Goal: Communication & Community: Answer question/provide support

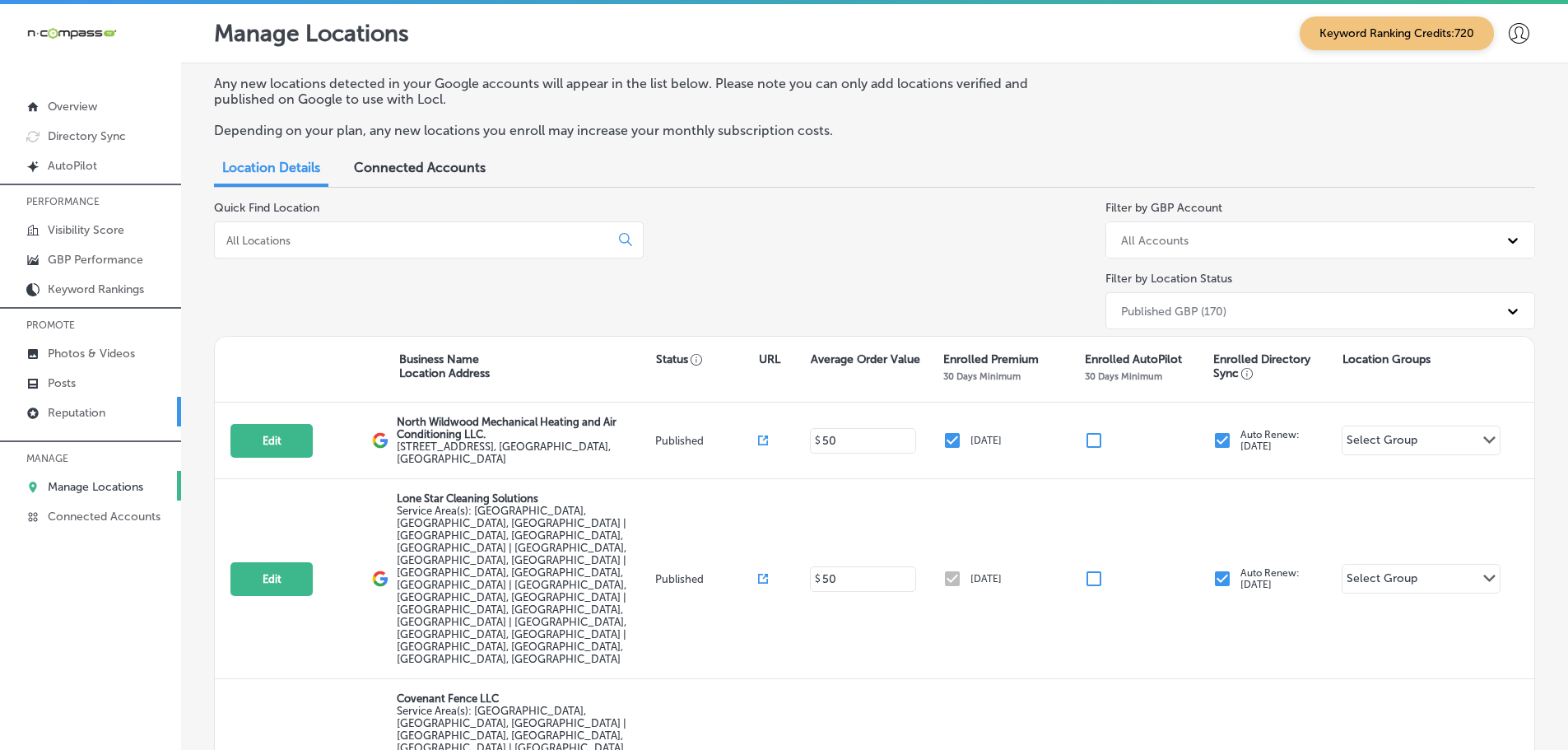
click at [84, 412] on p "Reputation" at bounding box center [76, 413] width 58 height 14
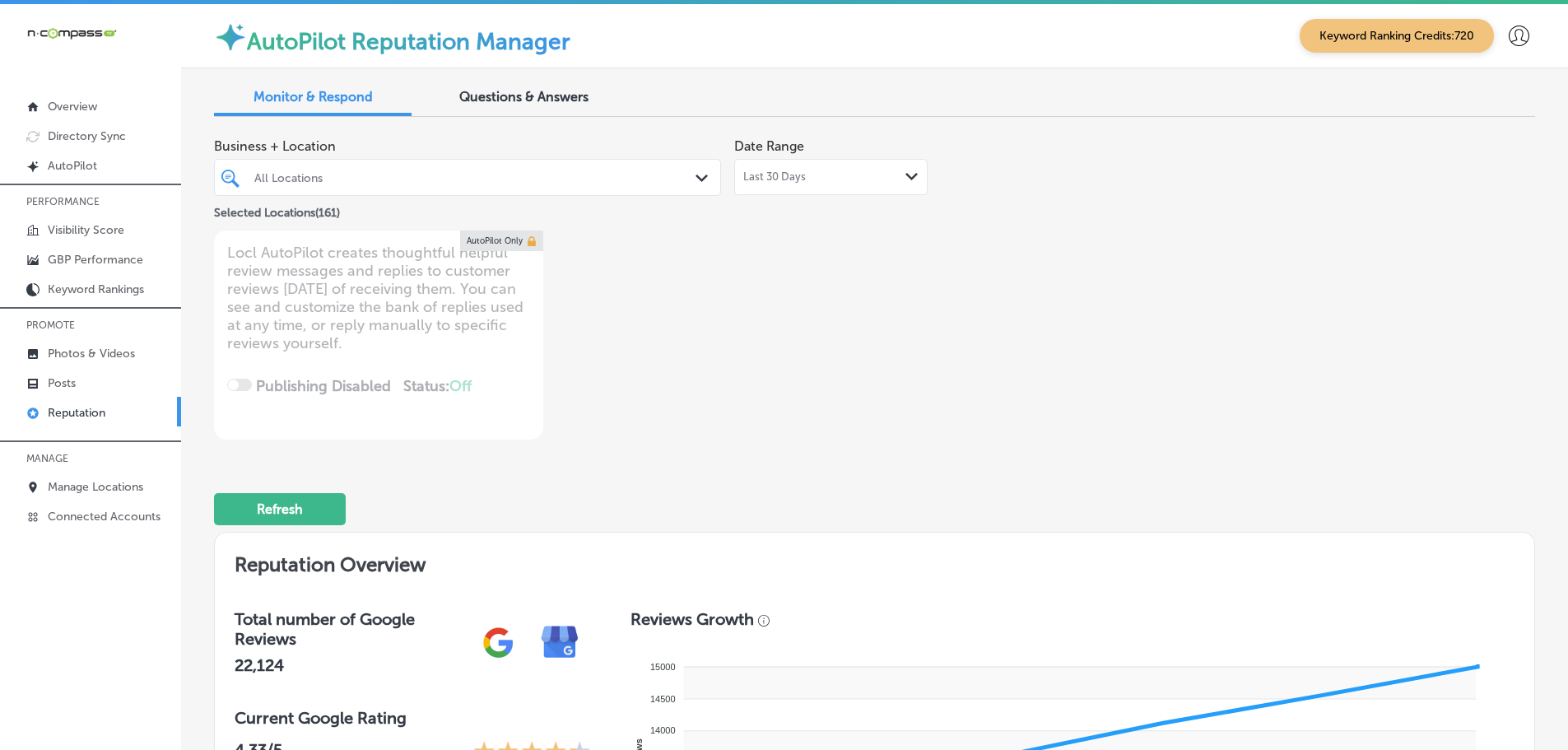
scroll to position [576, 0]
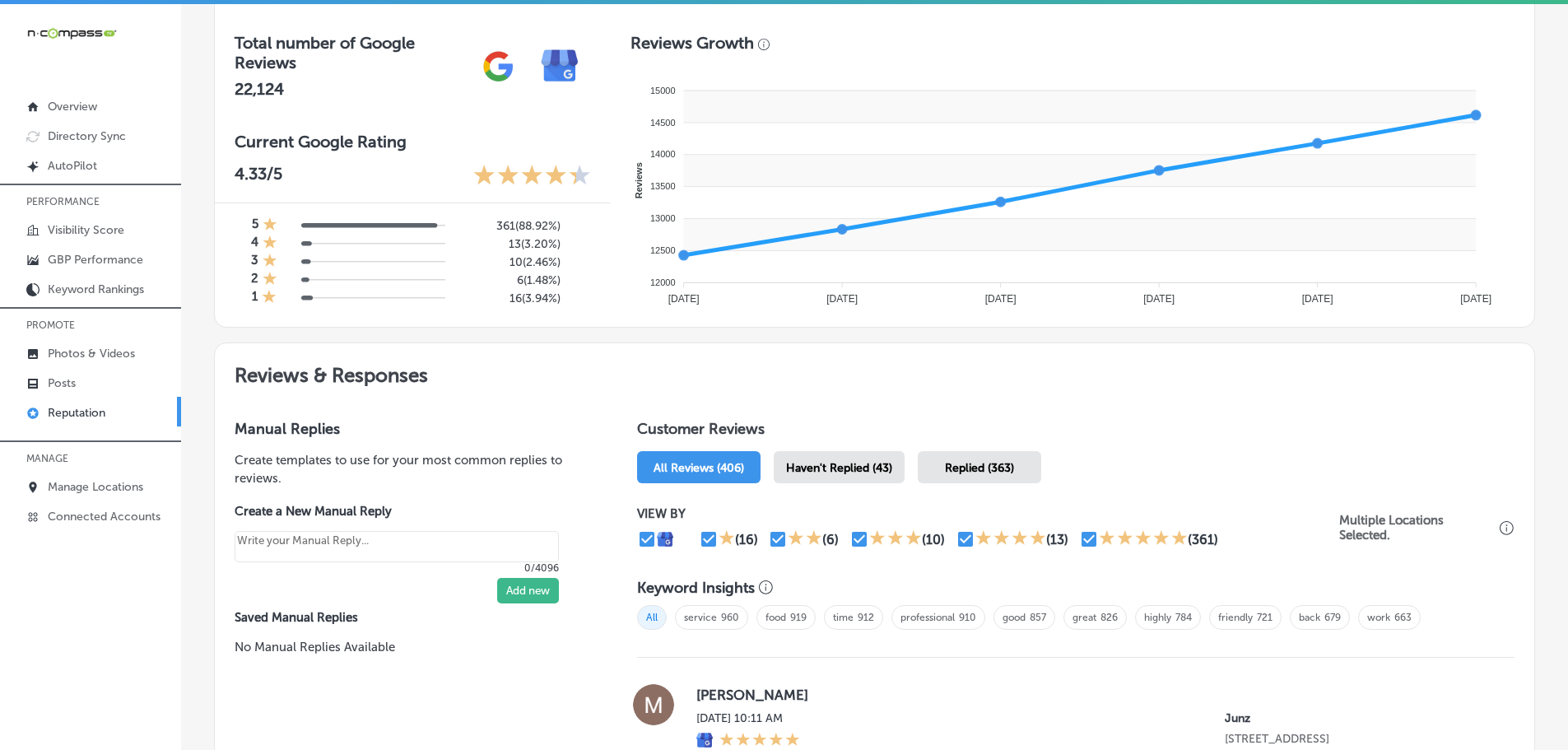
click at [828, 472] on span "Haven't Replied (43)" at bounding box center [838, 468] width 106 height 14
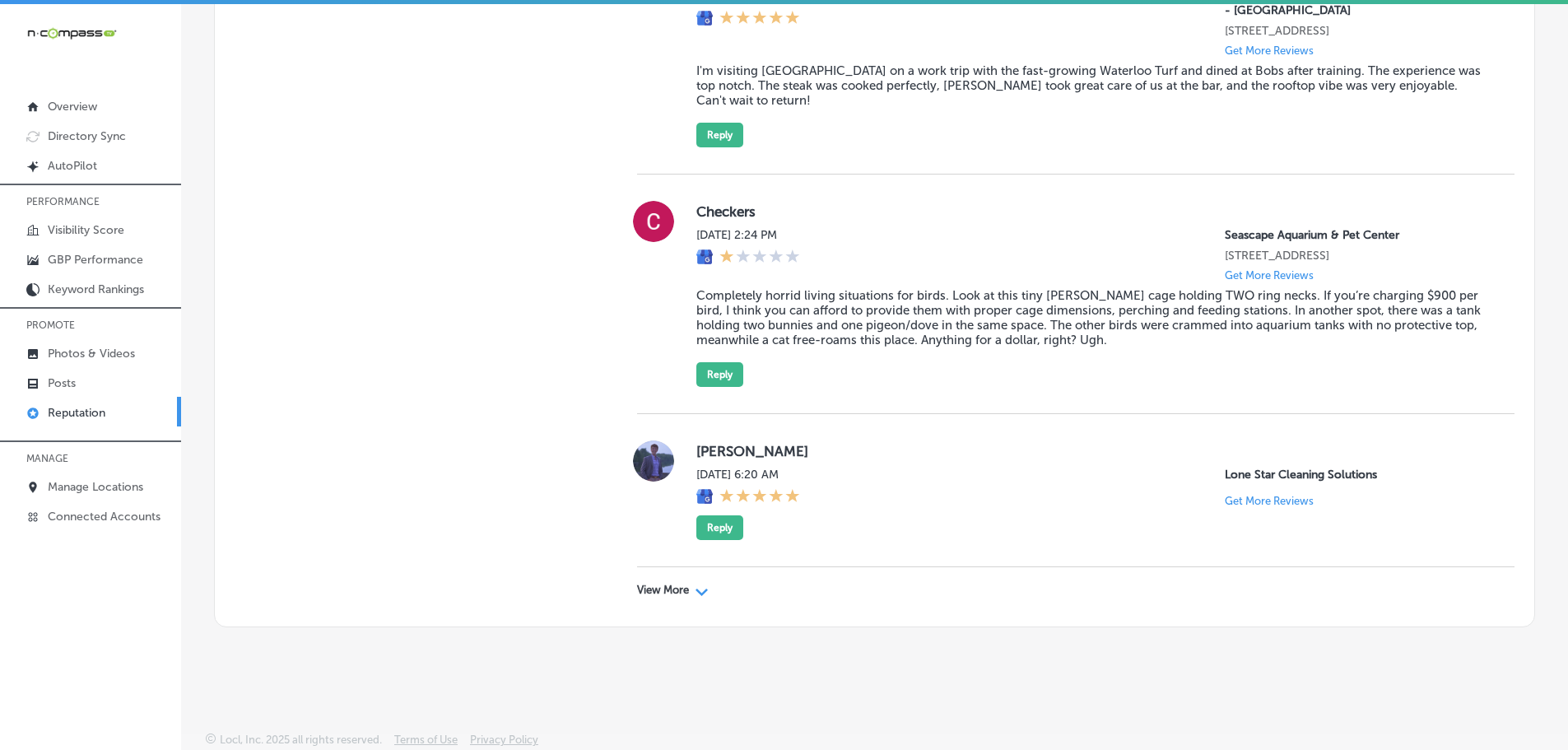
scroll to position [4939, 0]
click at [677, 585] on p "View More" at bounding box center [662, 589] width 52 height 13
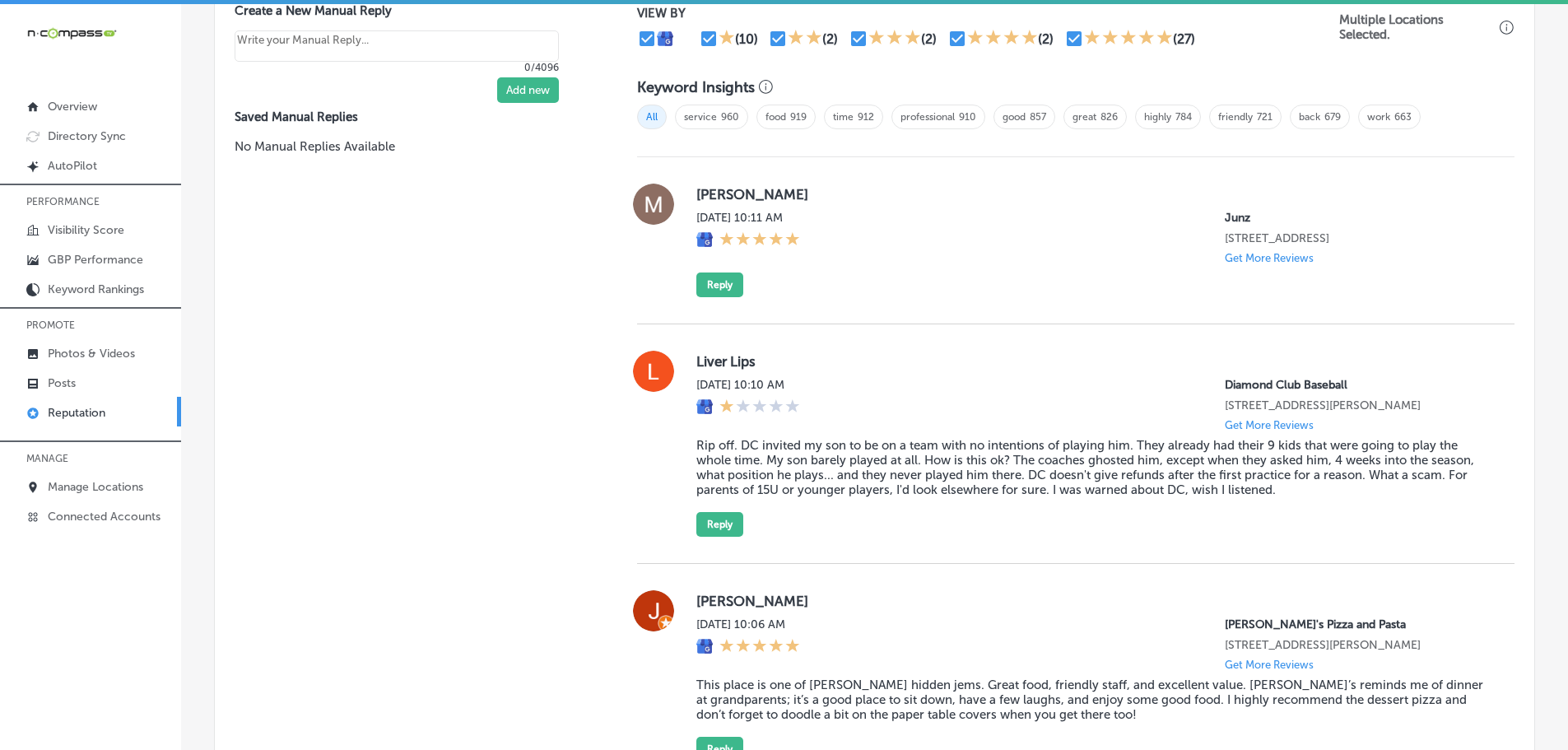
scroll to position [1069, 0]
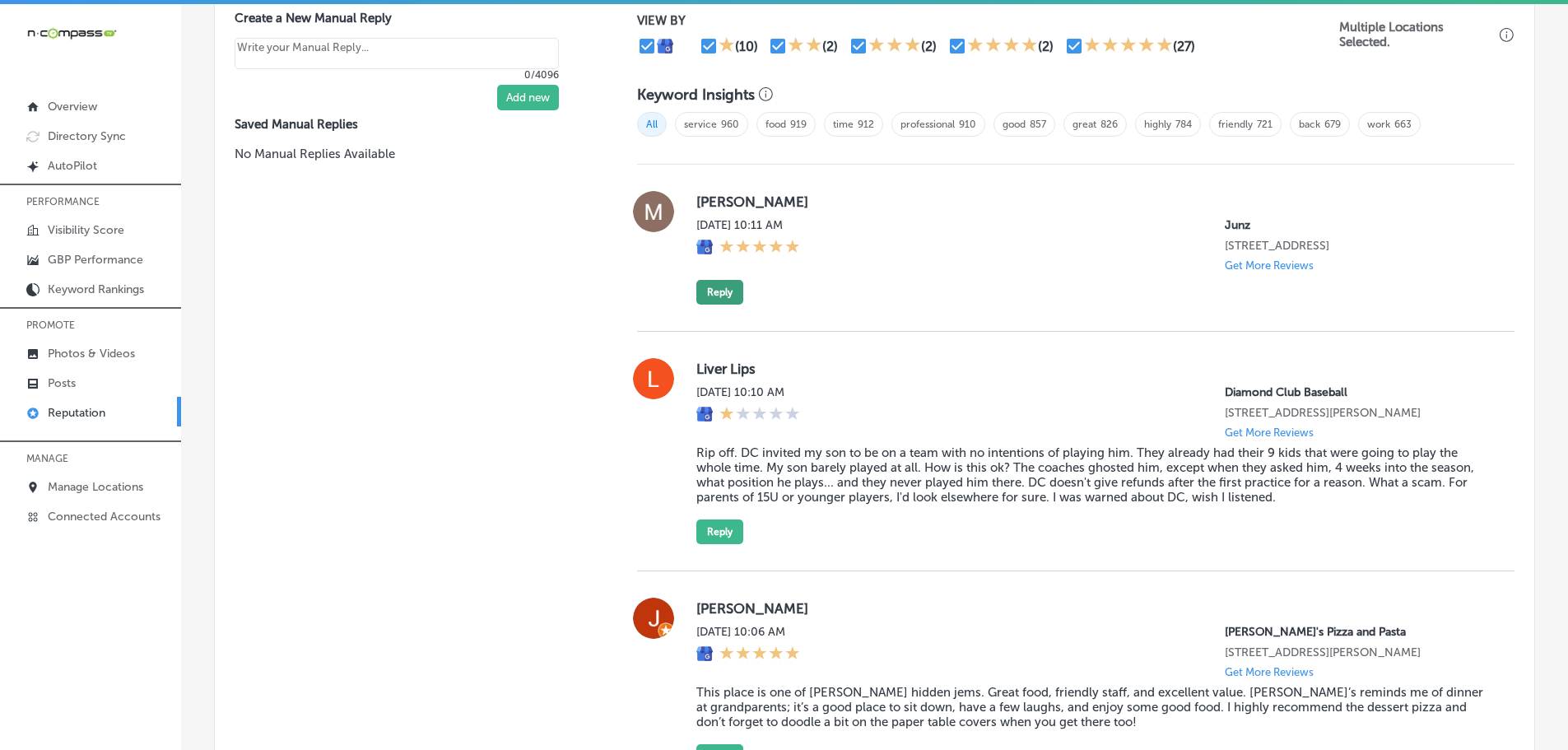
click at [709, 304] on button "Reply" at bounding box center [720, 292] width 47 height 25
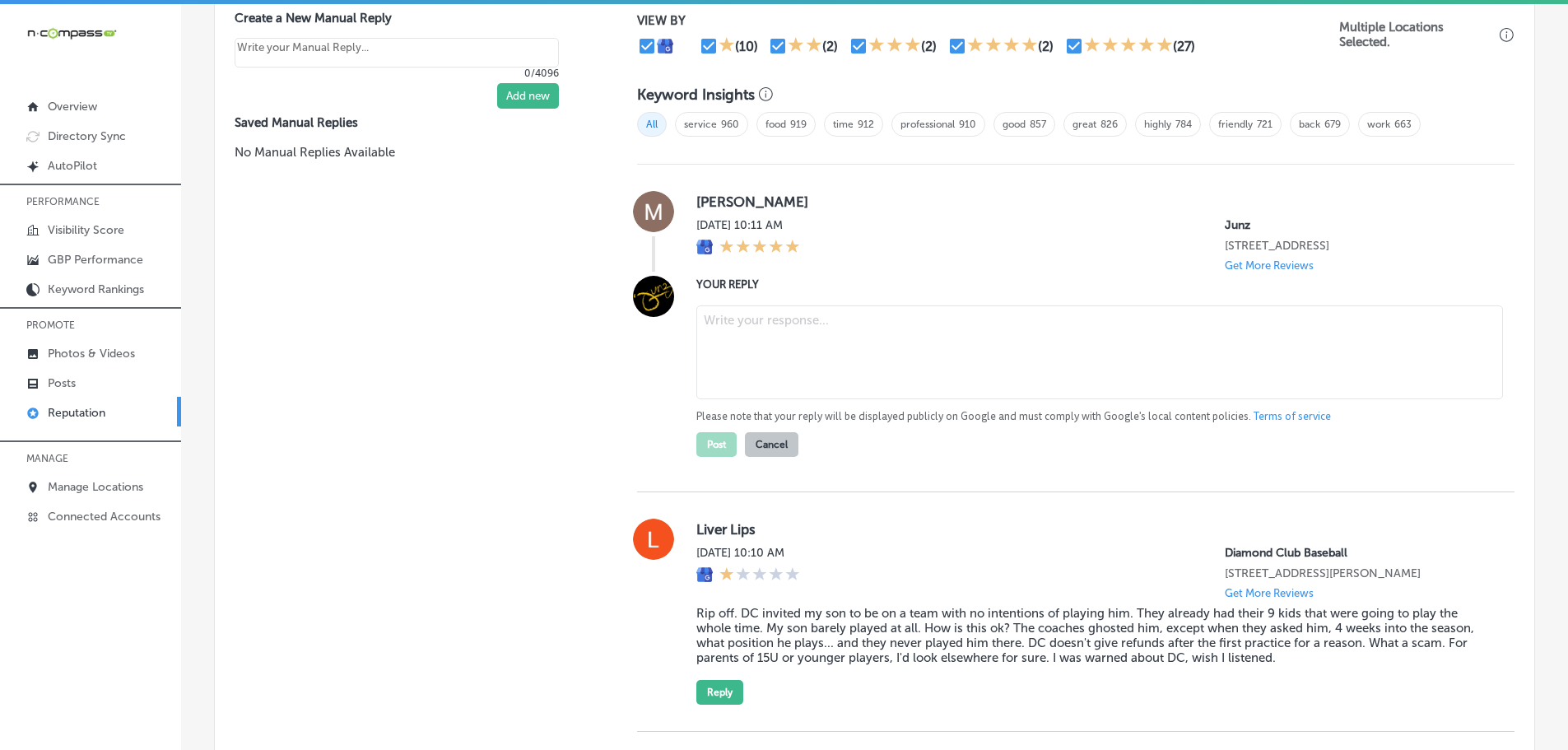
click at [731, 345] on textarea at bounding box center [1100, 352] width 807 height 94
paste textarea "Thank you so much for your wonderful review! It’s great to know that you enjoye…"
type textarea "x"
type textarea "Thank you so much for your wonderful review! It’s great to know that you enjoye…"
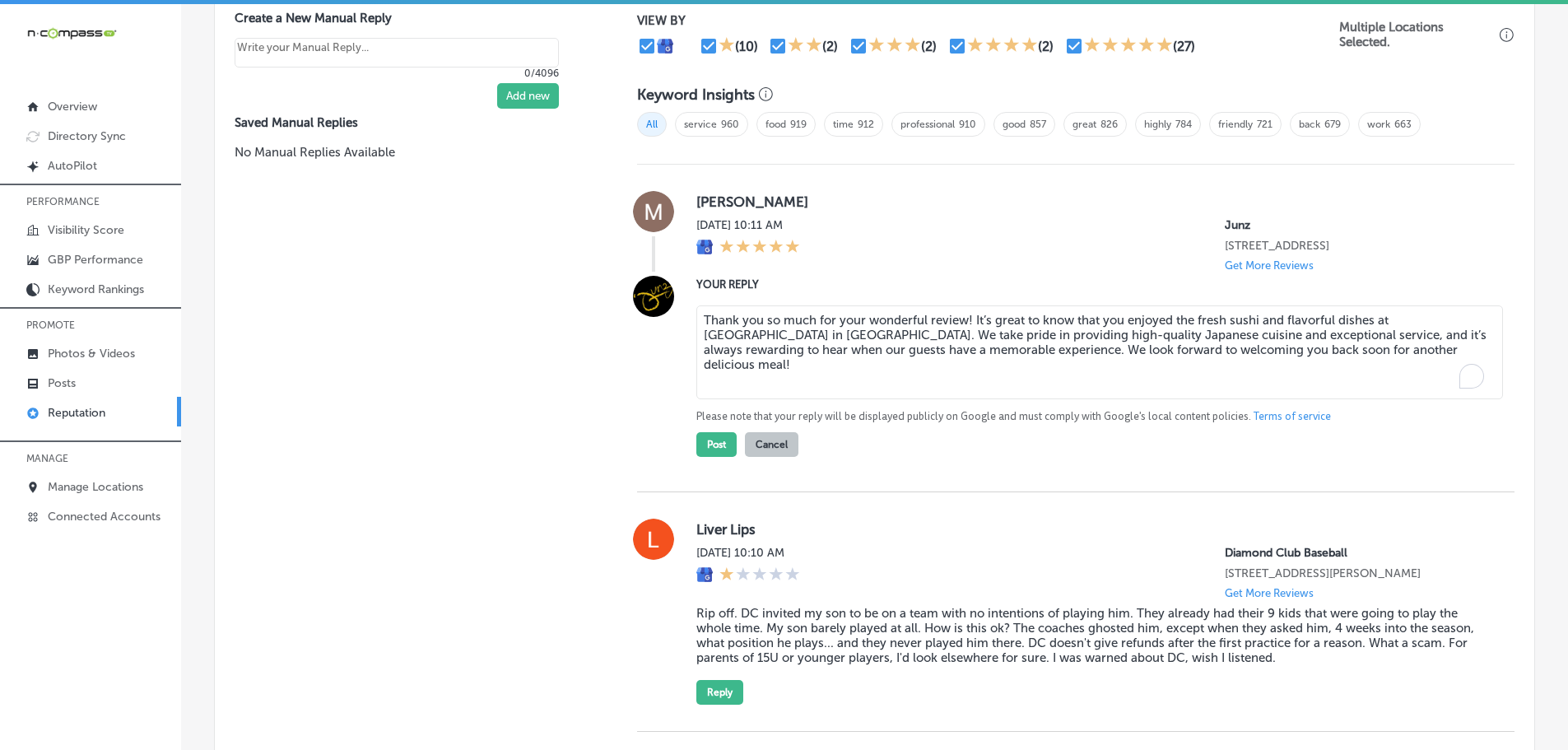
type textarea "x"
drag, startPoint x: 837, startPoint y: 334, endPoint x: 922, endPoint y: 332, distance: 85.0
click at [922, 332] on textarea "Thank you so much for your wonderful review! It’s great to know that you enjoye…" at bounding box center [1100, 352] width 807 height 94
click at [866, 330] on textarea "Thank you so much for your wonderful review! It’s great to know that you enjoye…" at bounding box center [1100, 352] width 807 height 94
drag, startPoint x: 835, startPoint y: 334, endPoint x: 962, endPoint y: 337, distance: 127.0
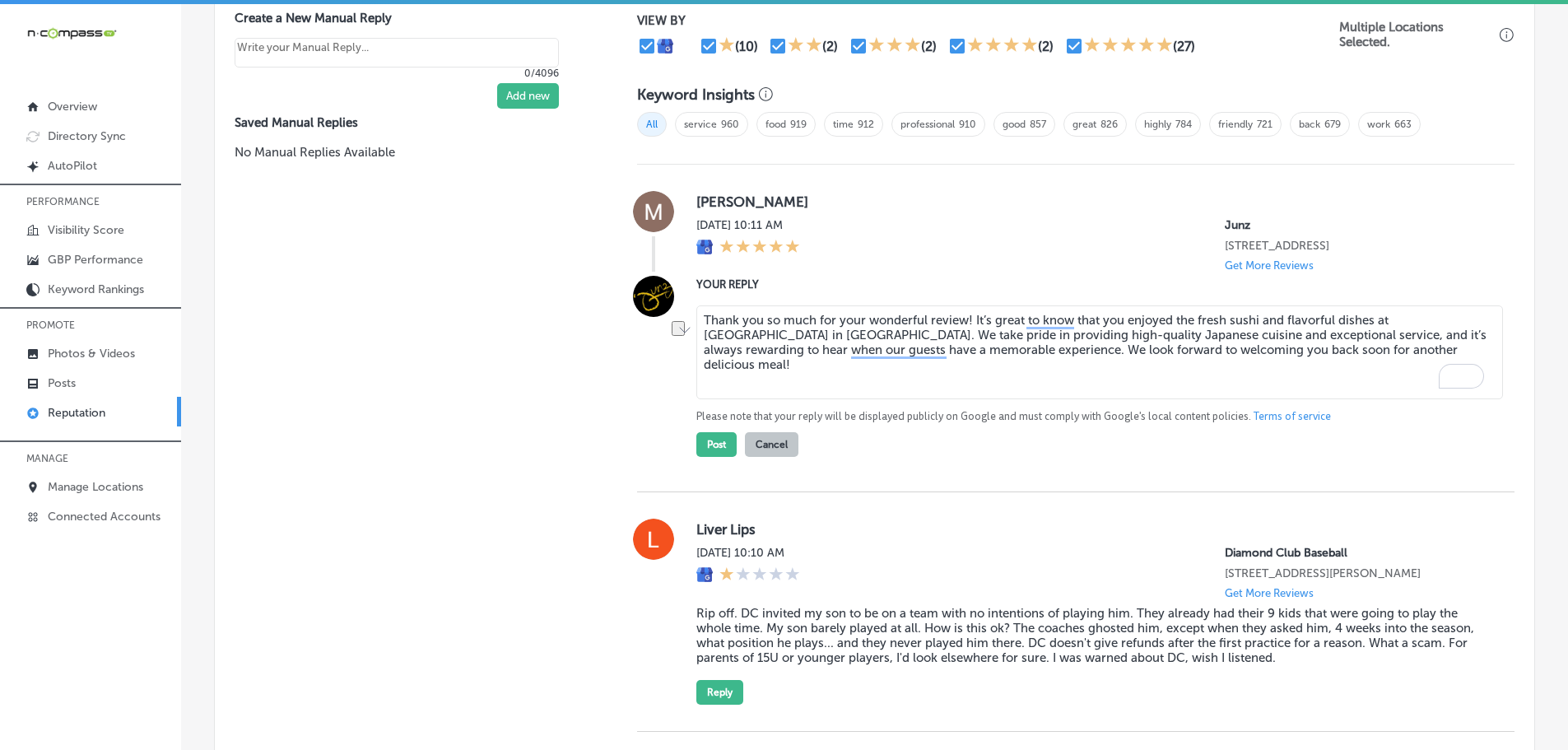
click at [962, 333] on textarea "Thank you so much for your wonderful review! It’s great to know that you enjoye…" at bounding box center [1100, 352] width 807 height 94
drag, startPoint x: 1189, startPoint y: 334, endPoint x: 1243, endPoint y: 334, distance: 54.0
click at [1243, 334] on textarea "Thank you so much for the 5 stars, [PERSON_NAME]! It’s great to know that you e…" at bounding box center [1100, 352] width 807 height 94
click at [1251, 368] on textarea "Thank you so much for the 5 stars, [PERSON_NAME]! It’s great to know that you e…" at bounding box center [1100, 352] width 807 height 94
click at [1214, 363] on textarea "Thank you so much for the 5 stars, [PERSON_NAME]! It’s great to know you enjoye…" at bounding box center [1100, 352] width 807 height 94
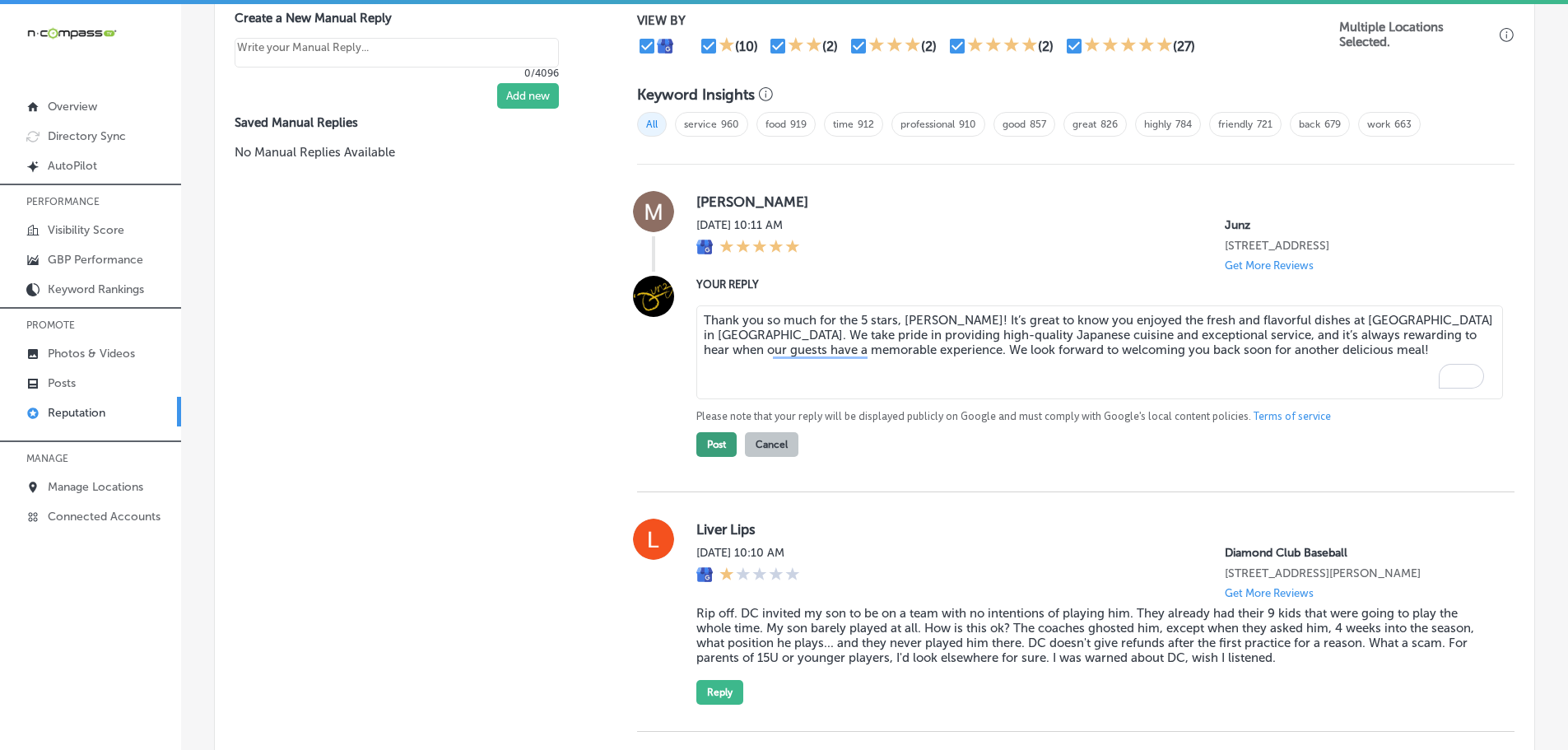
type textarea "Thank you so much for the 5 stars, [PERSON_NAME]! It’s great to know you enjoye…"
click at [720, 457] on button "Post" at bounding box center [716, 445] width 40 height 25
type textarea "x"
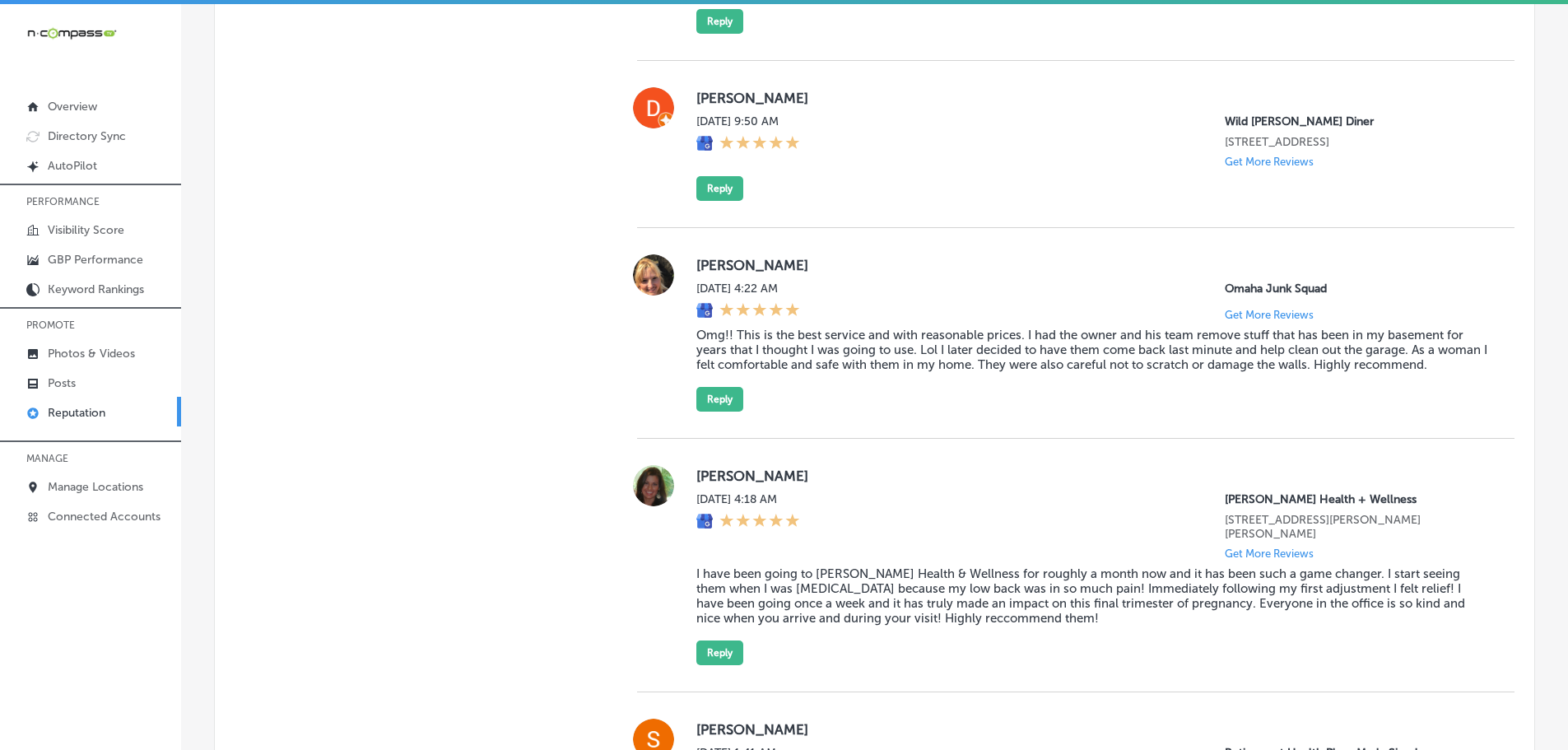
scroll to position [1646, 0]
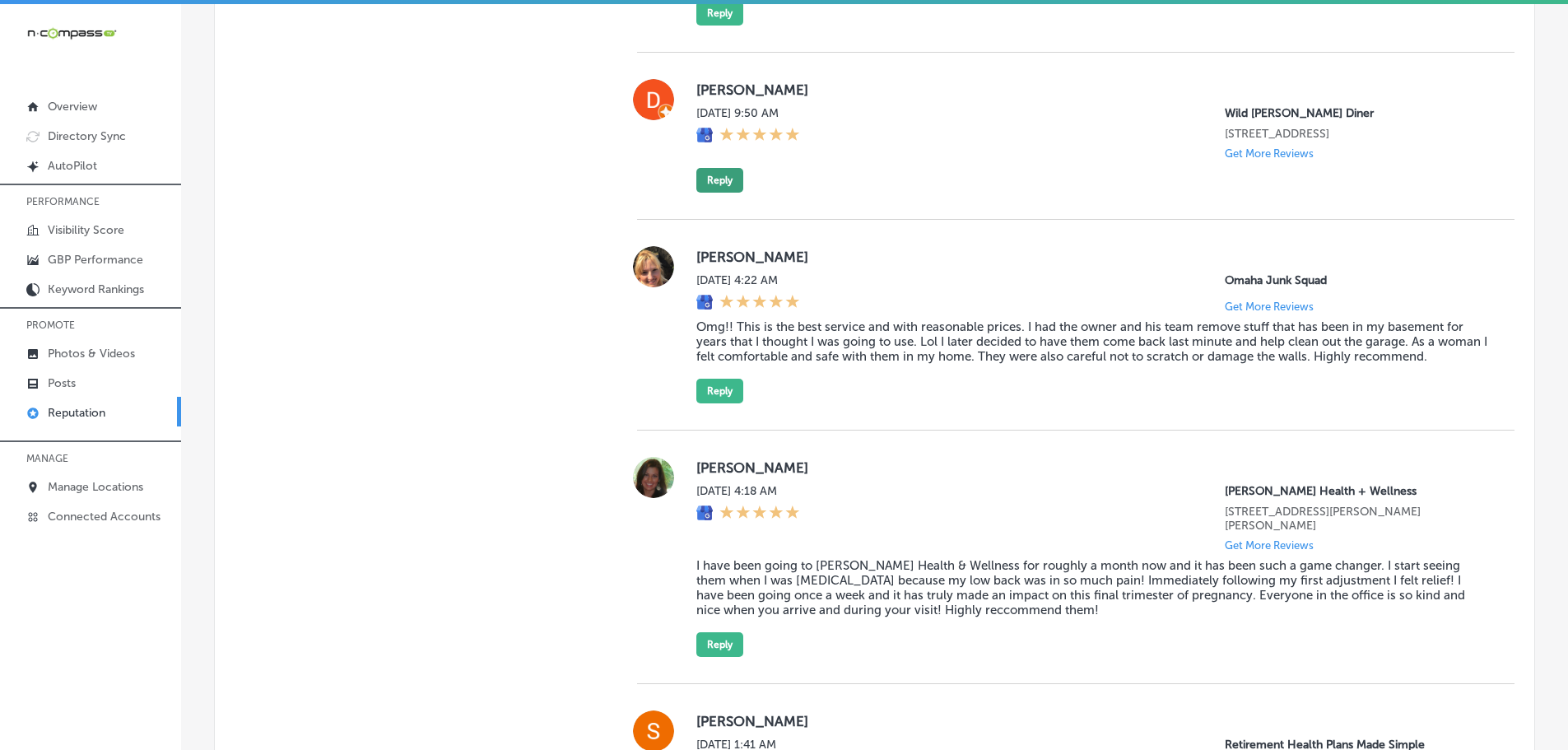
click at [719, 192] on button "Reply" at bounding box center [720, 180] width 47 height 25
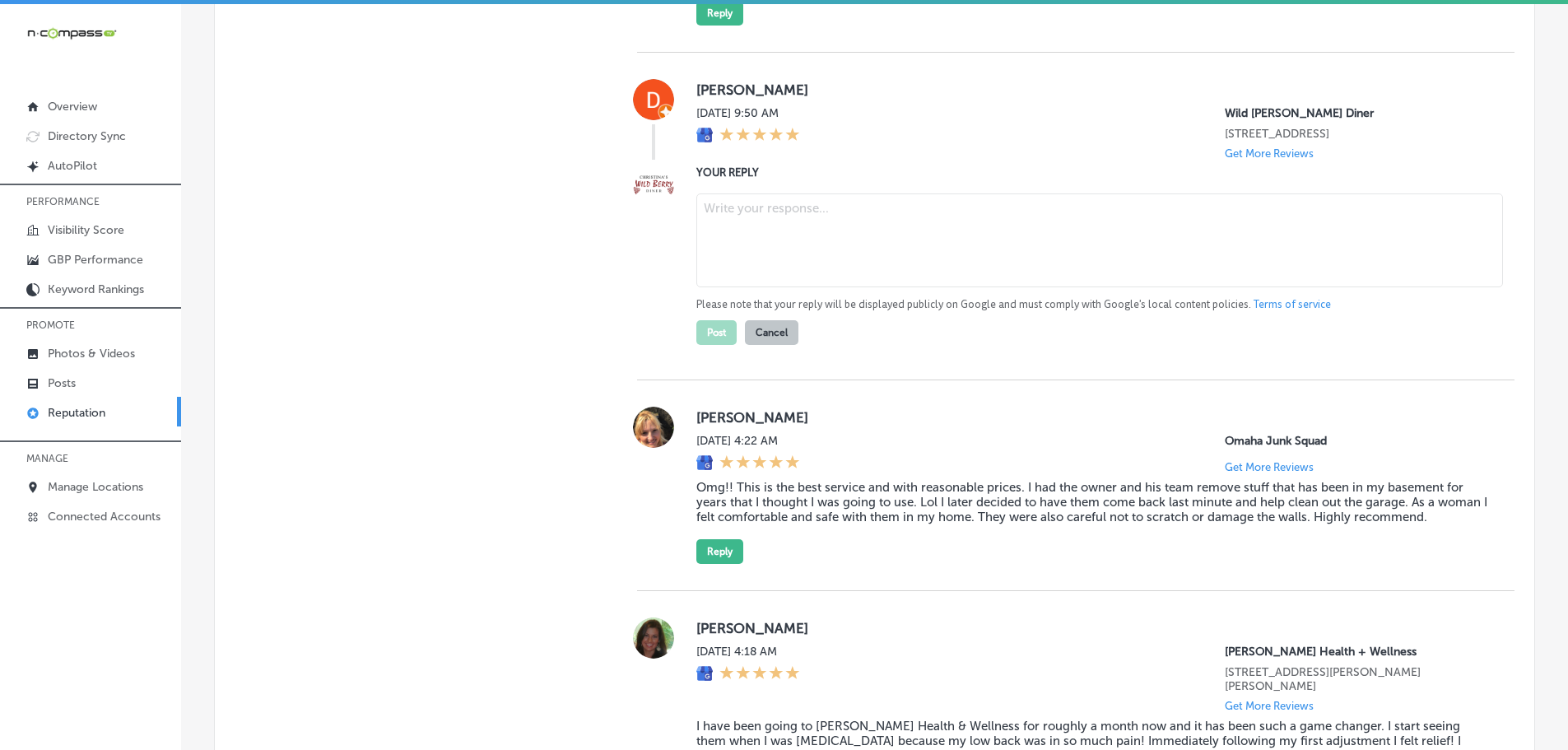
click at [734, 231] on textarea at bounding box center [1100, 240] width 807 height 94
paste textarea "Thank you for the fantastic review! We’re so glad you enjoyed your experience a…"
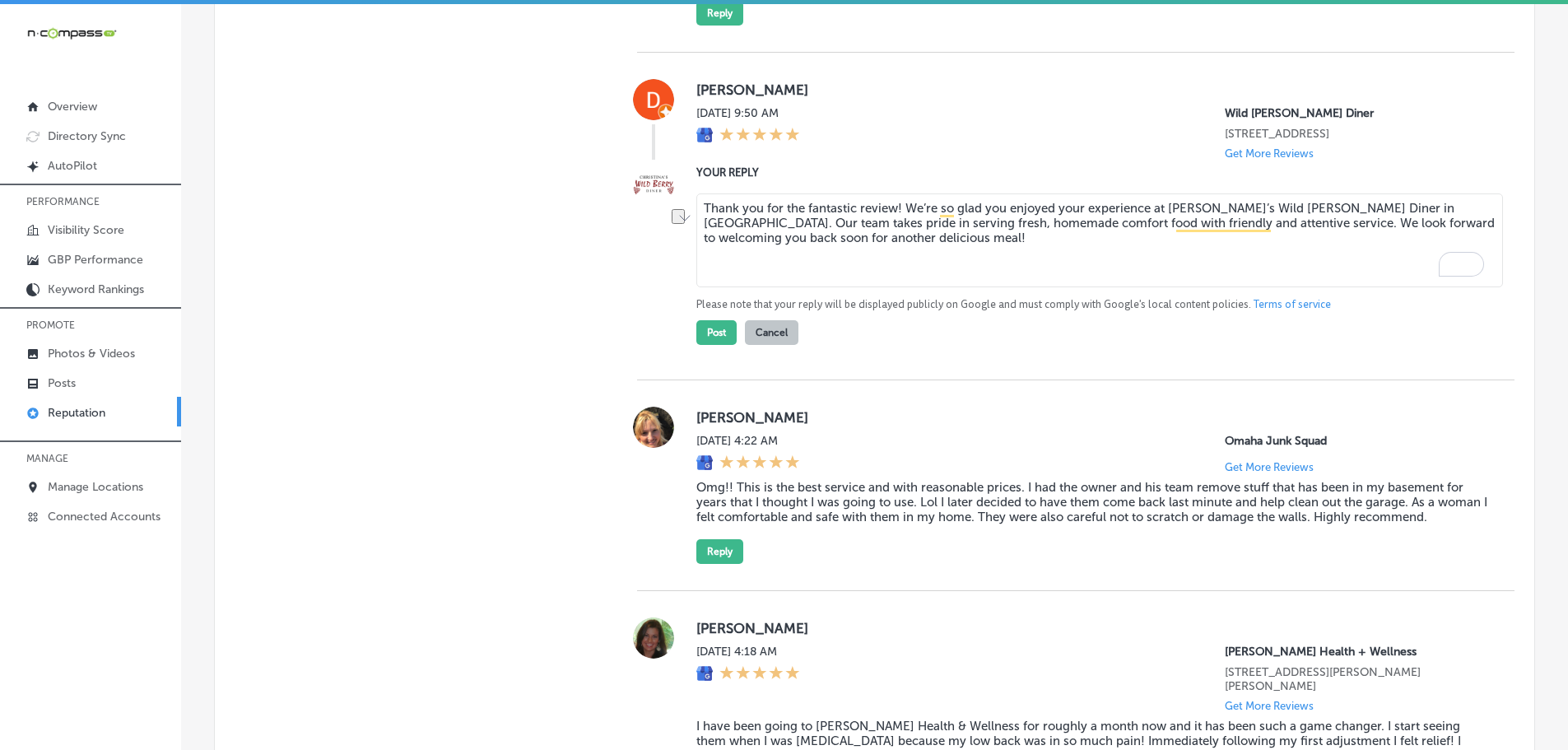
drag, startPoint x: 893, startPoint y: 223, endPoint x: 804, endPoint y: 223, distance: 89.0
click at [804, 223] on textarea "Thank you for the fantastic review! We’re so glad you enjoyed your experience a…" at bounding box center [1100, 240] width 807 height 94
type textarea "Thank you for the 5 stars, [PERSON_NAME]! We’re so glad you enjoyed your experi…"
click at [702, 345] on button "Post" at bounding box center [716, 332] width 40 height 25
type textarea "x"
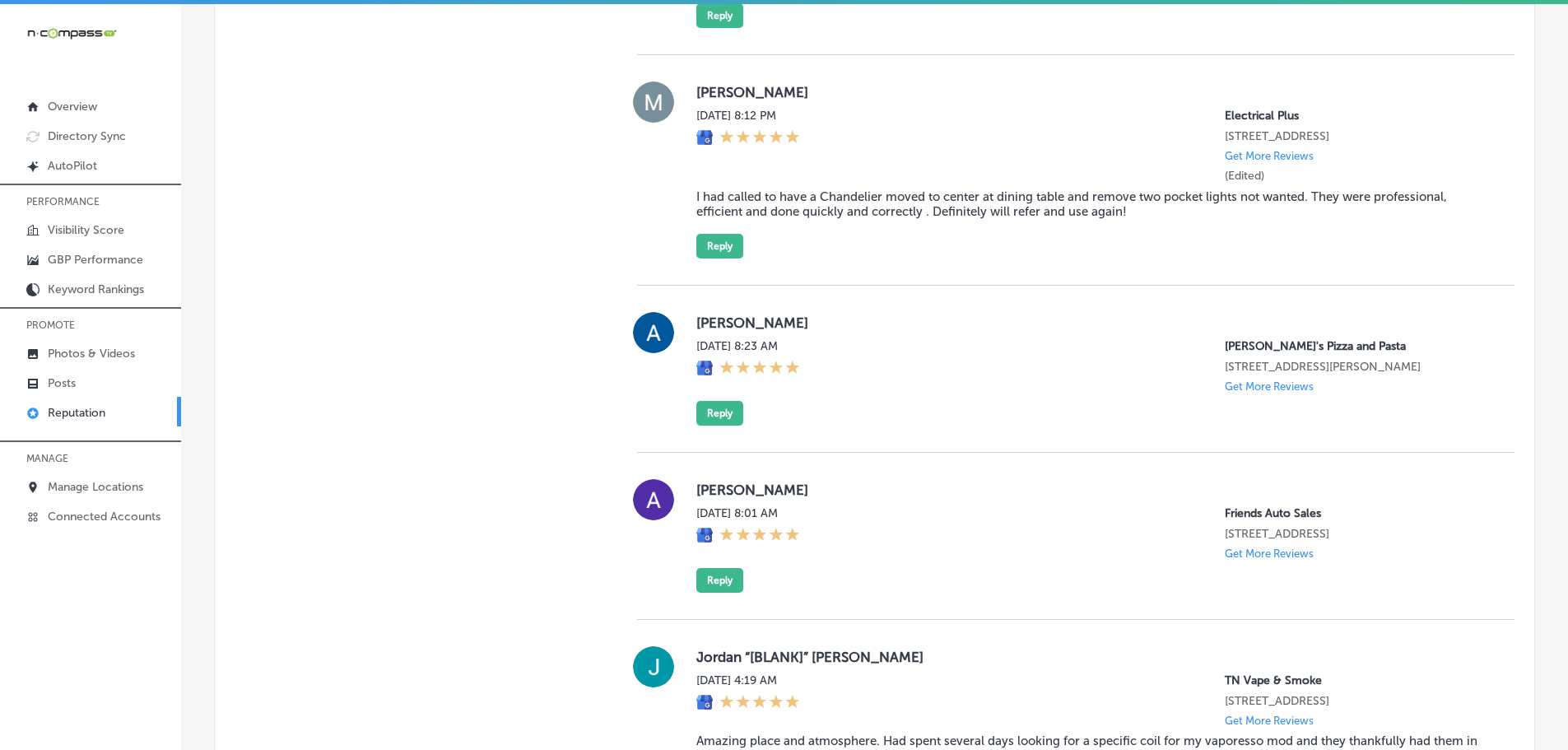
scroll to position [2304, 0]
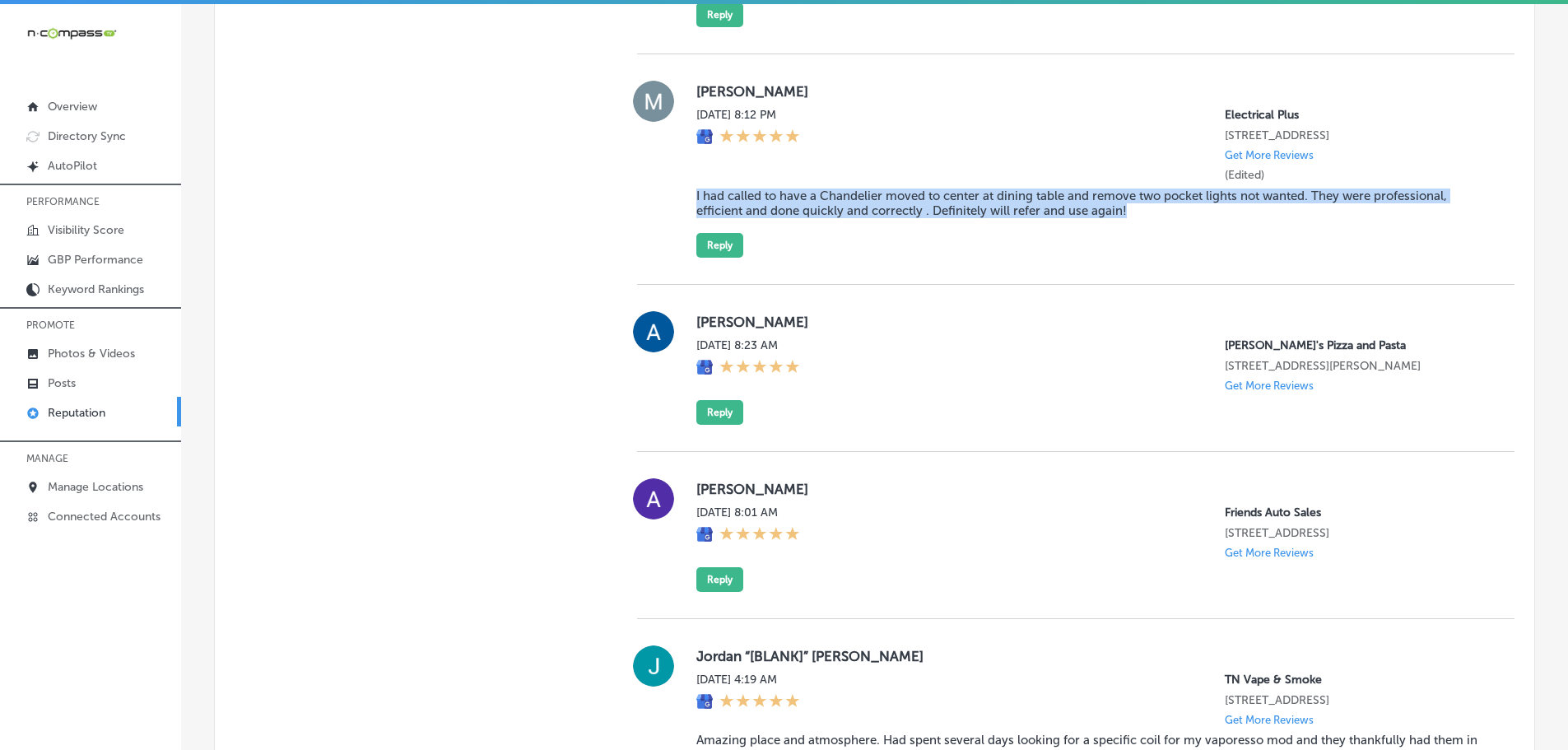
drag, startPoint x: 688, startPoint y: 193, endPoint x: 1152, endPoint y: 207, distance: 464.2
click at [1152, 207] on div "[PERSON_NAME][DATE] 8:12 PM Electrical Plus [STREET_ADDRESS] Get More Reviews (…" at bounding box center [1075, 169] width 878 height 177
copy blockquote "I had called to have a Chandelier moved to center at dining table and remove tw…"
click at [720, 247] on button "Reply" at bounding box center [720, 246] width 47 height 25
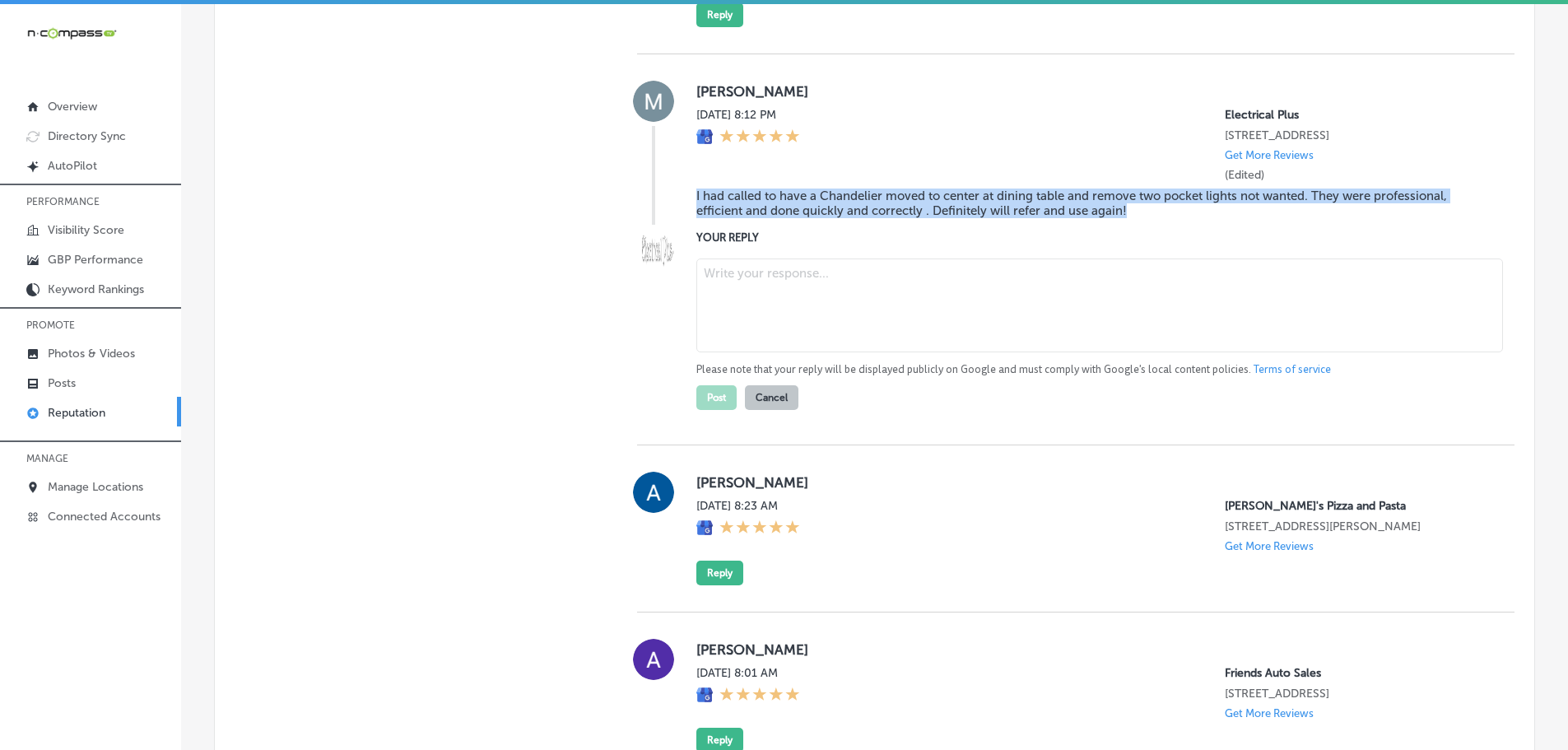
click at [733, 275] on textarea at bounding box center [1100, 305] width 807 height 94
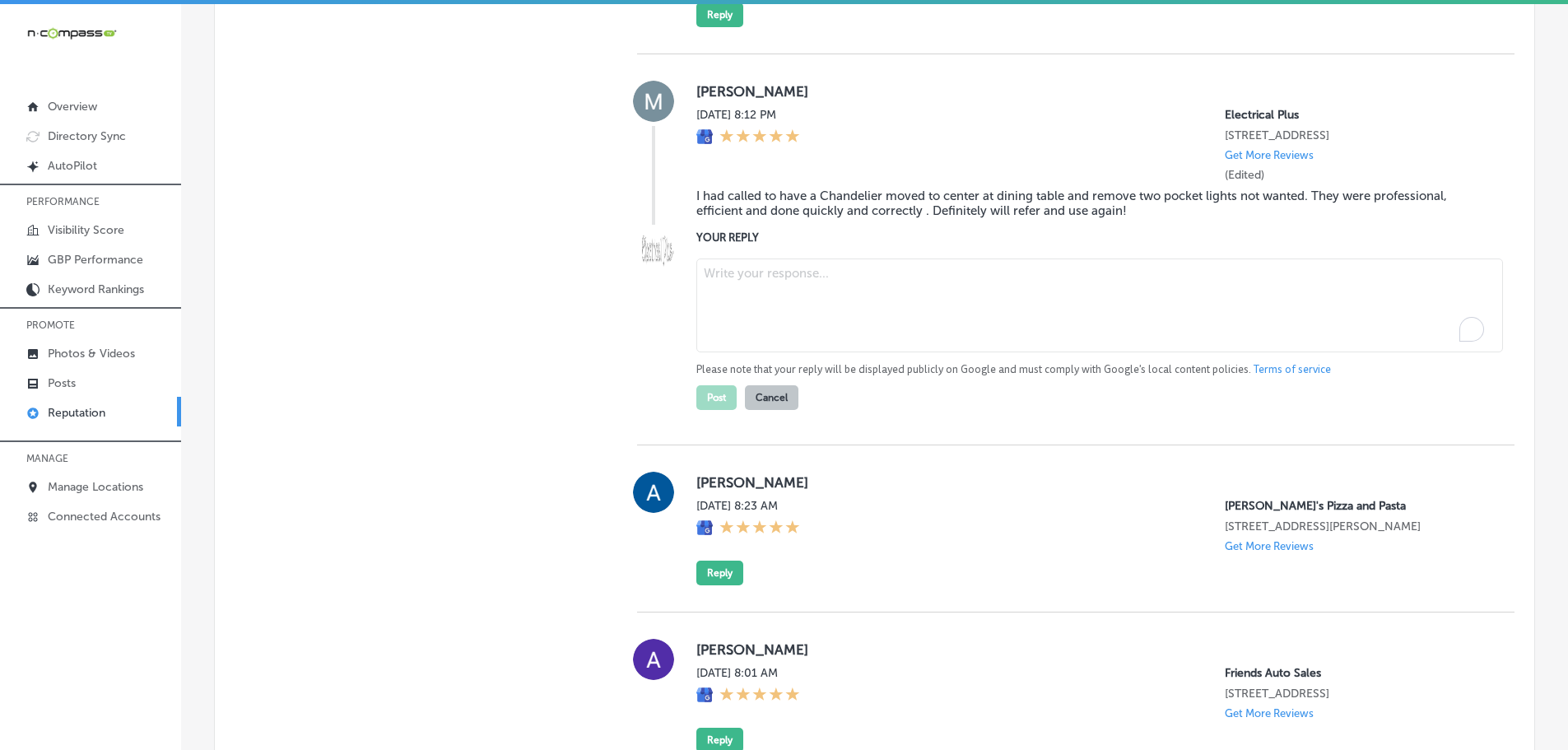
paste textarea "Thank you, [Reviewer’s Name], for your kind review! We’re glad our team was abl…"
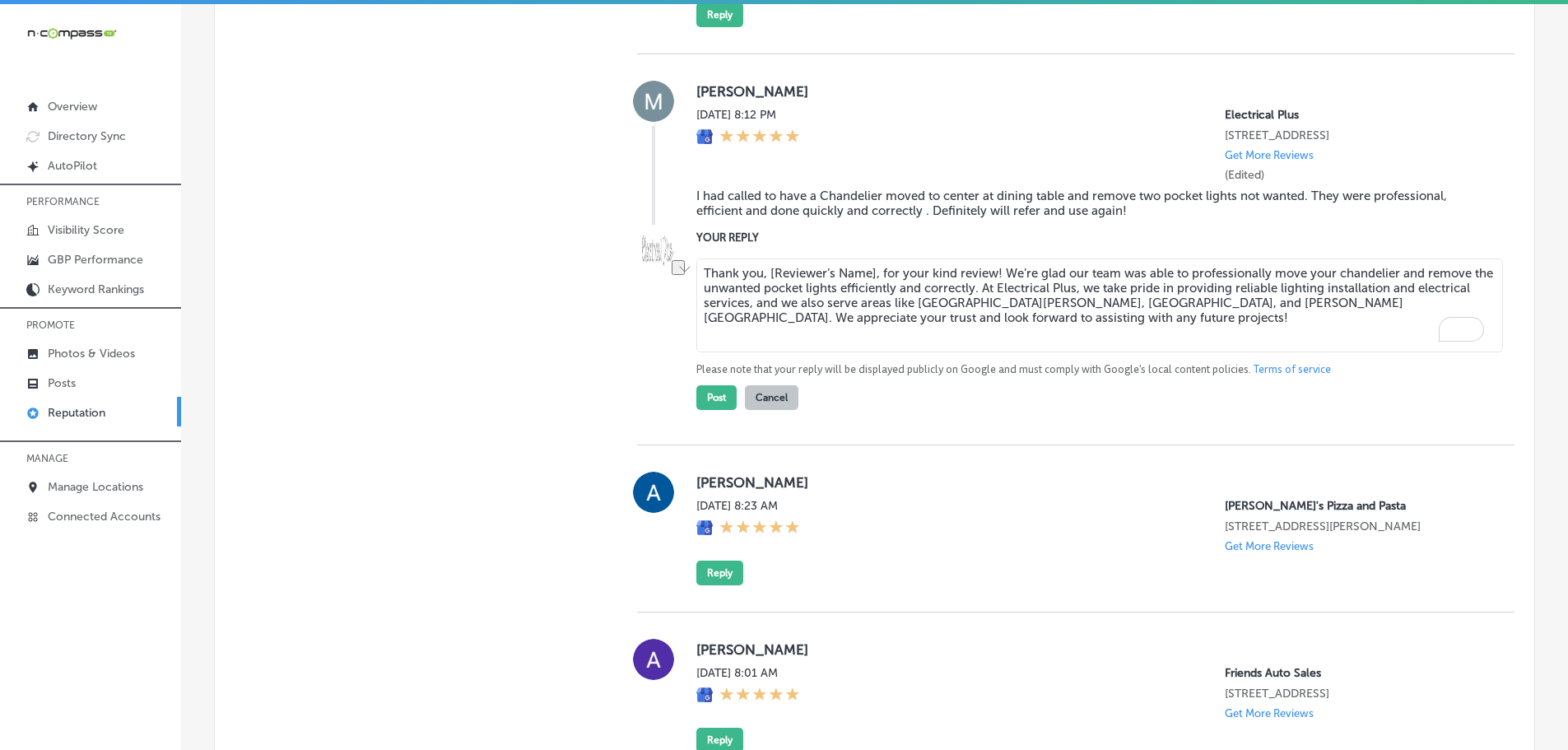
drag, startPoint x: 758, startPoint y: 276, endPoint x: 873, endPoint y: 275, distance: 115.0
click at [873, 275] on textarea "Thank you, [Reviewer’s Name], for your kind review! We’re glad our team was abl…" at bounding box center [1100, 305] width 807 height 94
click at [874, 275] on textarea "Thank you for your kind review! We’re glad our team was able to professionally …" at bounding box center [1100, 305] width 807 height 94
type textarea "Thank you for your kind review, [PERSON_NAME]! We’re glad our team was able to …"
click at [704, 404] on button "Post" at bounding box center [716, 397] width 40 height 25
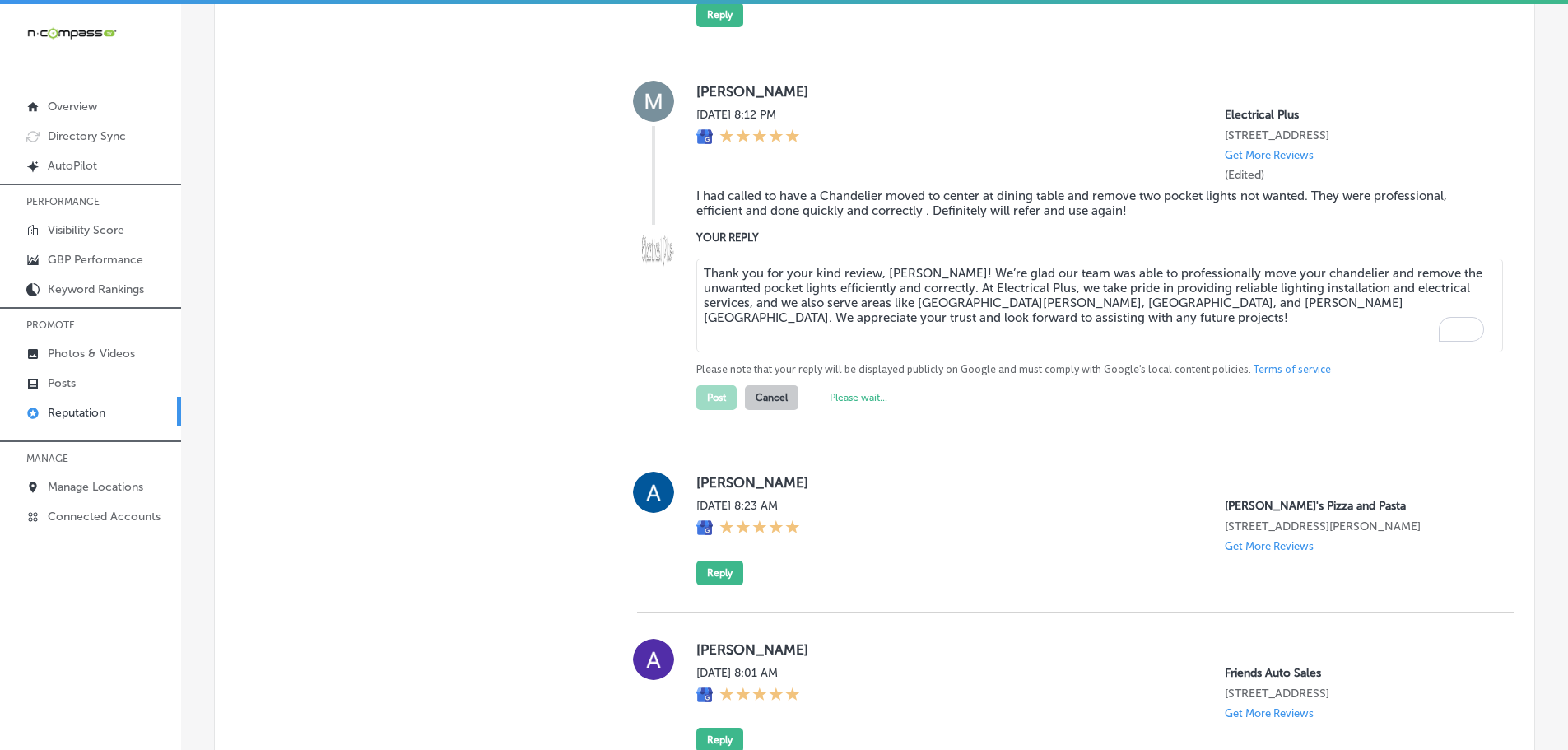
type textarea "x"
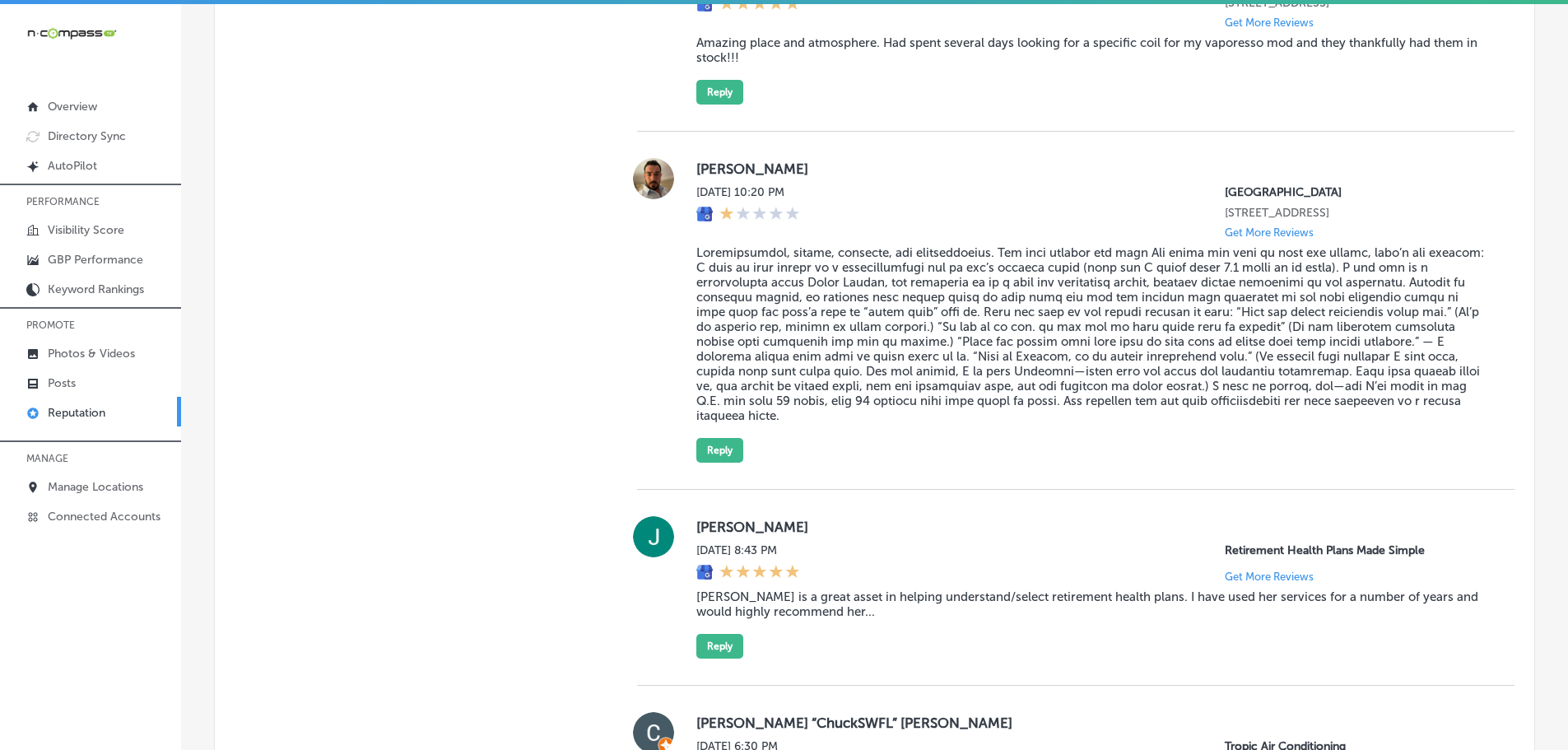
scroll to position [2798, 0]
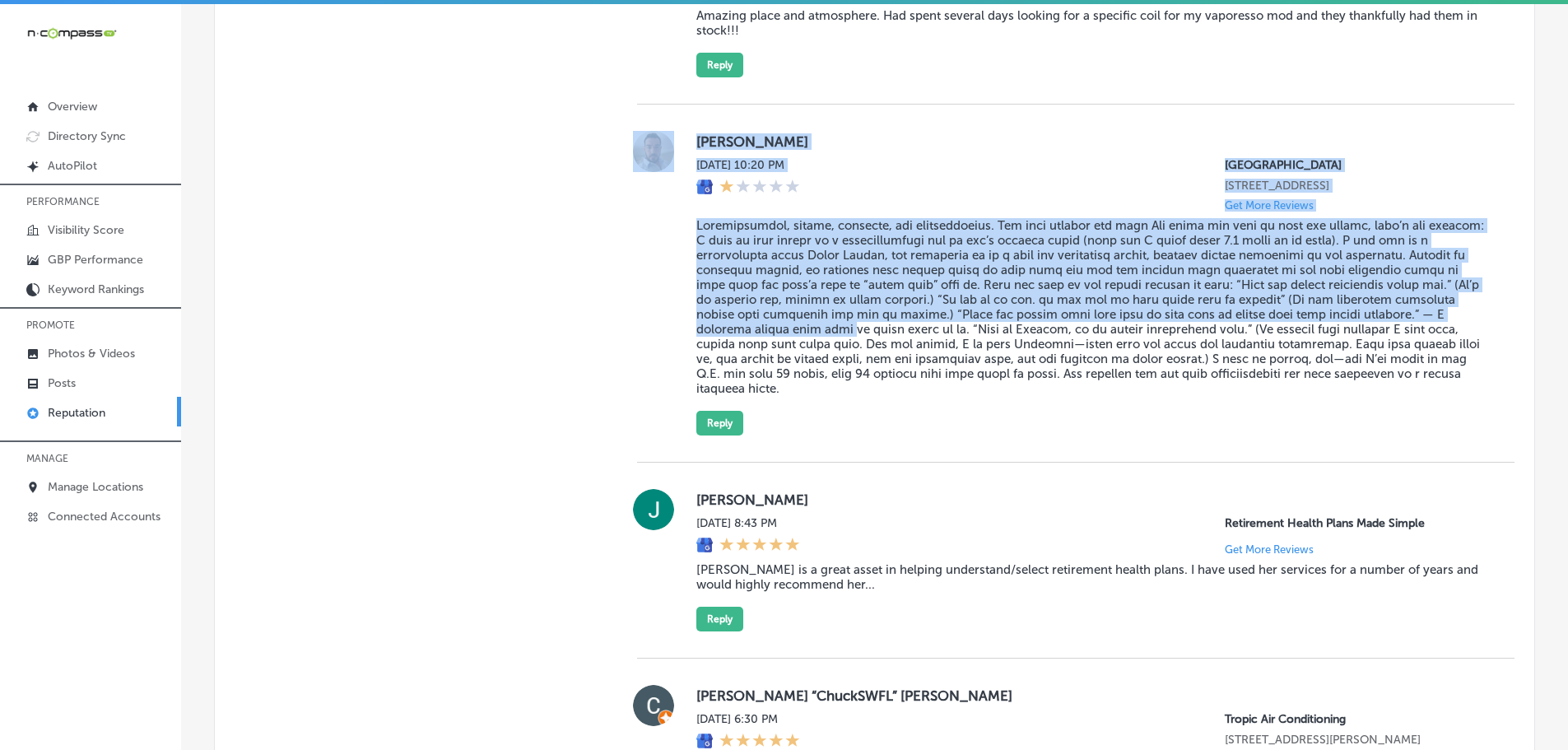
drag, startPoint x: 673, startPoint y: 234, endPoint x: 852, endPoint y: 339, distance: 207.5
click at [852, 339] on div "Tamer Hepguler [DATE] 10:20 PM [GEOGRAPHIC_DATA] [STREET_ADDRESS] Get More Revi…" at bounding box center [1075, 282] width 878 height 304
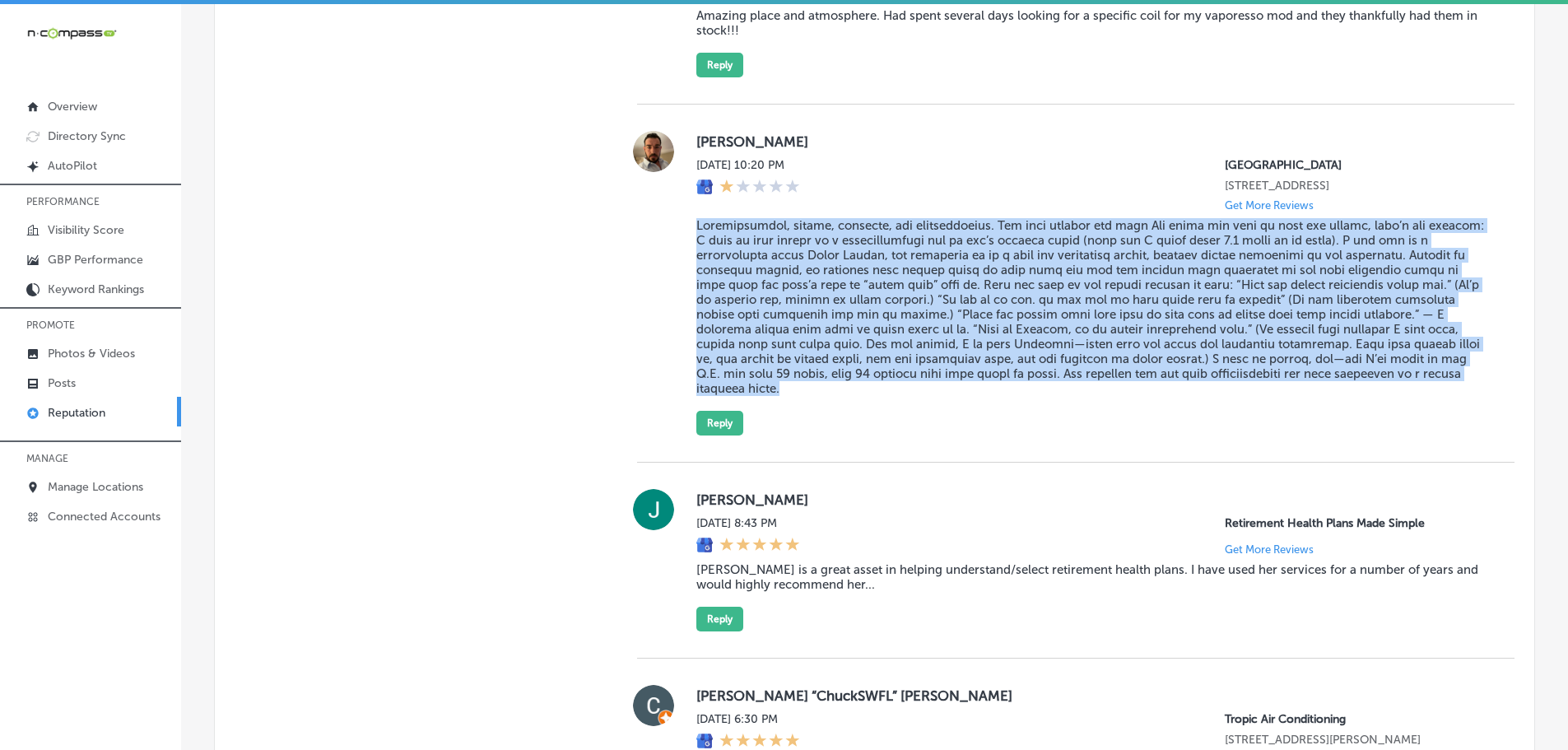
drag, startPoint x: 681, startPoint y: 236, endPoint x: 780, endPoint y: 401, distance: 192.4
click at [780, 401] on div "Tamer Hepguler [DATE] 10:20 PM [GEOGRAPHIC_DATA] [STREET_ADDRESS] Get More Revi…" at bounding box center [1075, 282] width 878 height 304
copy blockquote "Loremipsumdol, sitame, consecte, adi elitseddoeius. Tem inci utlabor etd magn A…"
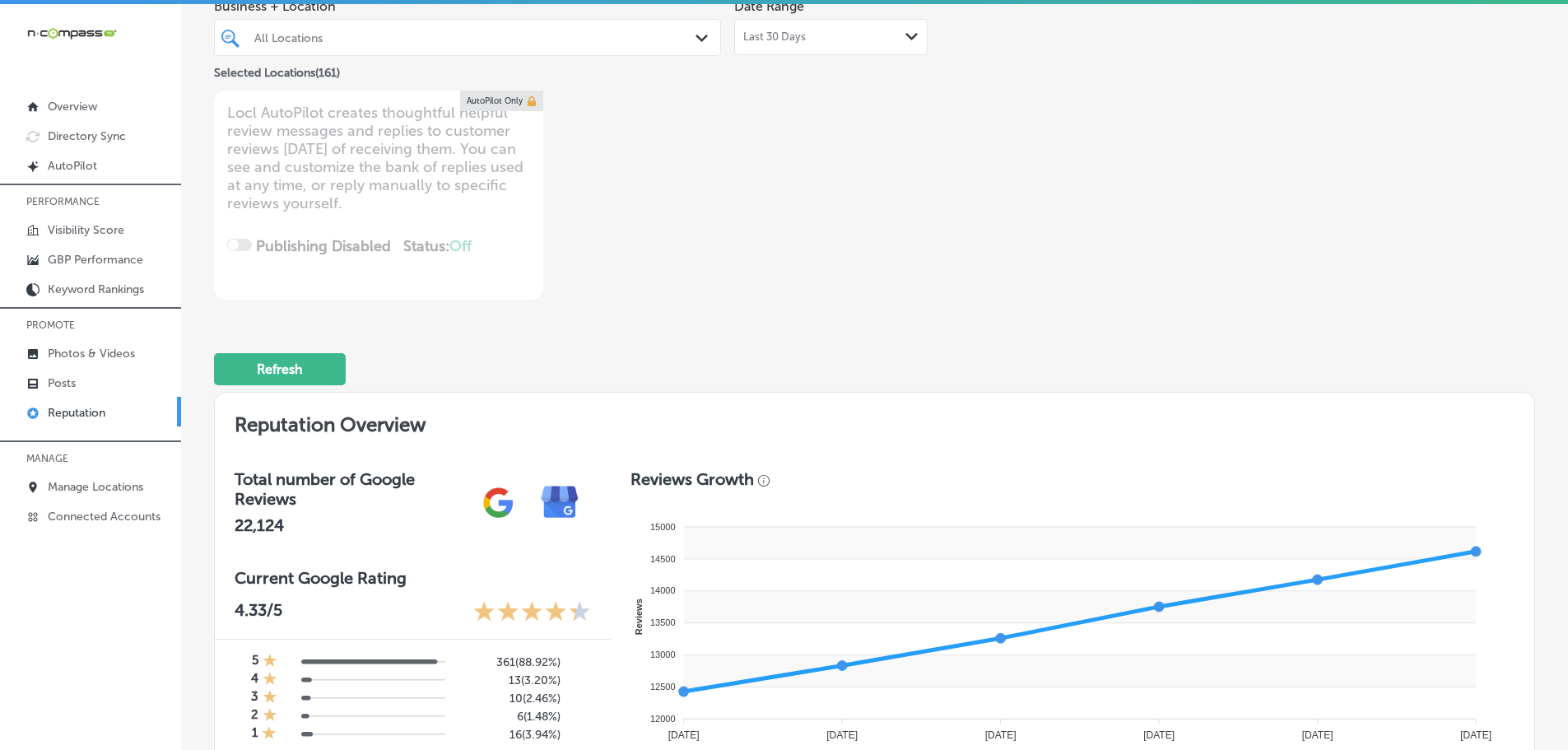
scroll to position [0, 0]
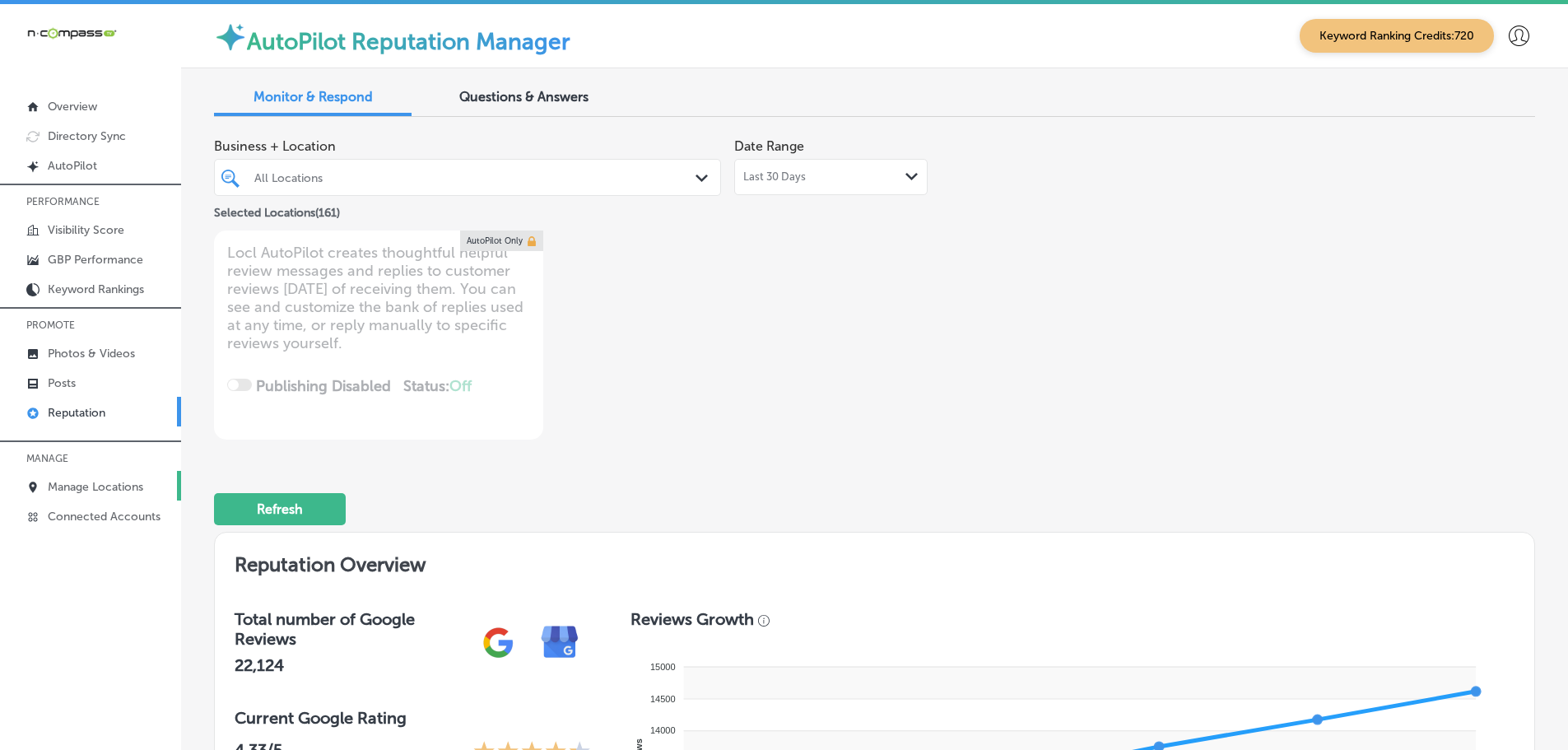
click at [97, 482] on p "Manage Locations" at bounding box center [95, 487] width 96 height 14
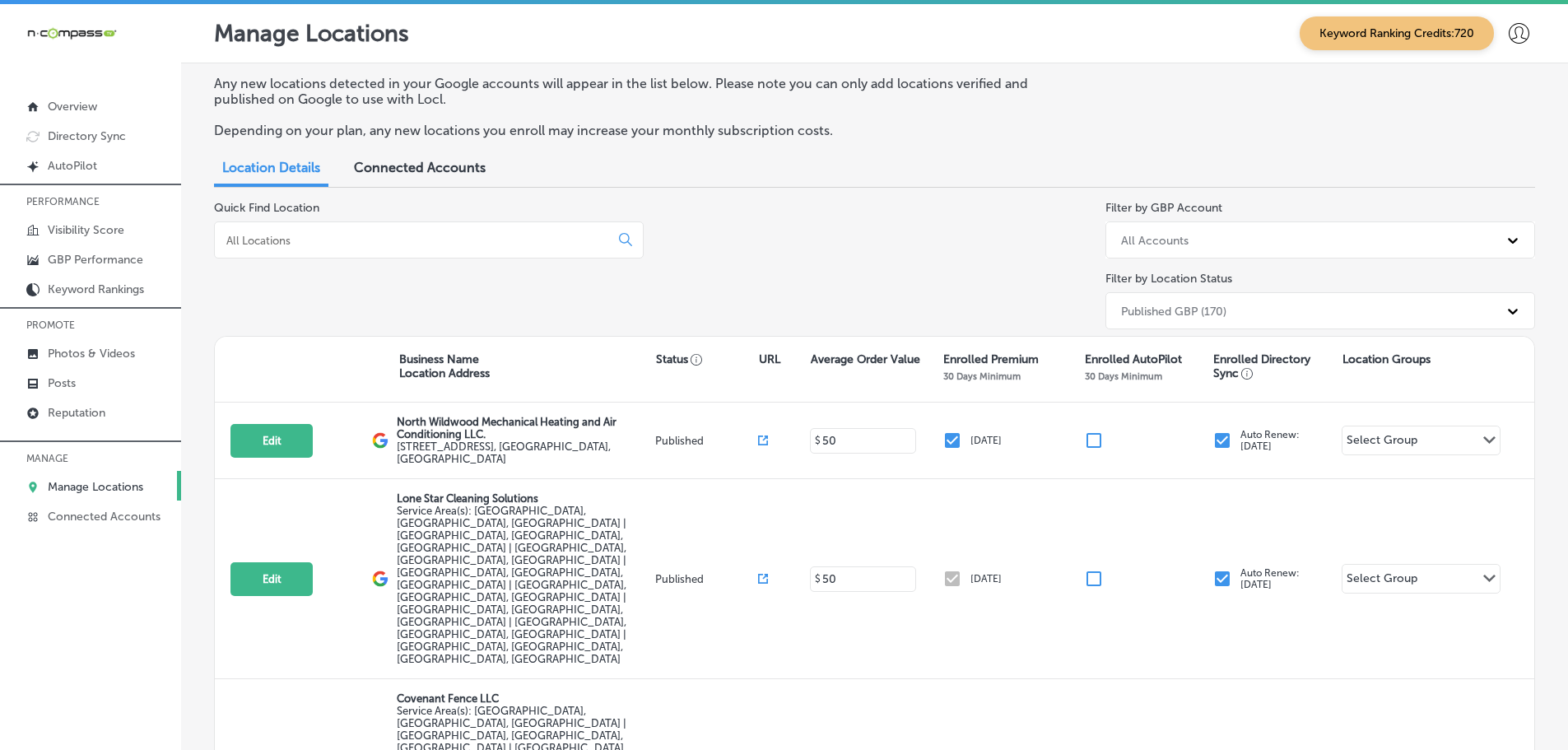
click at [355, 239] on input at bounding box center [415, 240] width 381 height 15
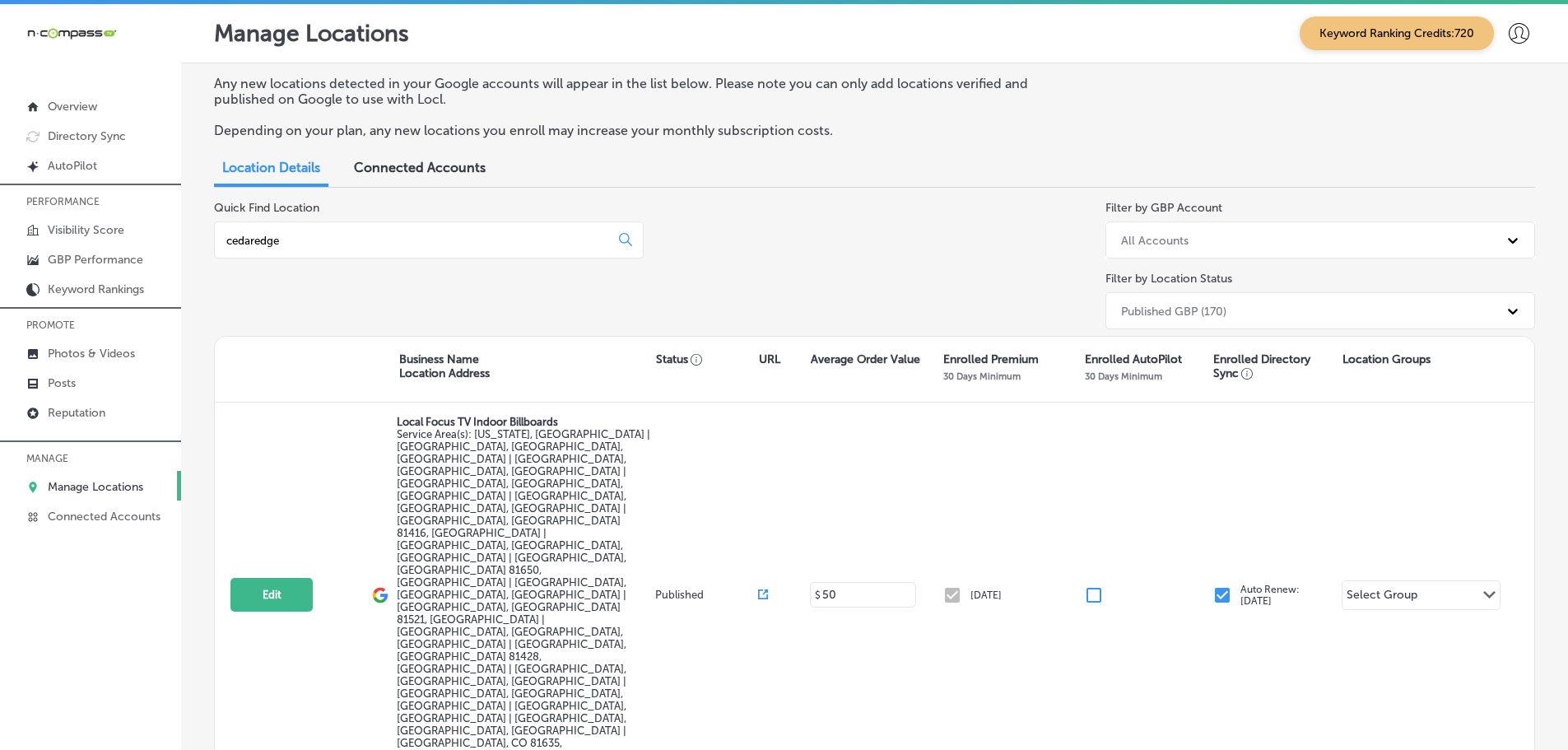
type input "cedaredge"
select select "US"
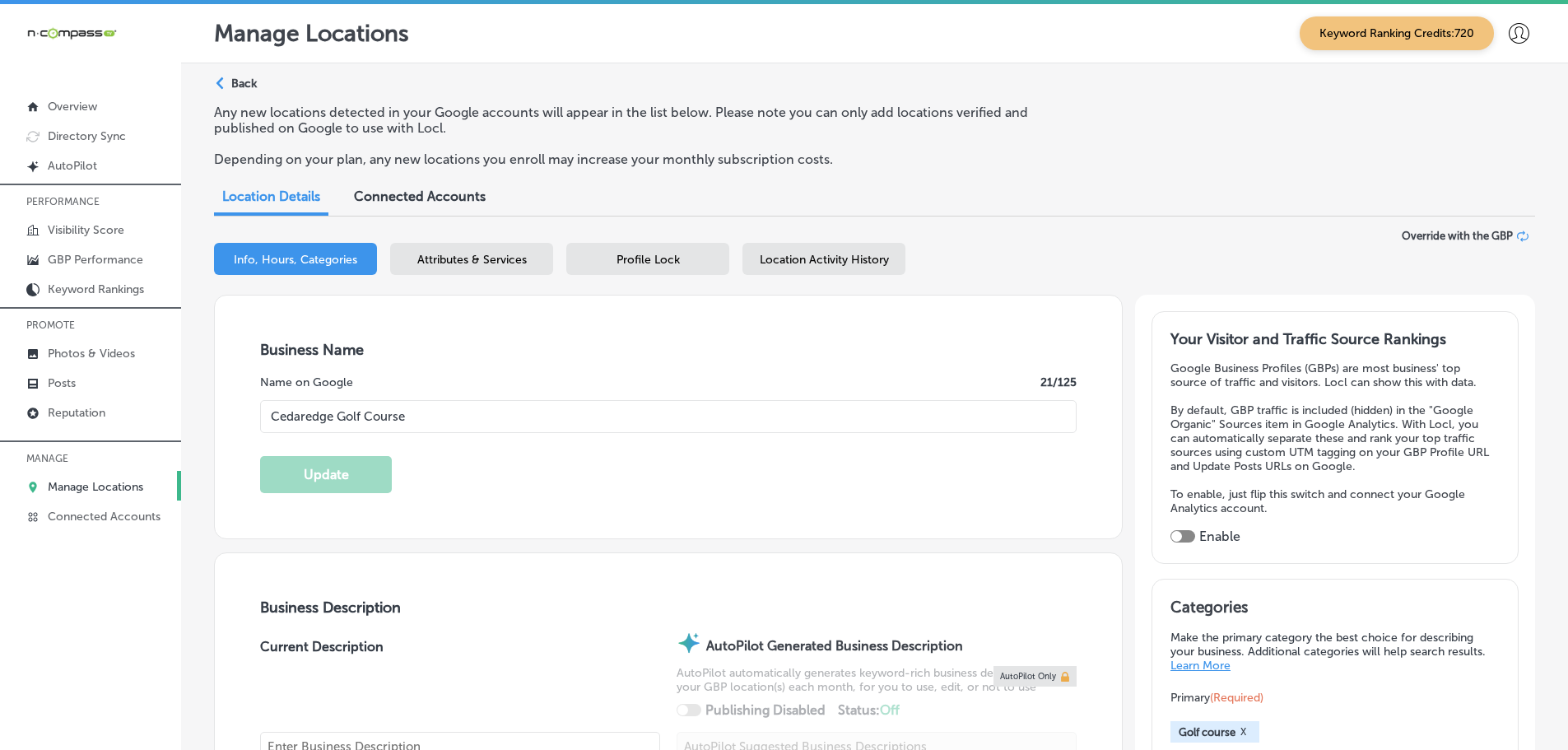
type input "Cedaredge Golf Course"
type input "[STREET_ADDRESS][PERSON_NAME]"
type input "Cedaredge"
type input "81413"
type input "US"
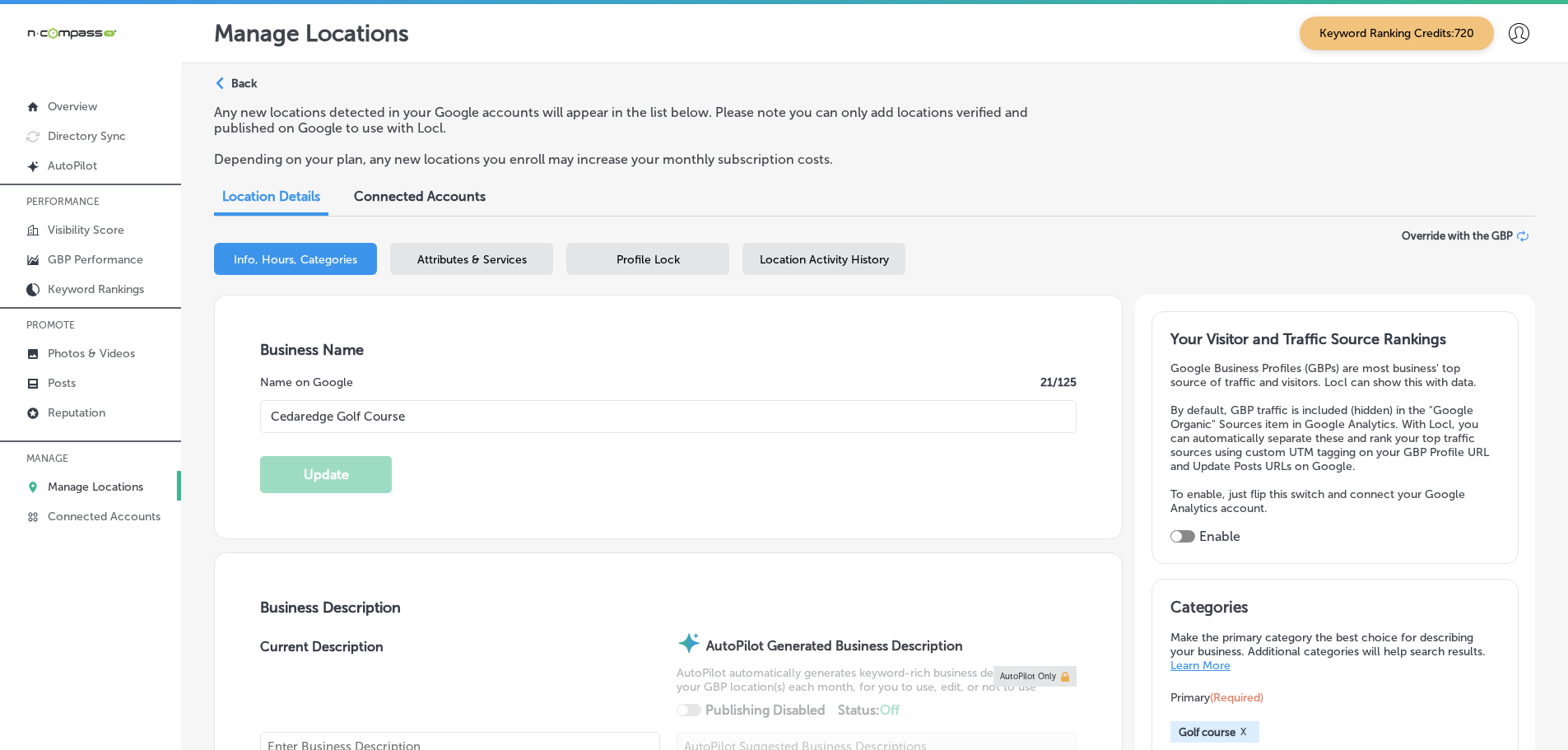
type input "[URL][DOMAIN_NAME]"
checkbox input "true"
type textarea "[GEOGRAPHIC_DATA] is a stunning 18-hole golf course in [GEOGRAPHIC_DATA], [GEOG…"
type input "[PHONE_NUMBER]"
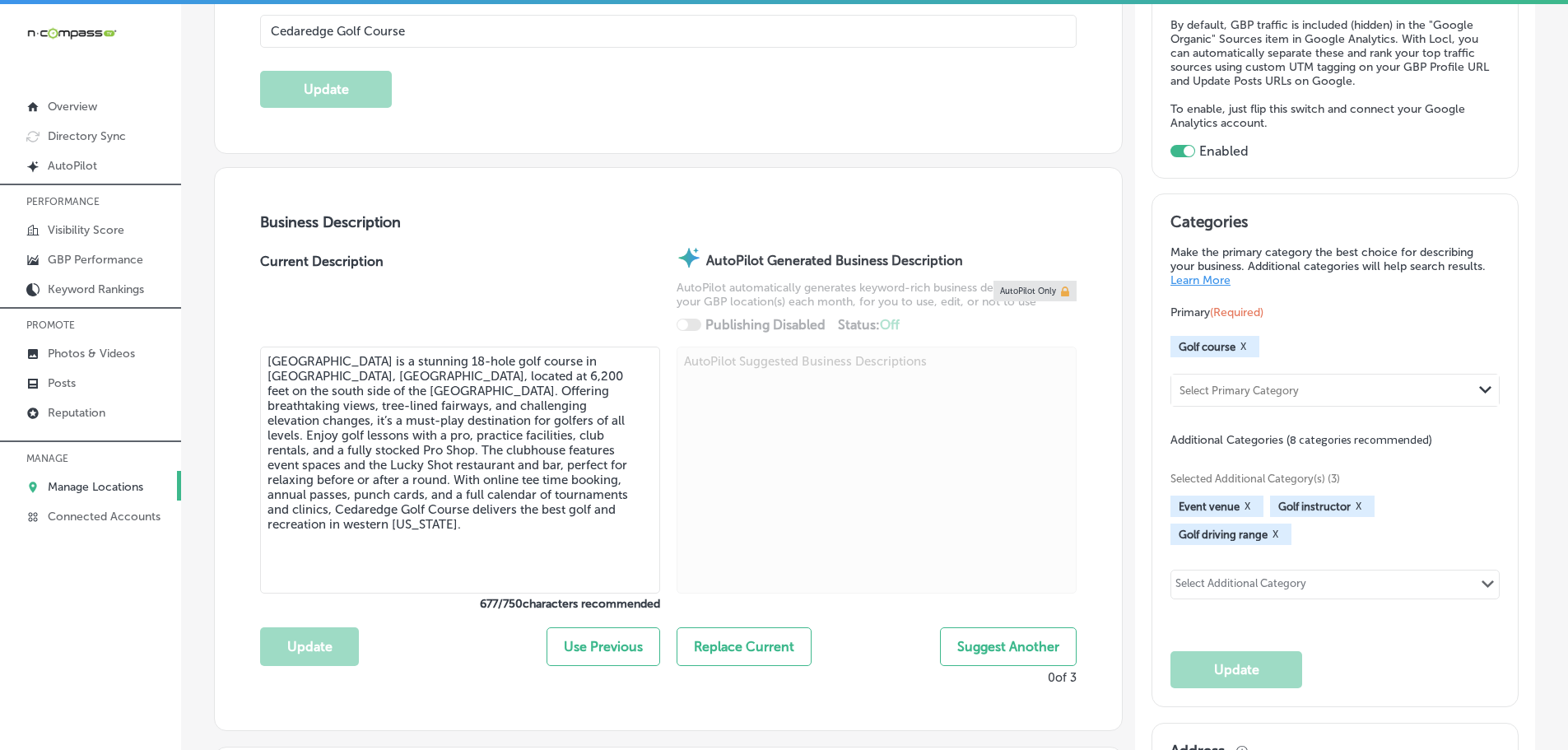
scroll to position [411, 0]
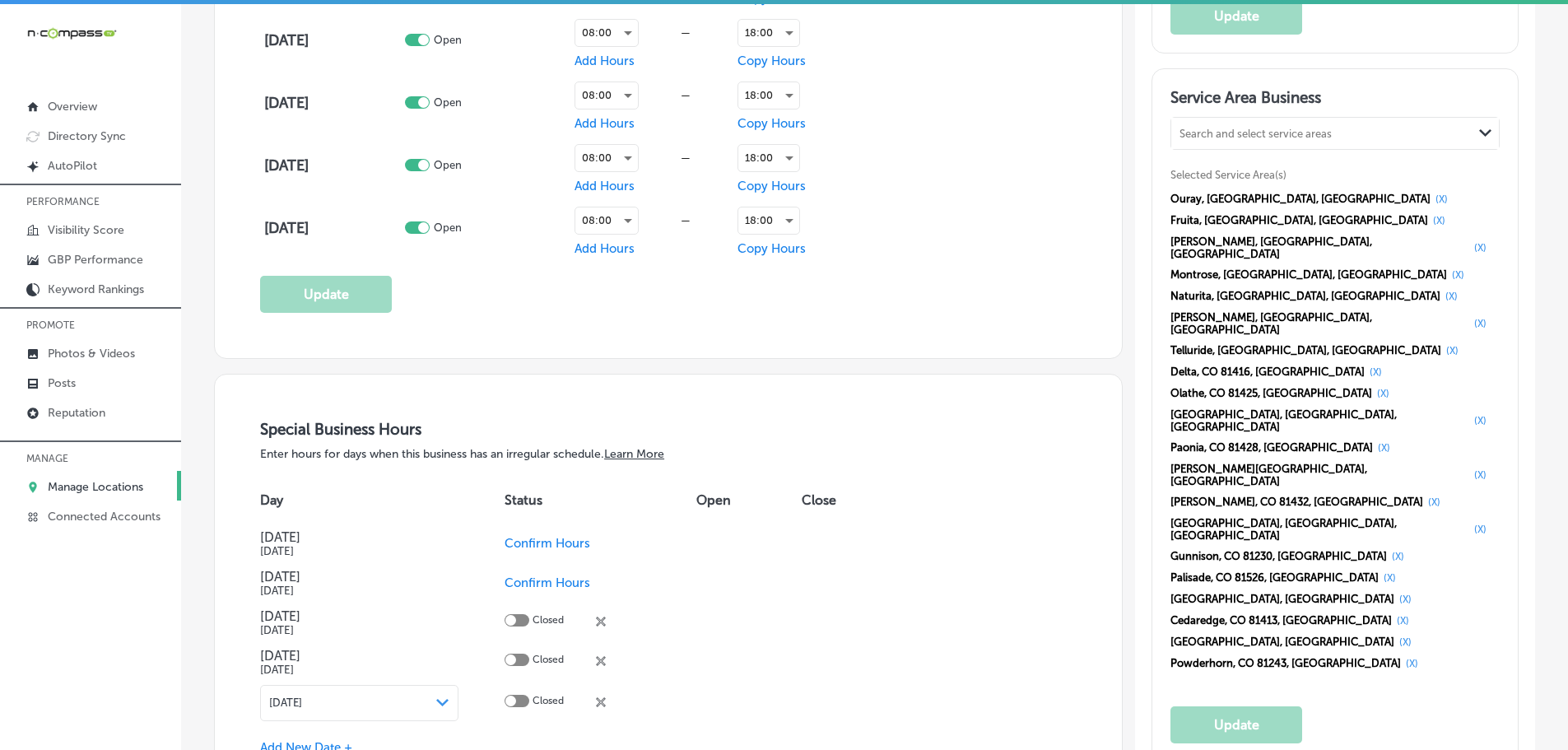
scroll to position [1482, 0]
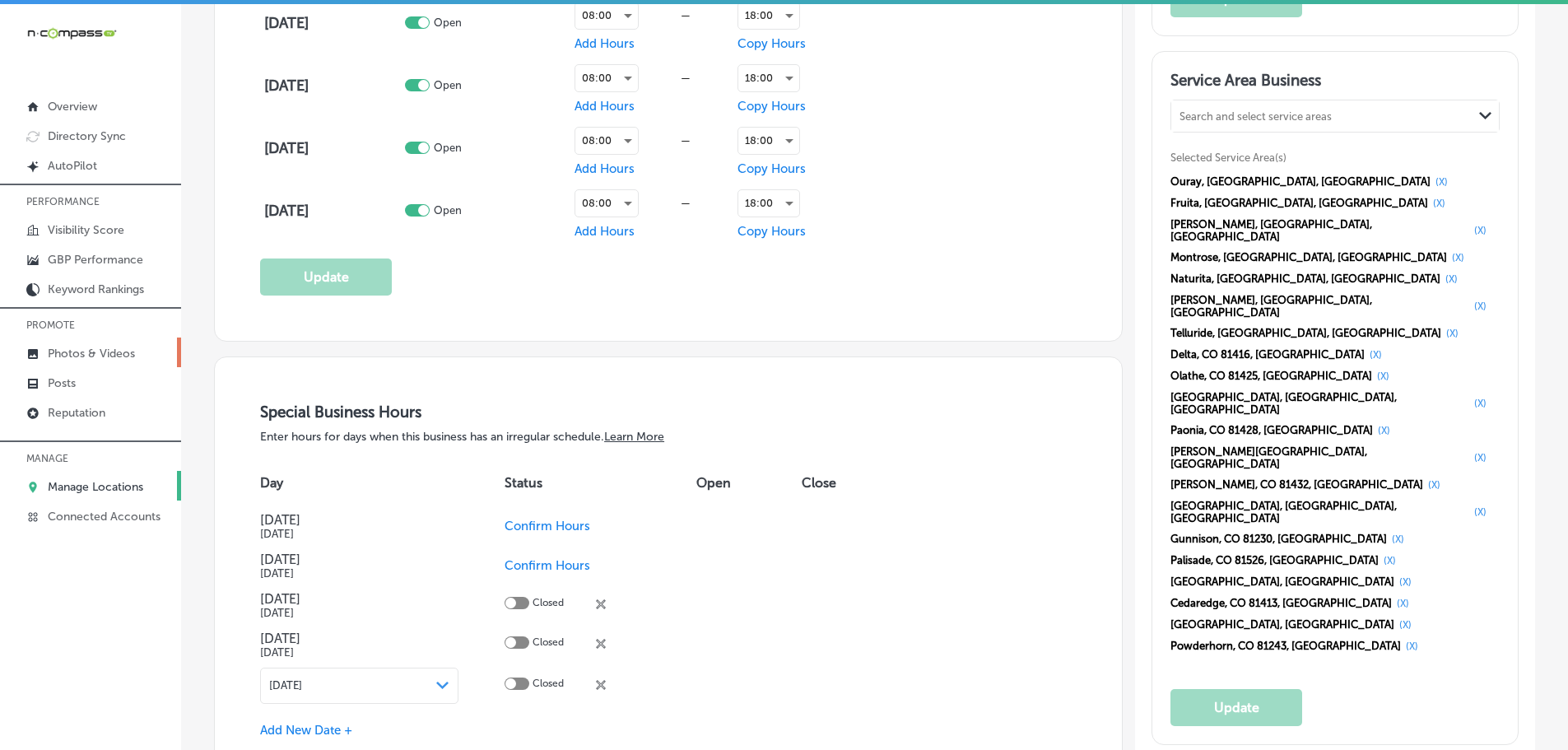
click at [80, 346] on link "Photos & Videos" at bounding box center [90, 353] width 181 height 30
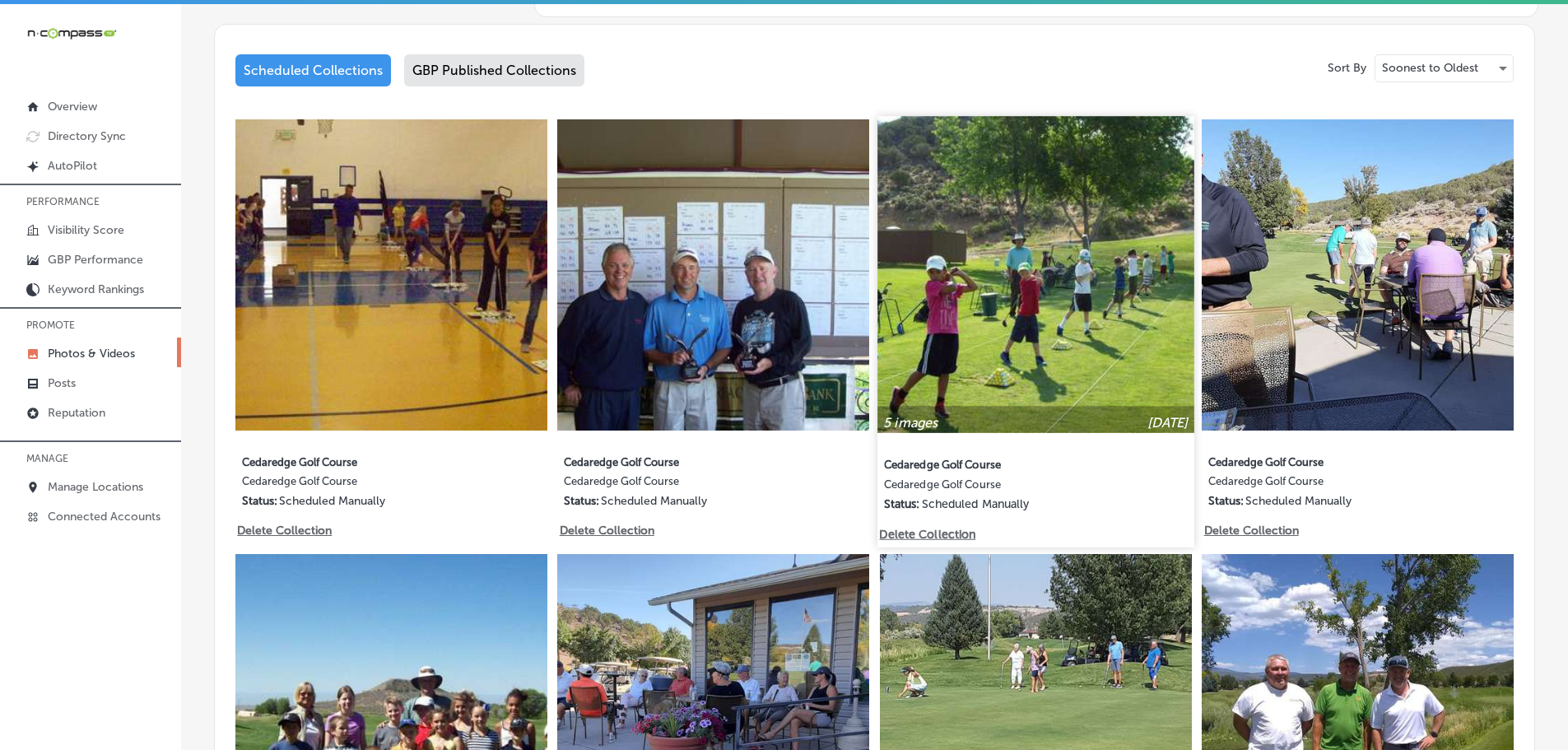
scroll to position [824, 0]
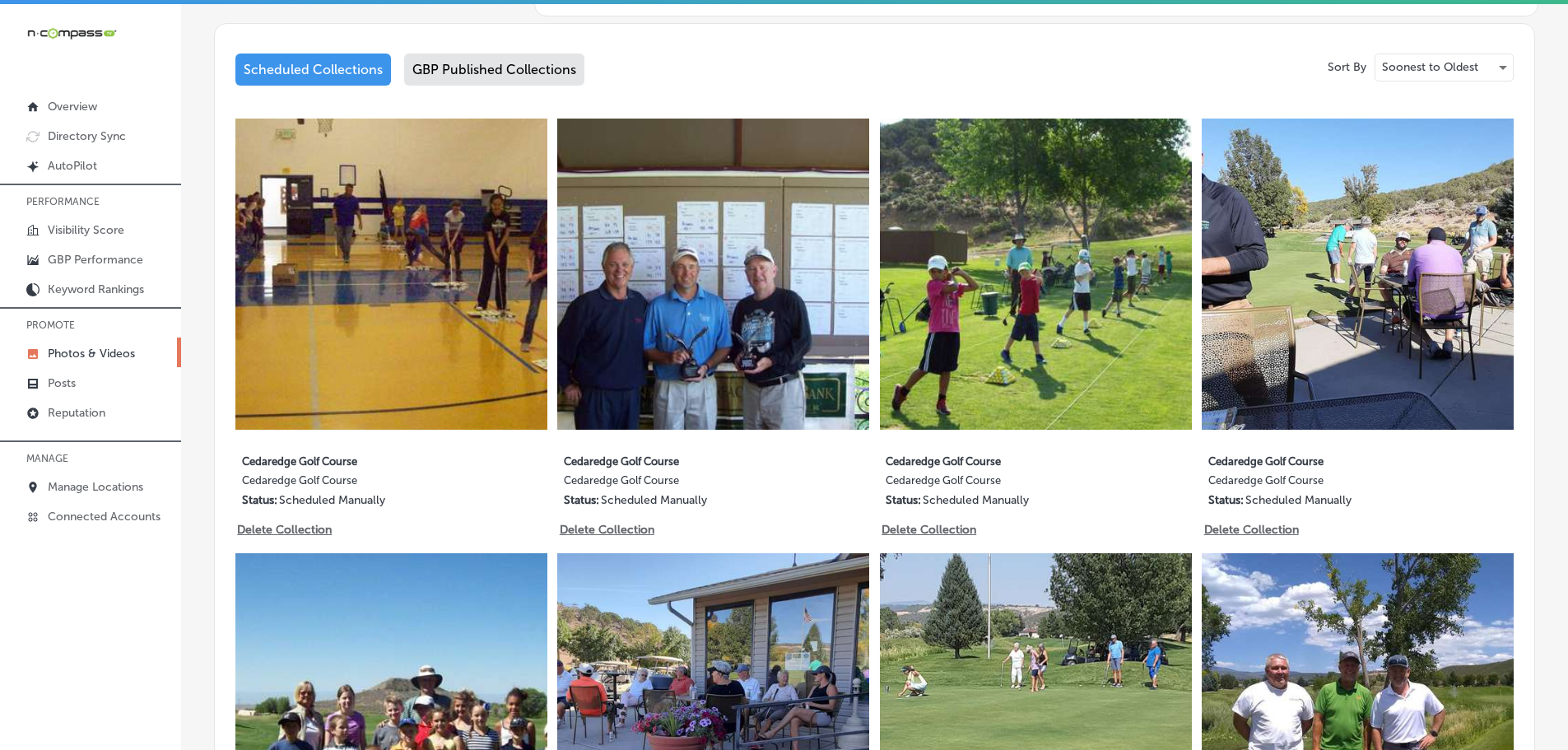
click at [513, 68] on div "GBP Published Collections" at bounding box center [495, 69] width 181 height 32
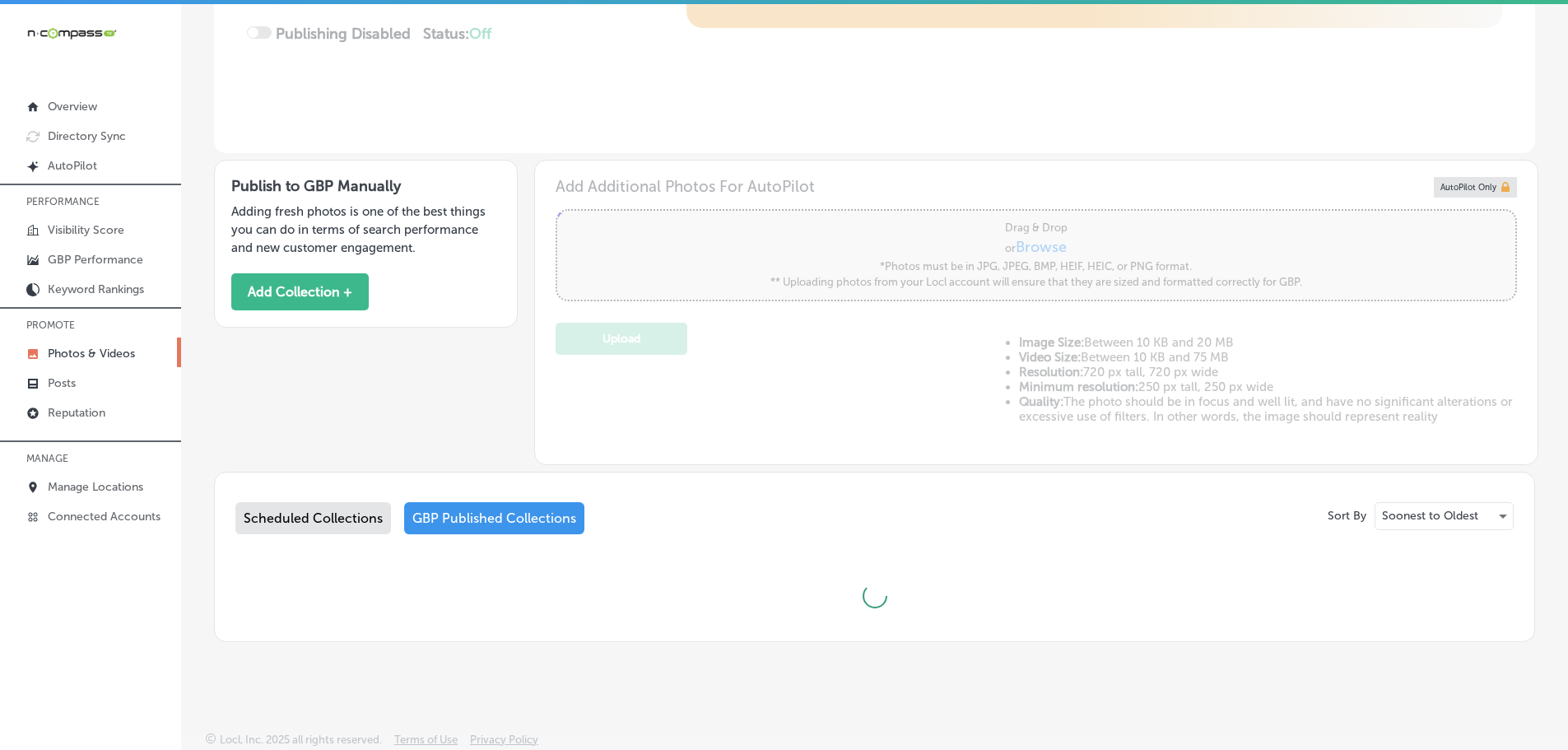
scroll to position [374, 0]
type input "5"
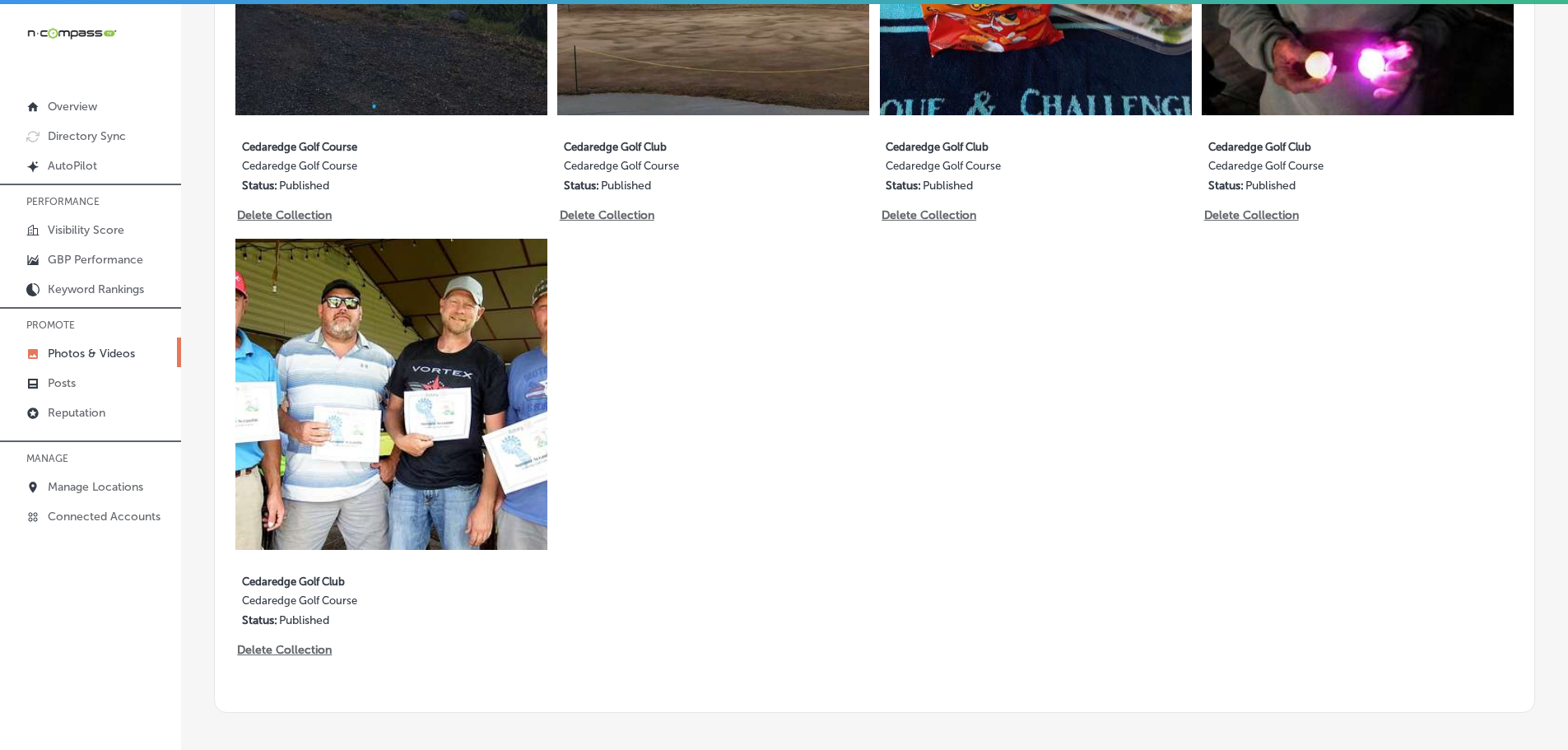
scroll to position [1201, 0]
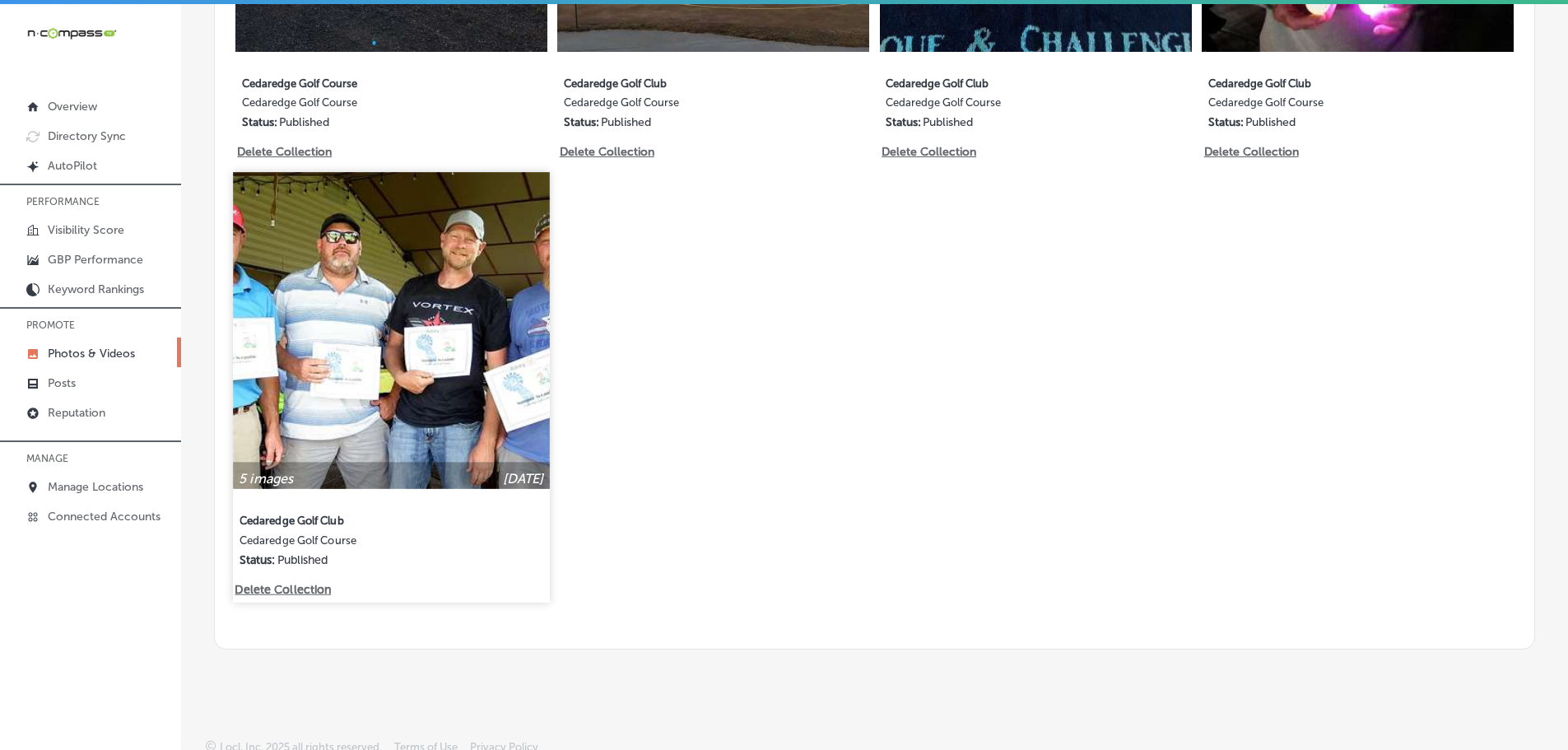
click at [504, 413] on img at bounding box center [391, 330] width 316 height 316
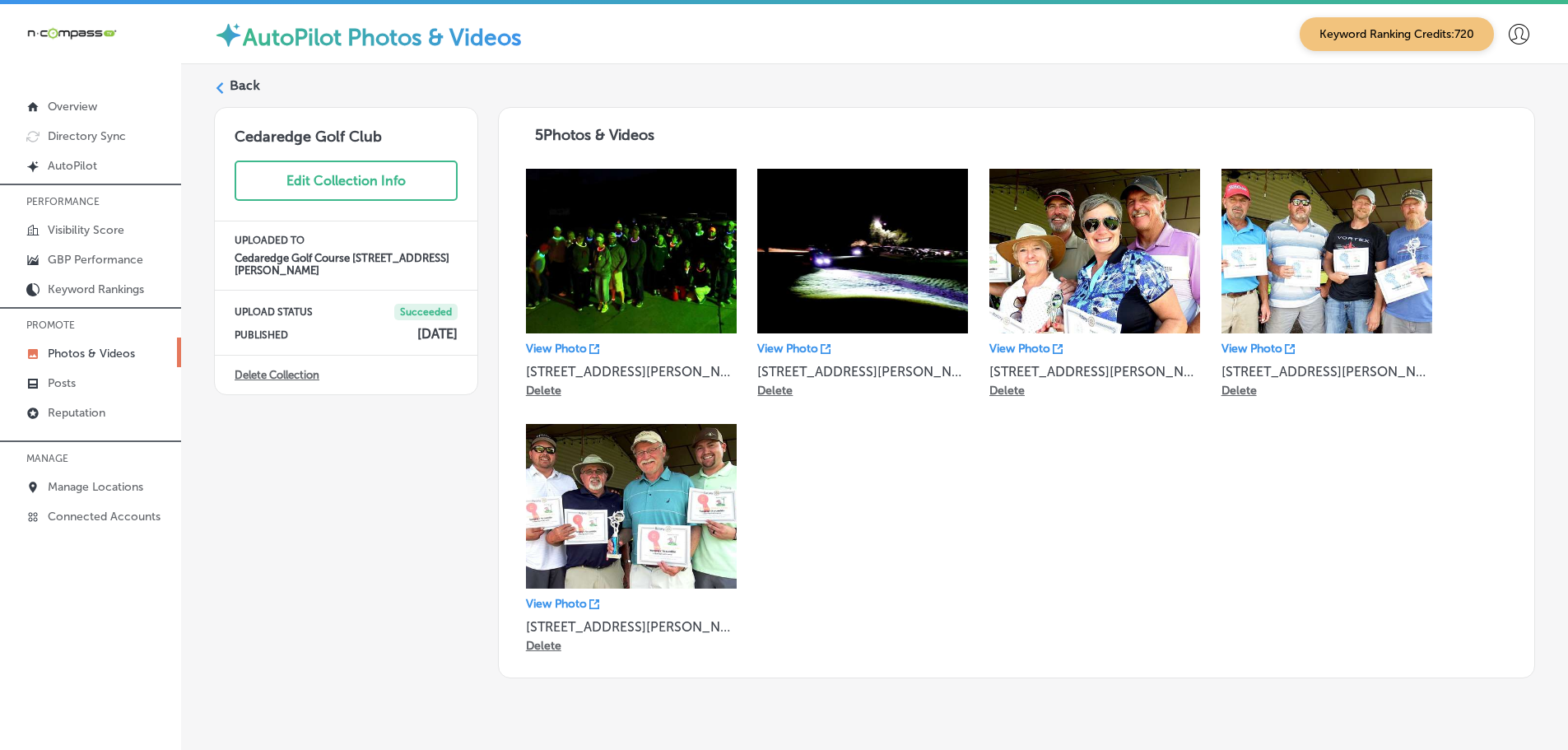
click at [222, 89] on icon at bounding box center [219, 88] width 11 height 11
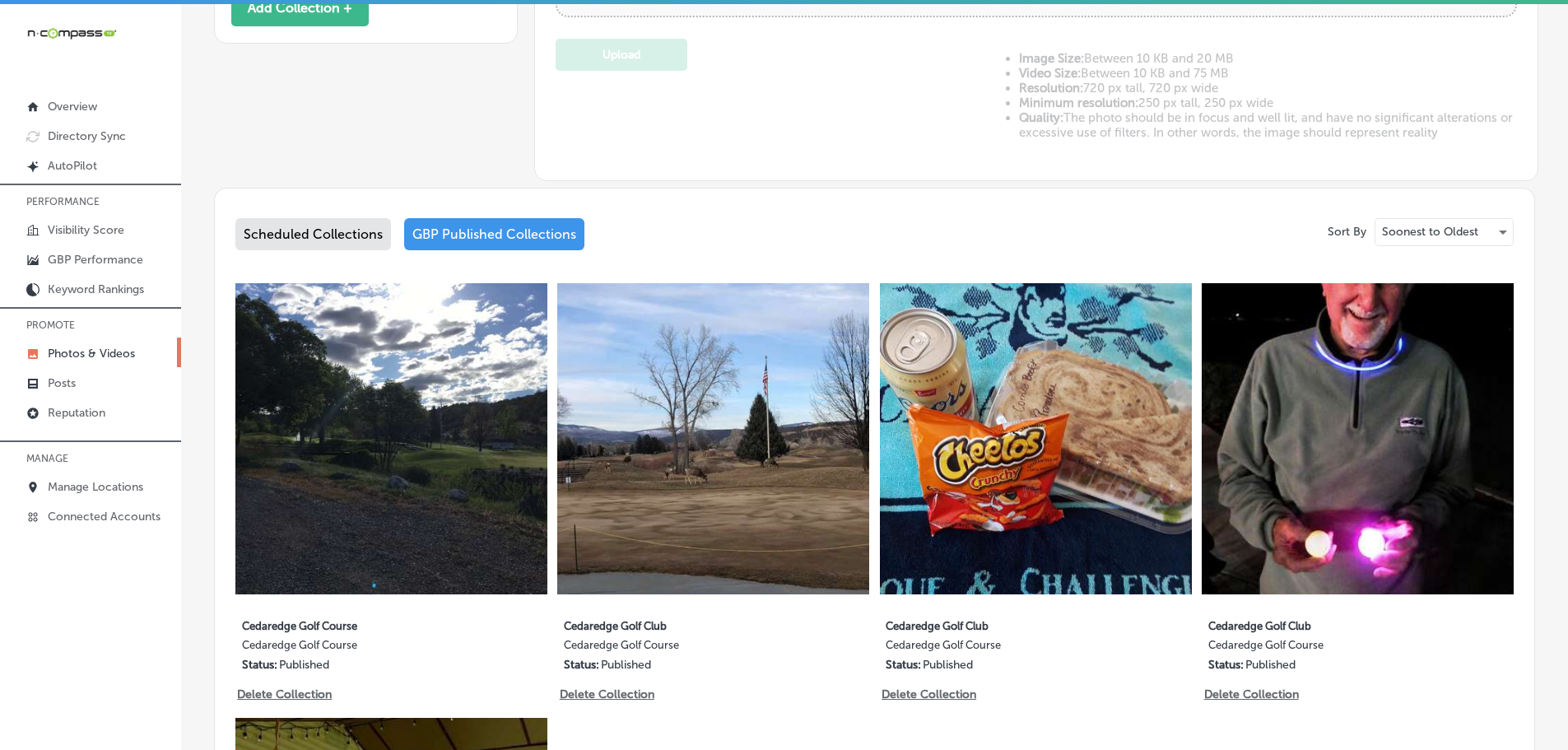
type input "5"
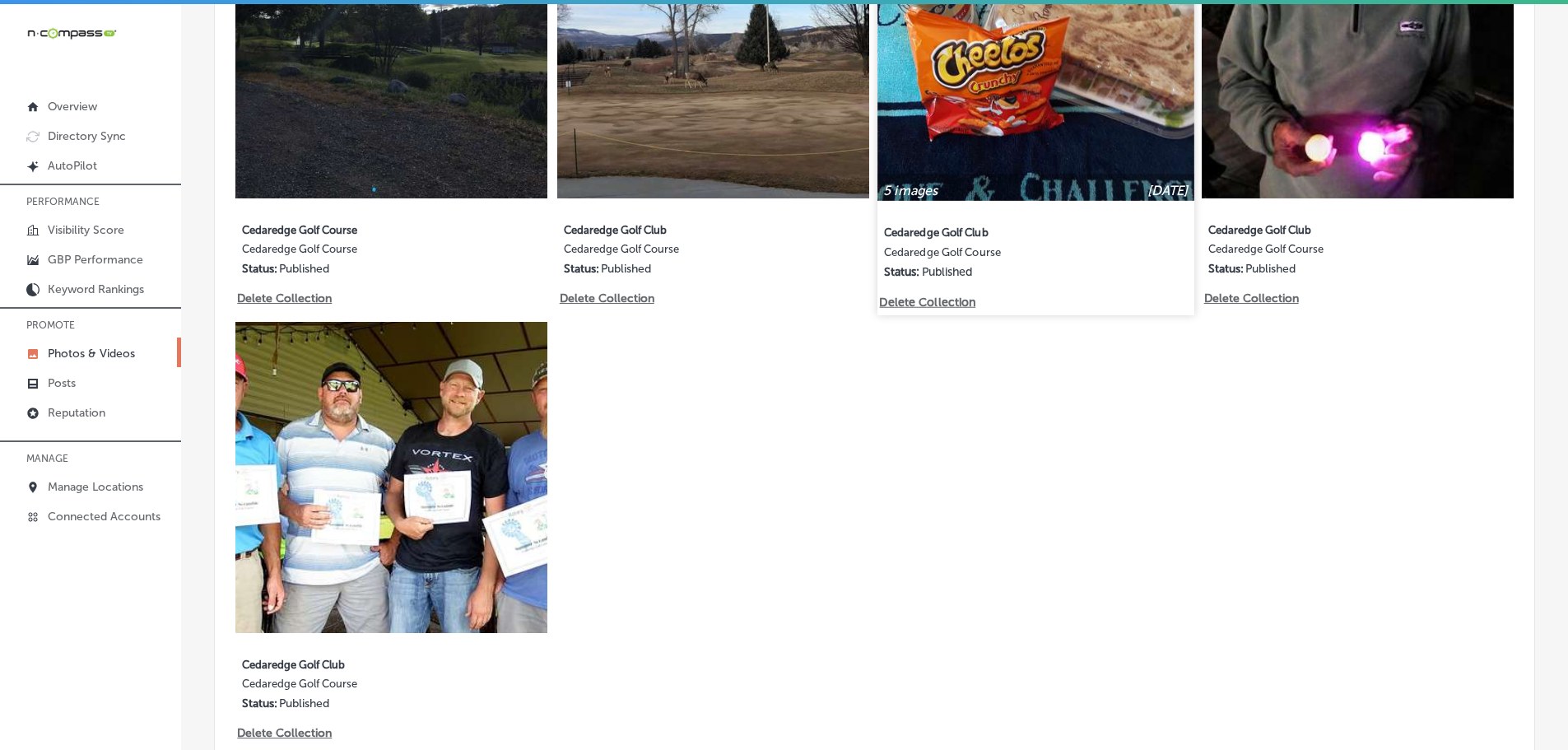
scroll to position [1070, 0]
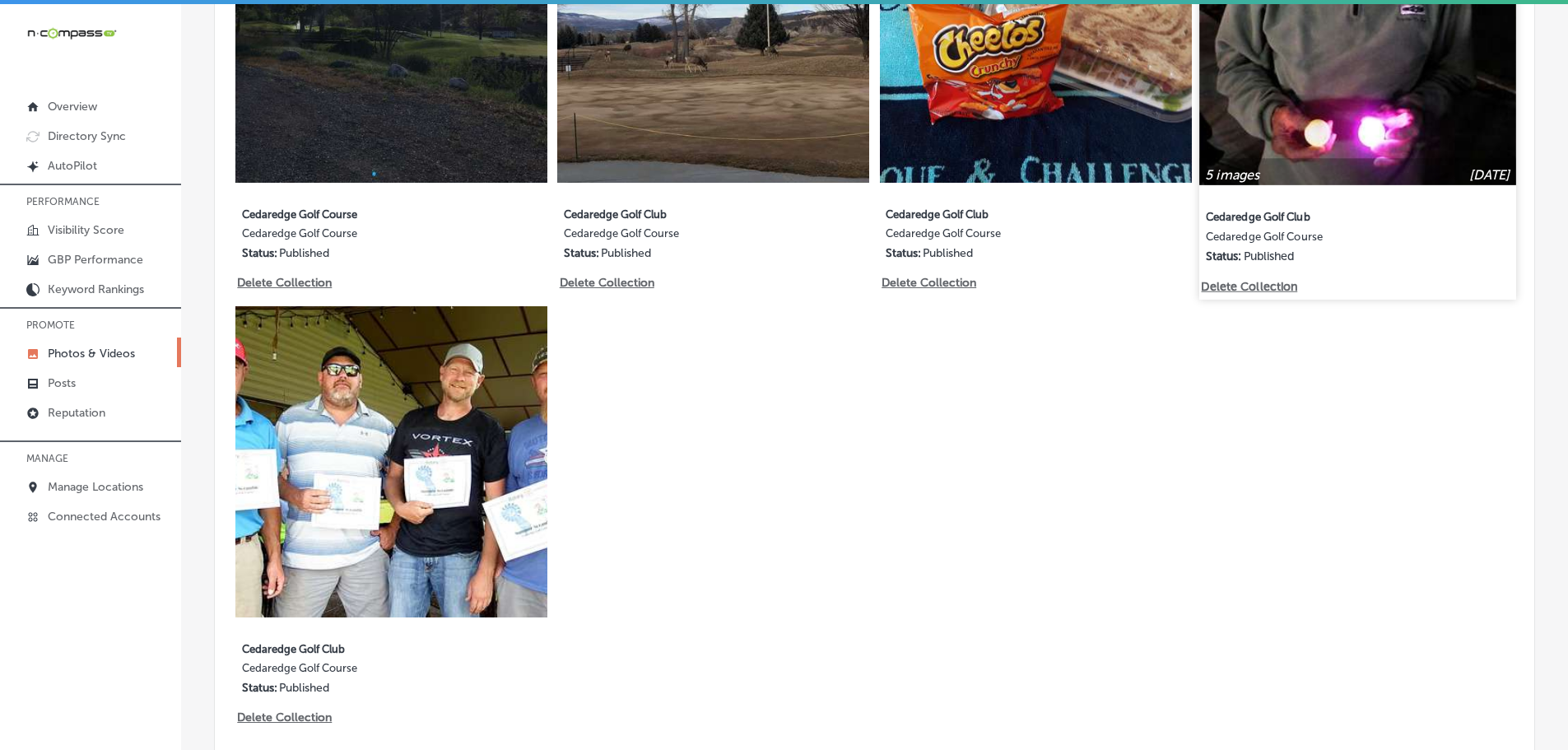
click at [1320, 47] on img at bounding box center [1358, 26] width 316 height 316
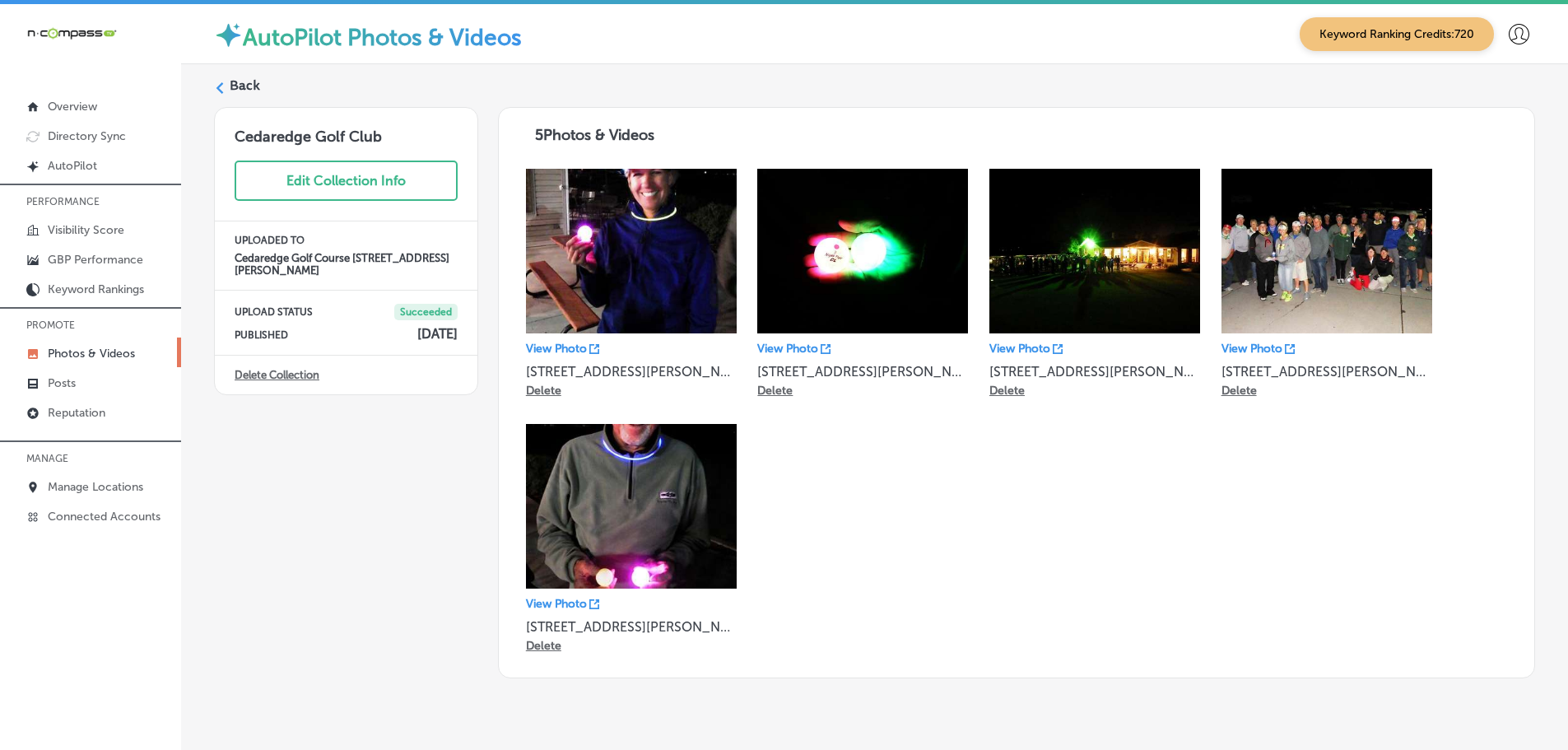
click at [218, 88] on polygon at bounding box center [220, 88] width 7 height 11
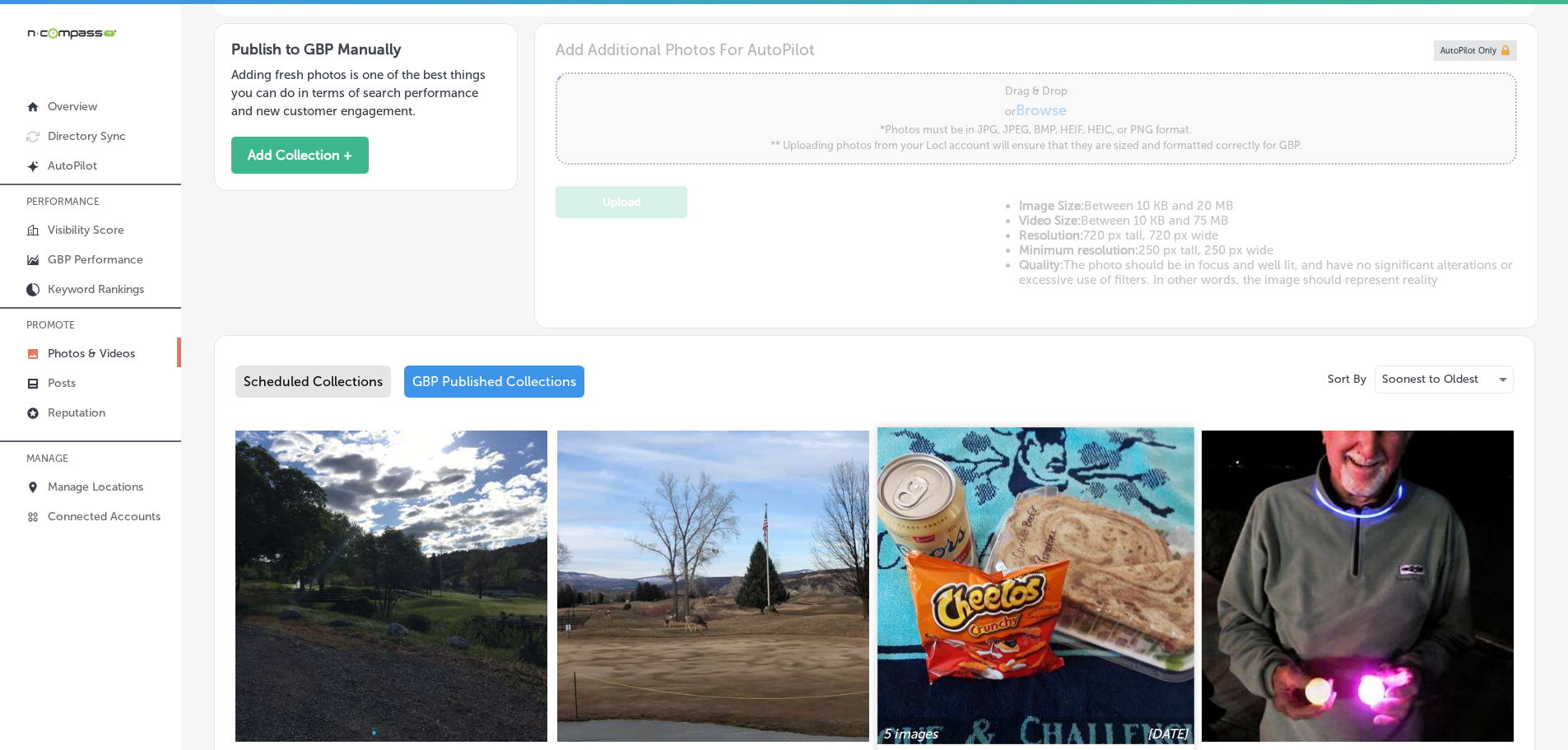
scroll to position [659, 0]
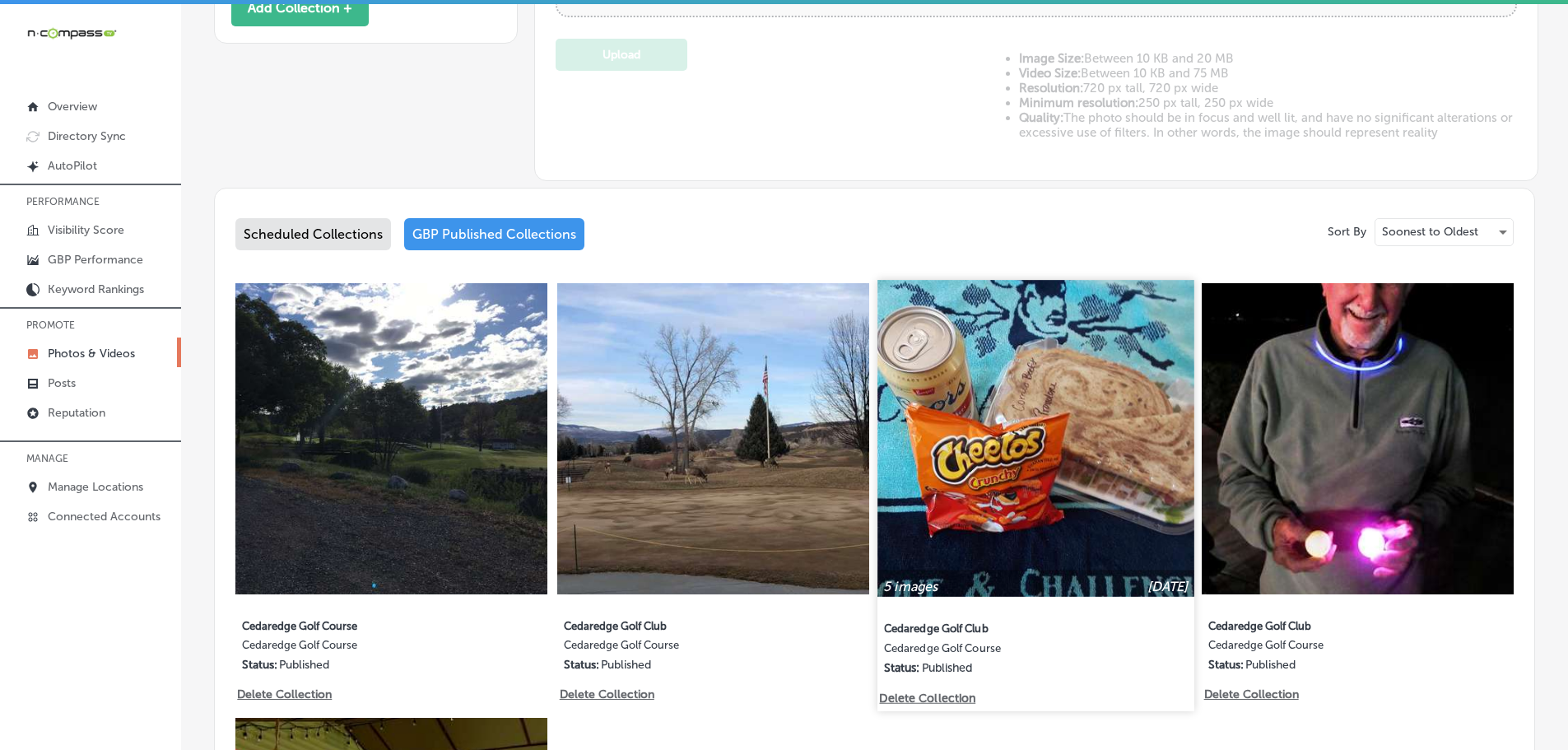
type input "5"
click at [1073, 436] on img at bounding box center [1036, 438] width 316 height 316
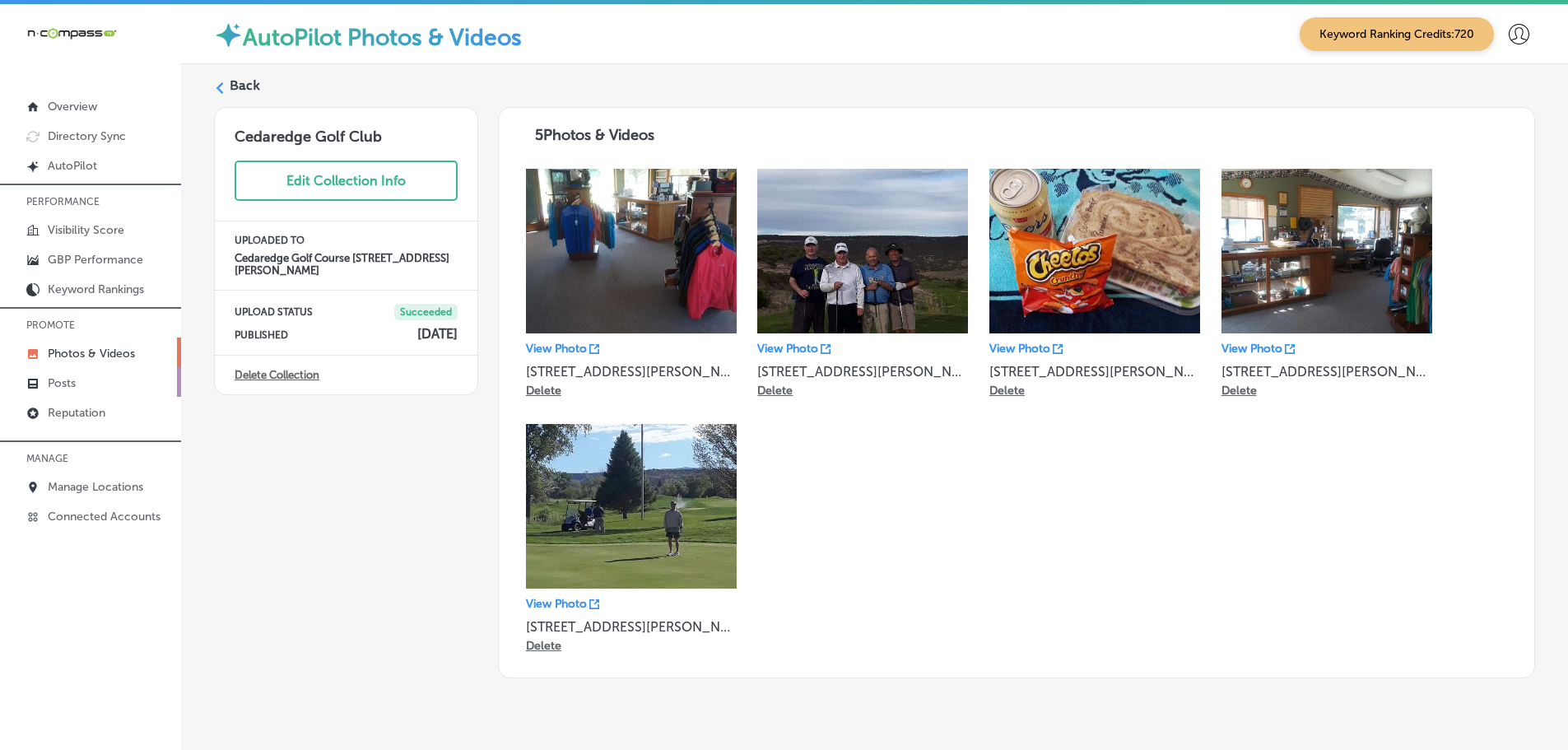
click at [67, 383] on p "Posts" at bounding box center [61, 383] width 28 height 14
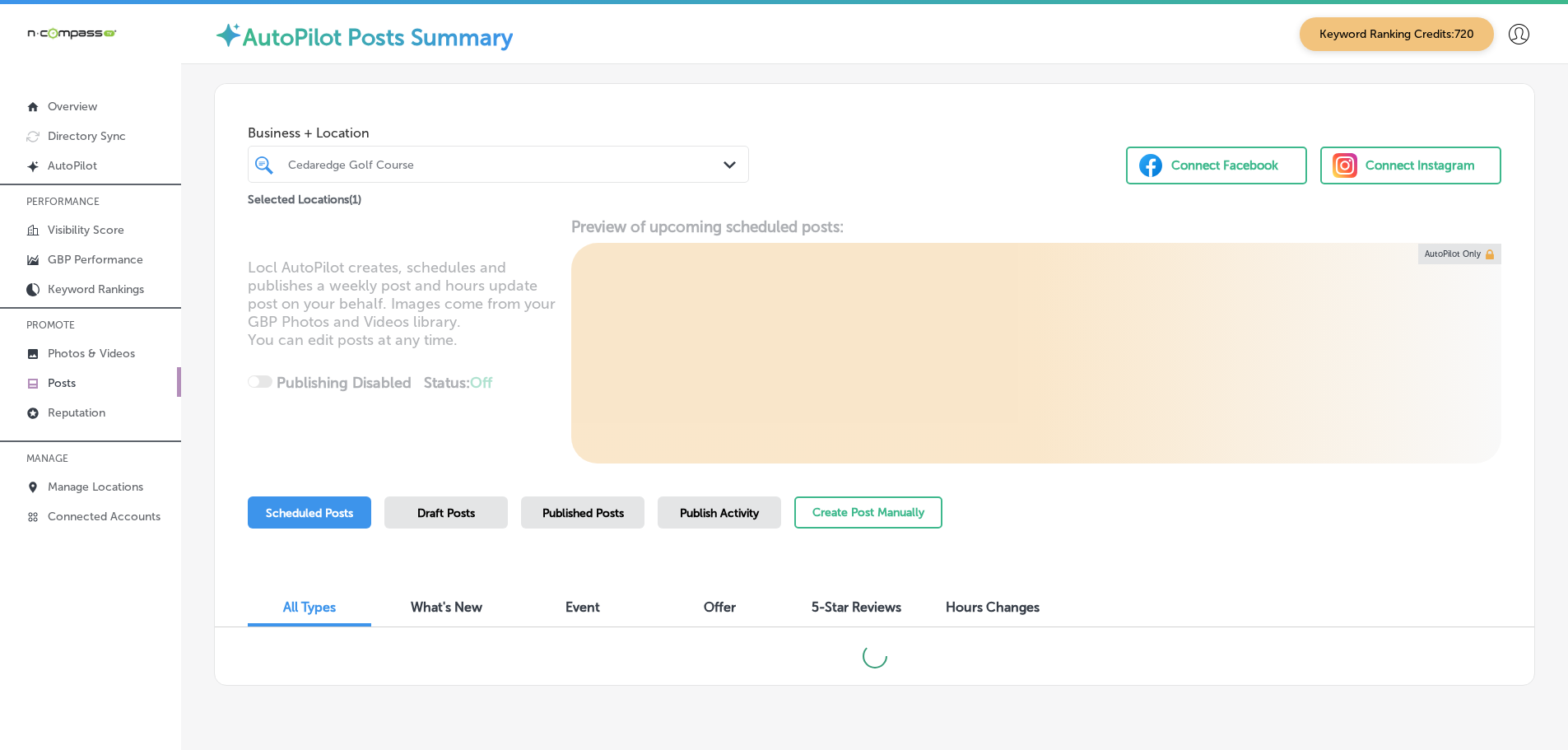
click at [724, 163] on icon "Path Created with Sketch." at bounding box center [730, 165] width 12 height 7
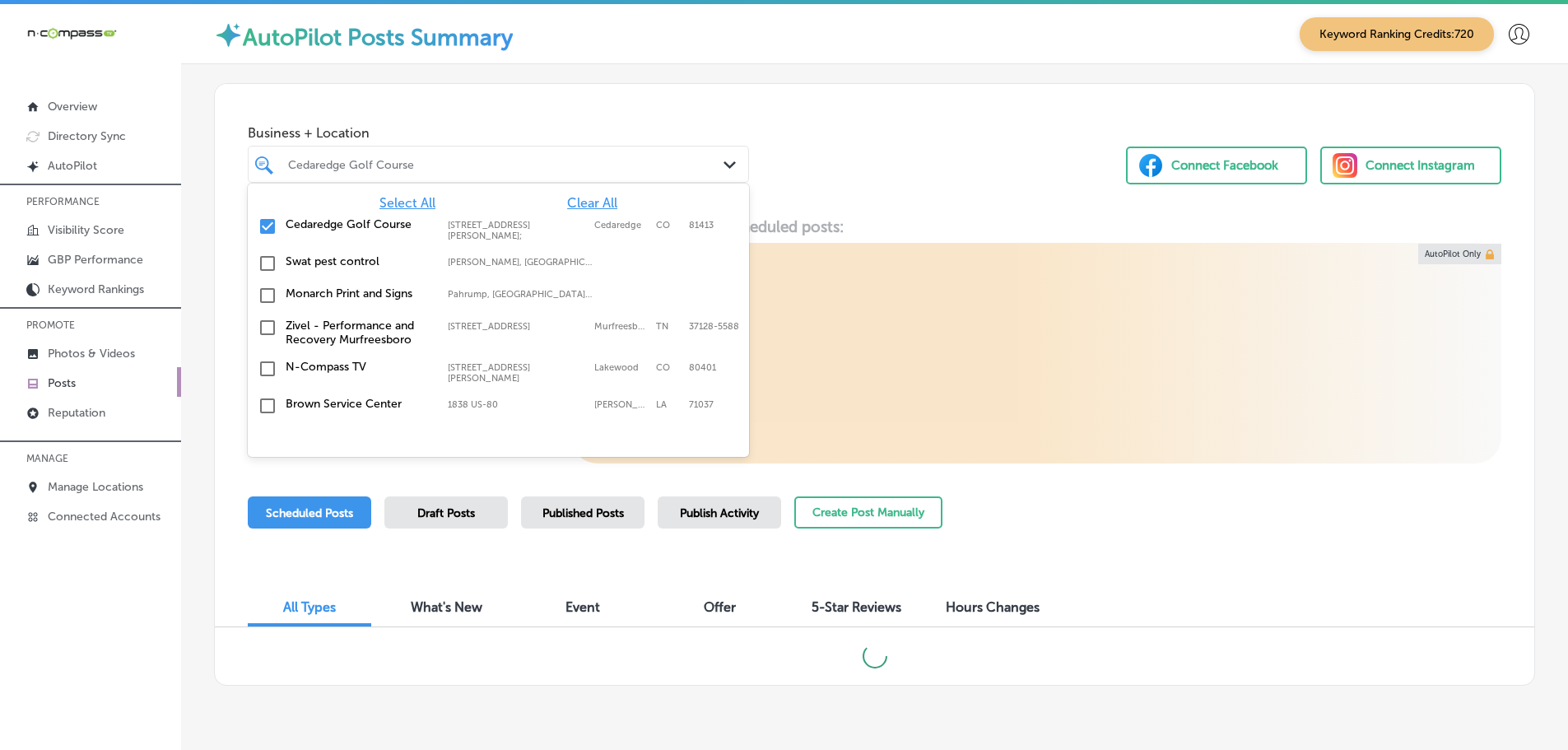
click at [414, 202] on span "Select All" at bounding box center [408, 203] width 56 height 16
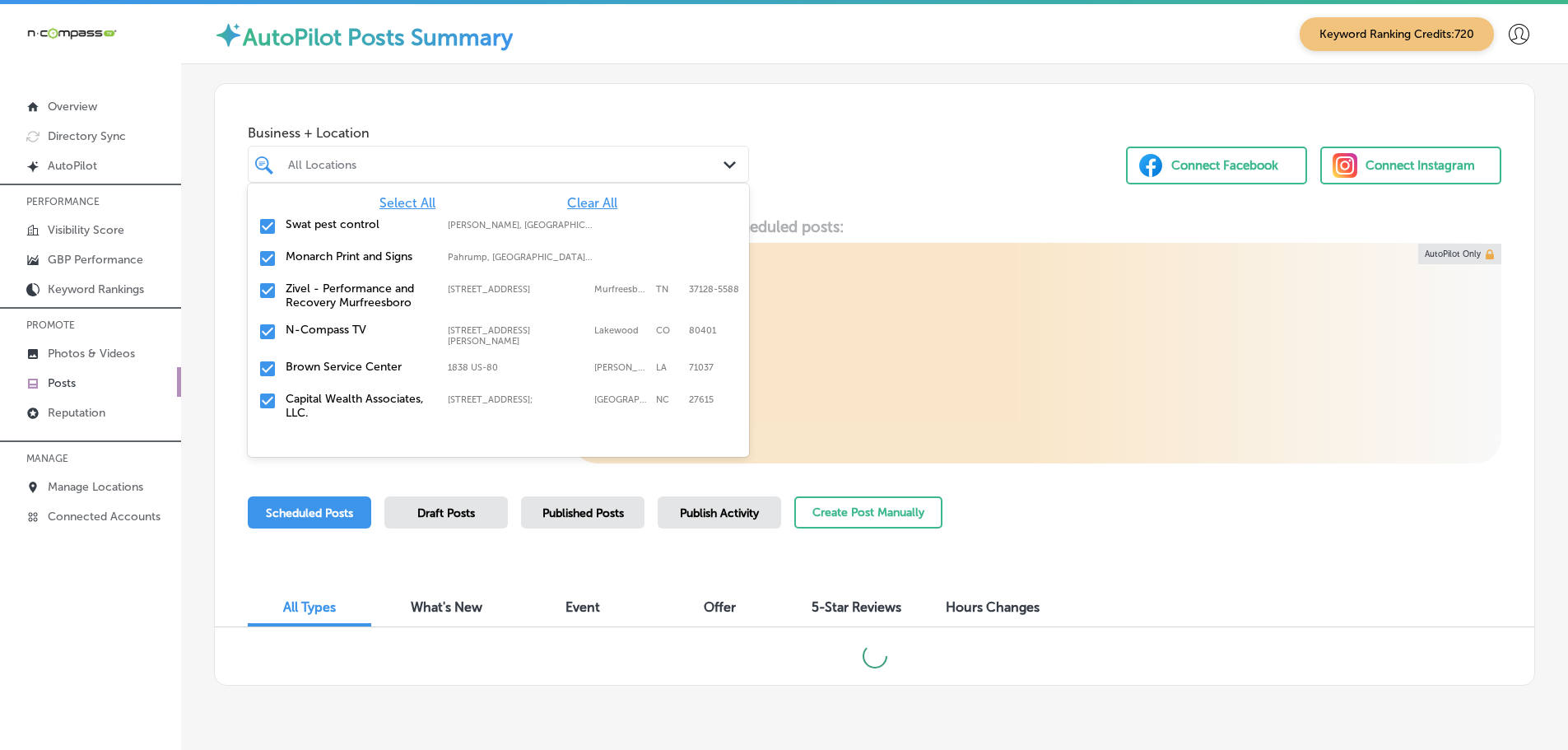
click at [934, 204] on div "Business + Location option [STREET_ADDRESS][PERSON_NAME]. 162 results available…" at bounding box center [874, 146] width 1320 height 125
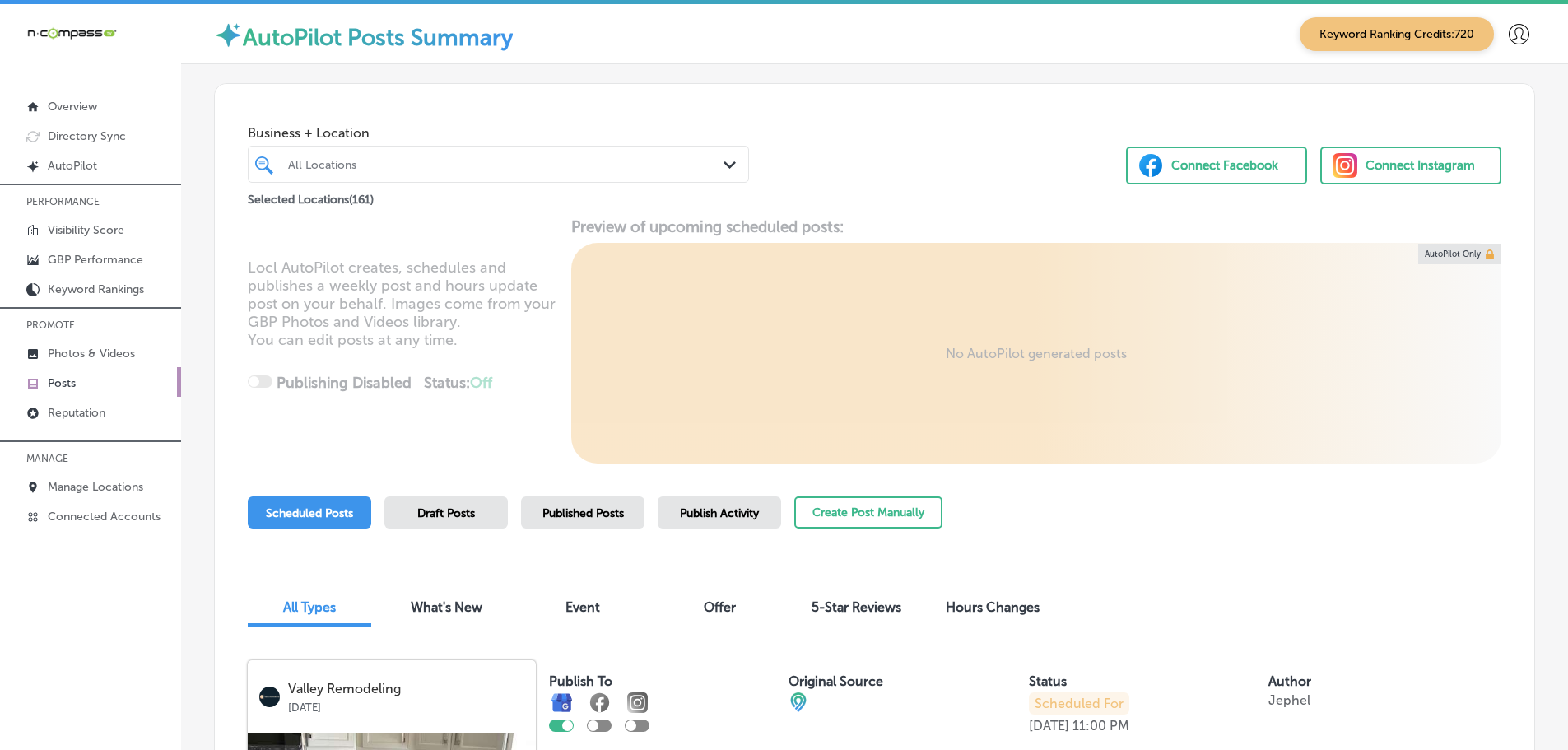
click at [711, 519] on span "Publish Activity" at bounding box center [719, 513] width 79 height 14
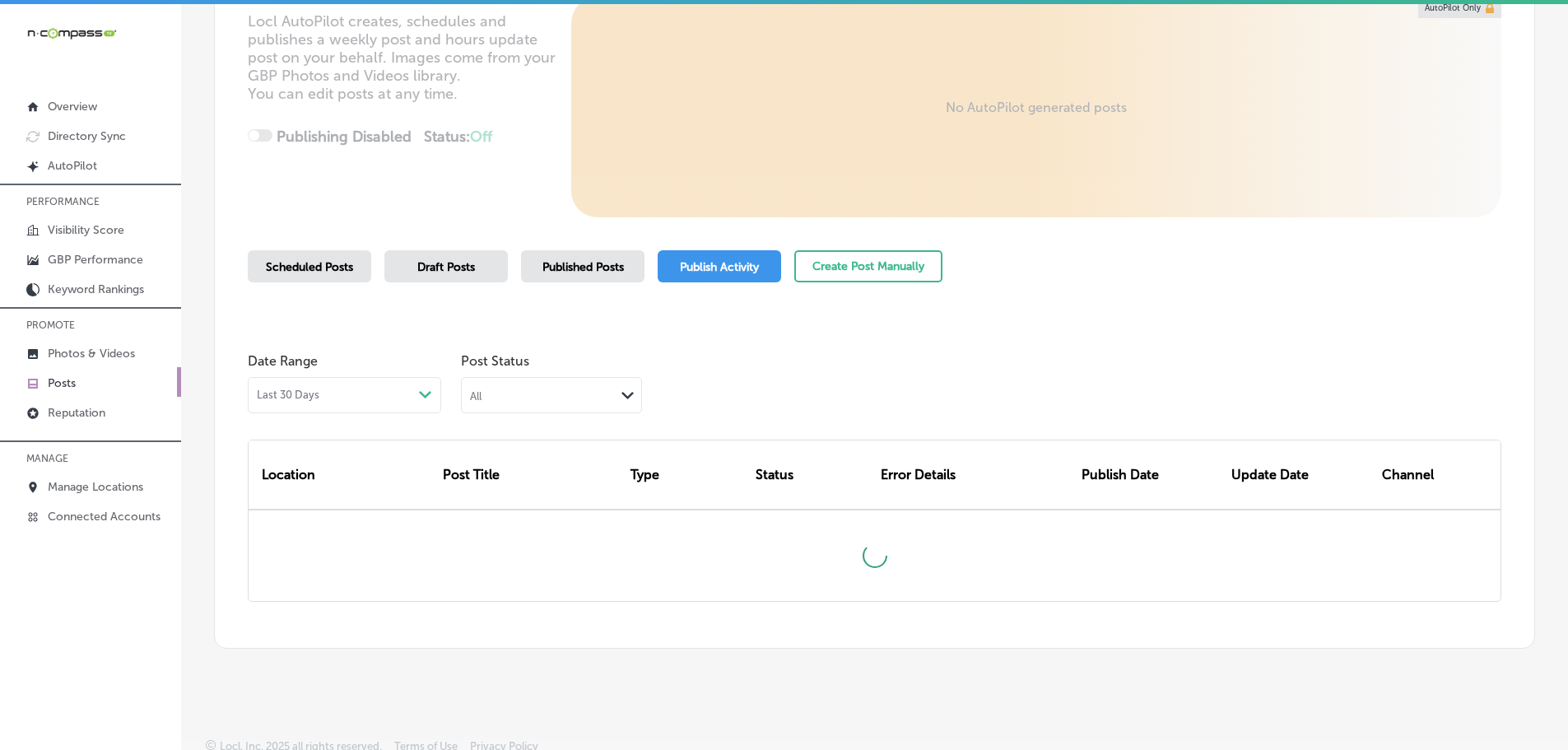
scroll to position [253, 0]
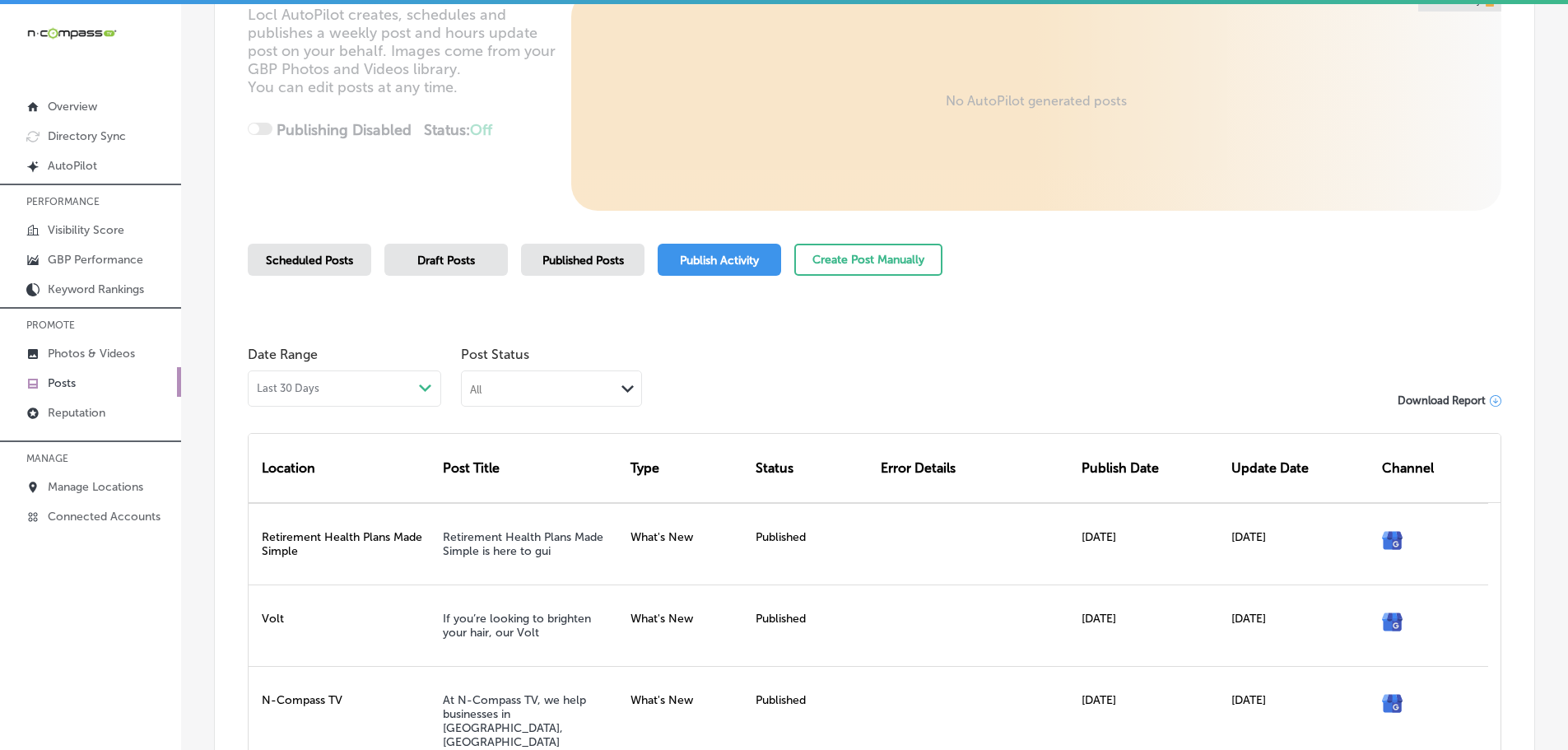
click at [625, 387] on icon "Path Created with Sketch." at bounding box center [628, 389] width 12 height 7
click at [516, 464] on div "Failed" at bounding box center [552, 469] width 180 height 24
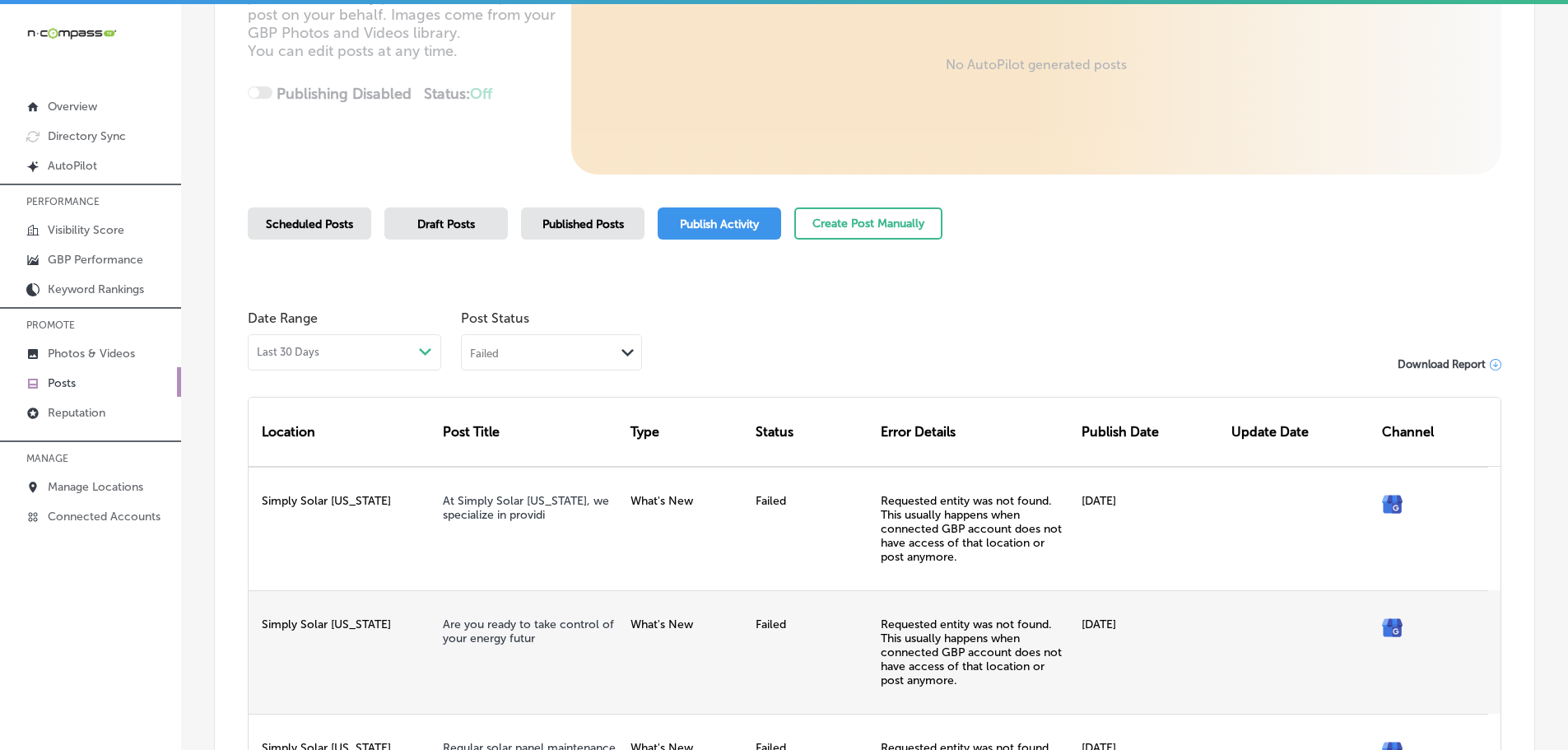
scroll to position [285, 0]
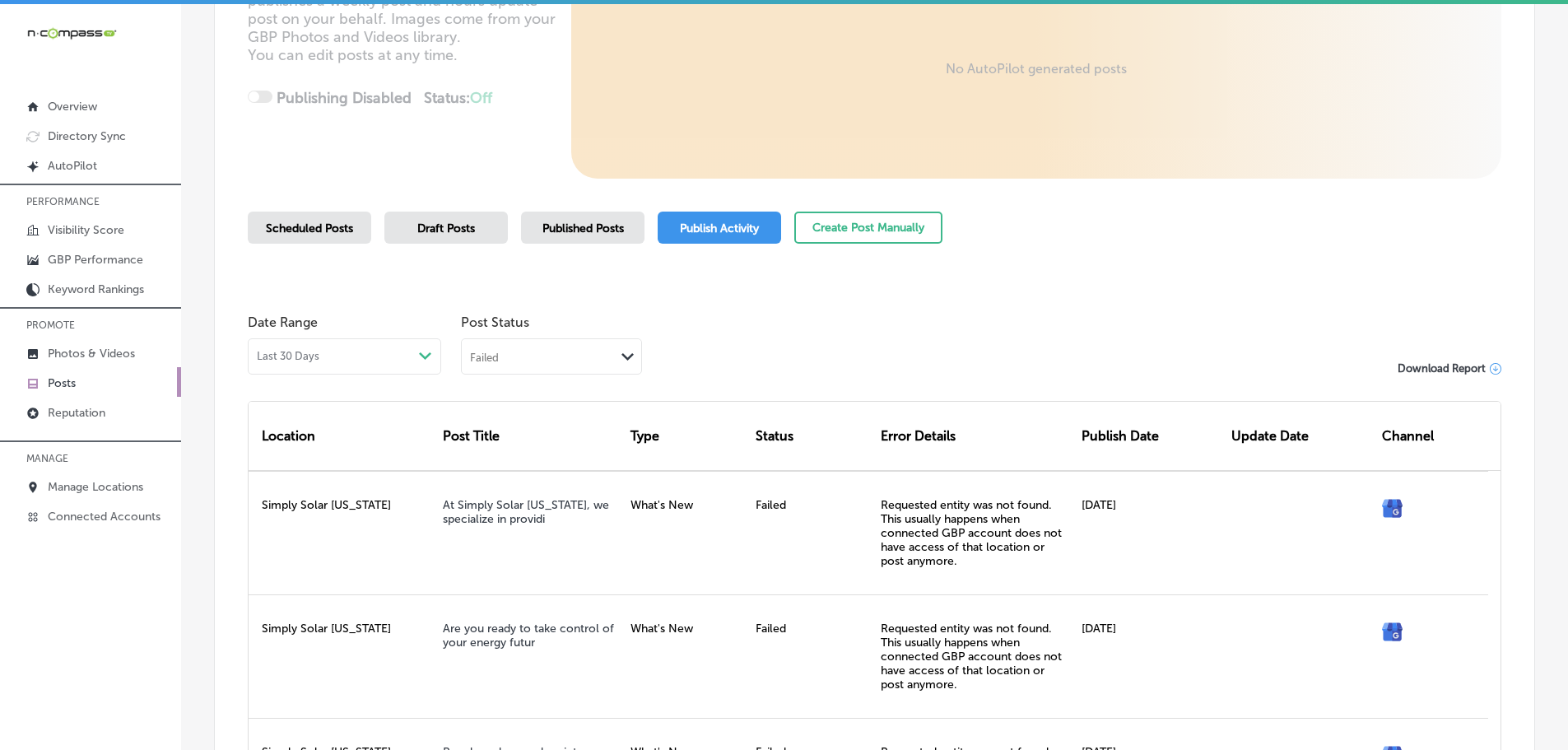
click at [618, 351] on div "Path Created with Sketch." at bounding box center [628, 356] width 26 height 23
click at [522, 453] on label "Rejected By Google" at bounding box center [528, 459] width 112 height 15
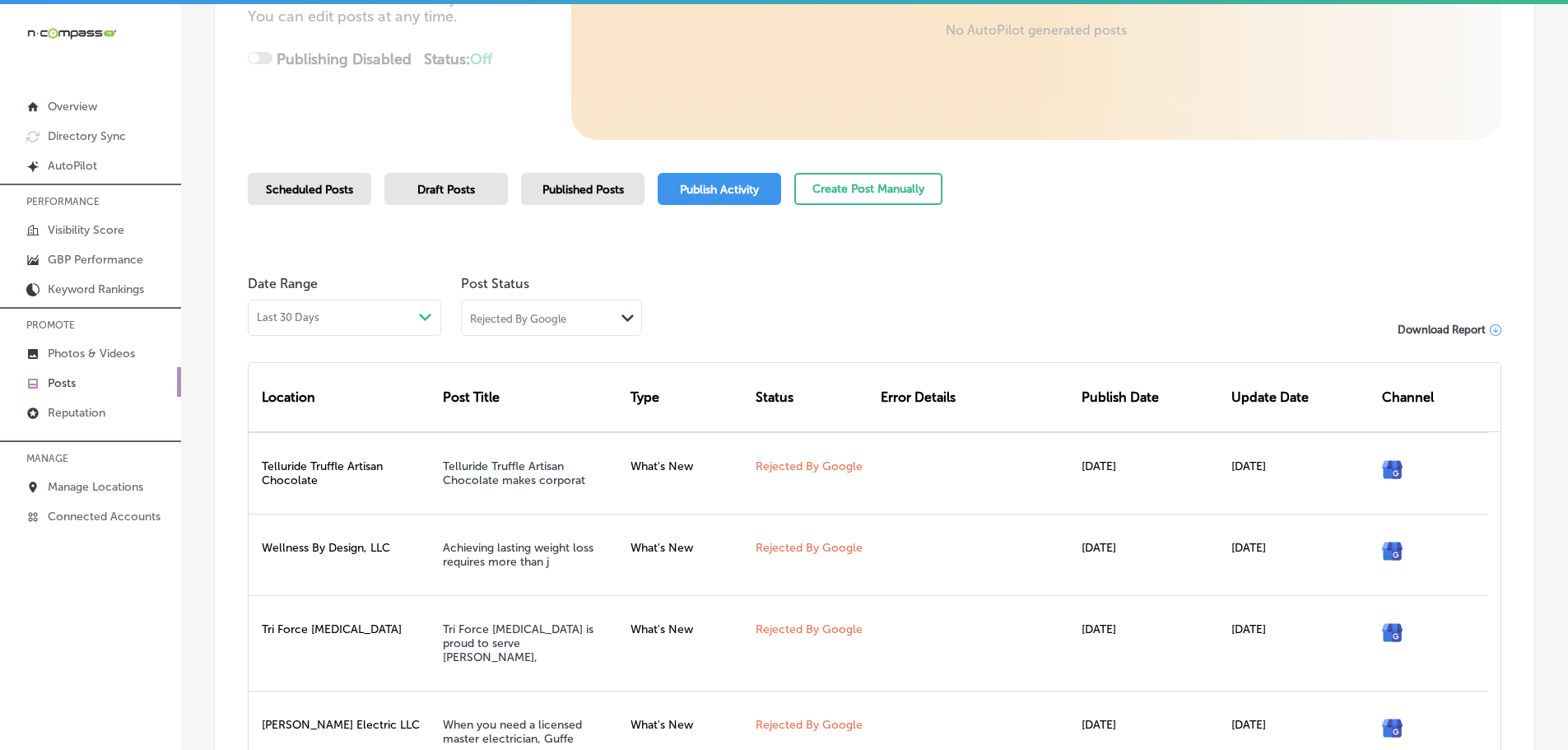
scroll to position [323, 0]
click at [621, 308] on div "Path Created with Sketch." at bounding box center [628, 318] width 26 height 23
click at [816, 337] on div "Location Post Title Type Status Error Details Publish Date Update Date Channel …" at bounding box center [875, 555] width 1254 height 437
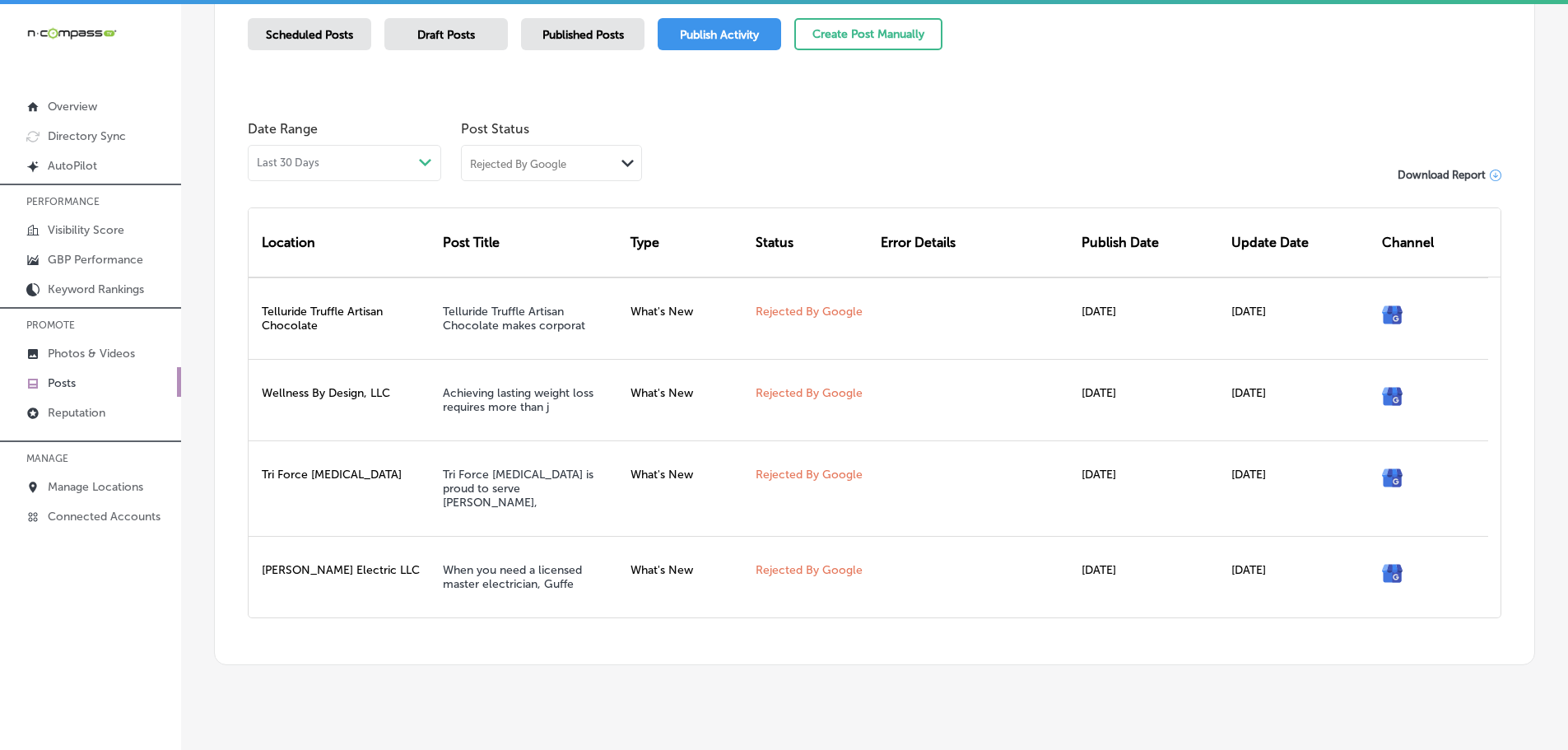
scroll to position [488, 0]
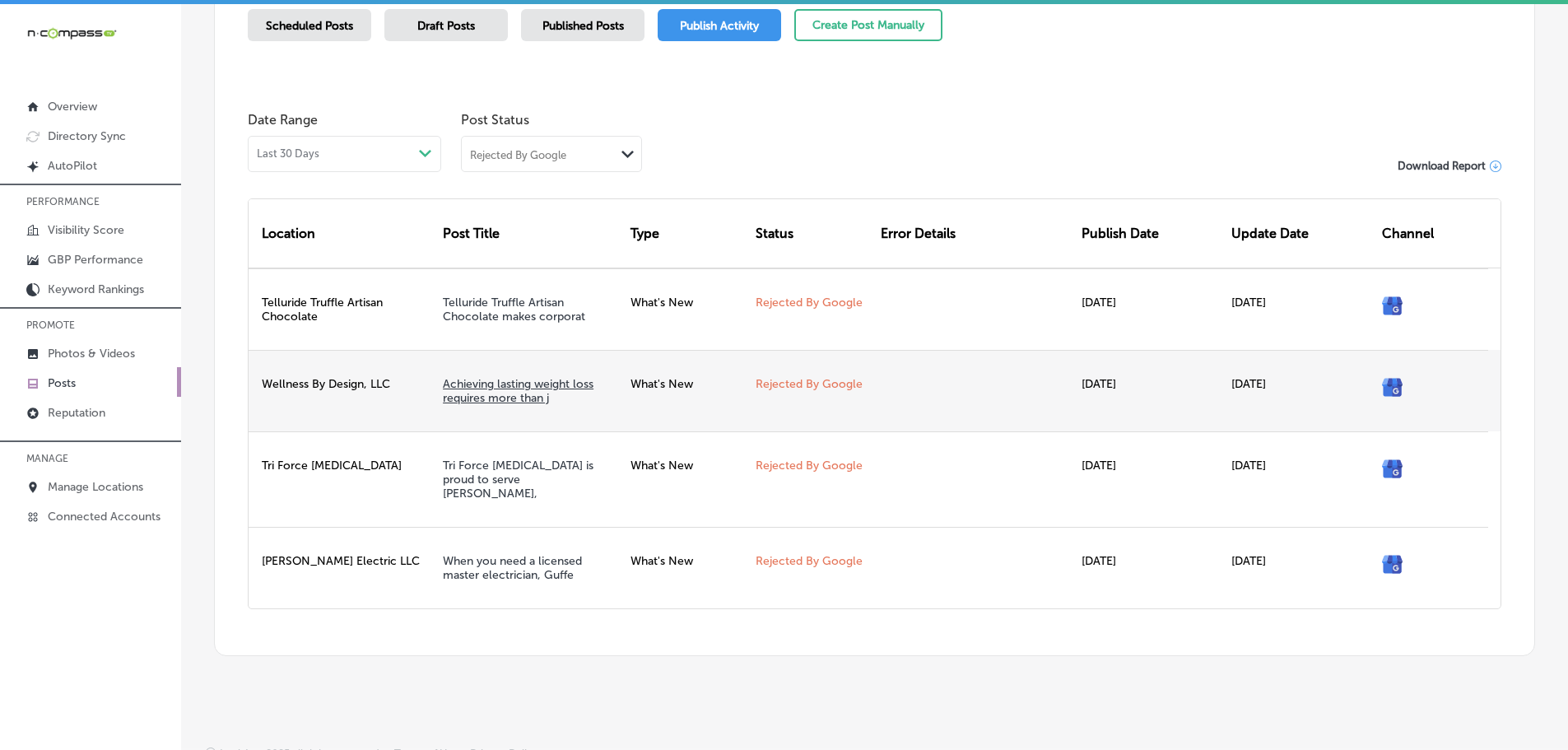
click at [587, 381] on link "Achieving lasting weight loss requires more than j" at bounding box center [518, 391] width 151 height 28
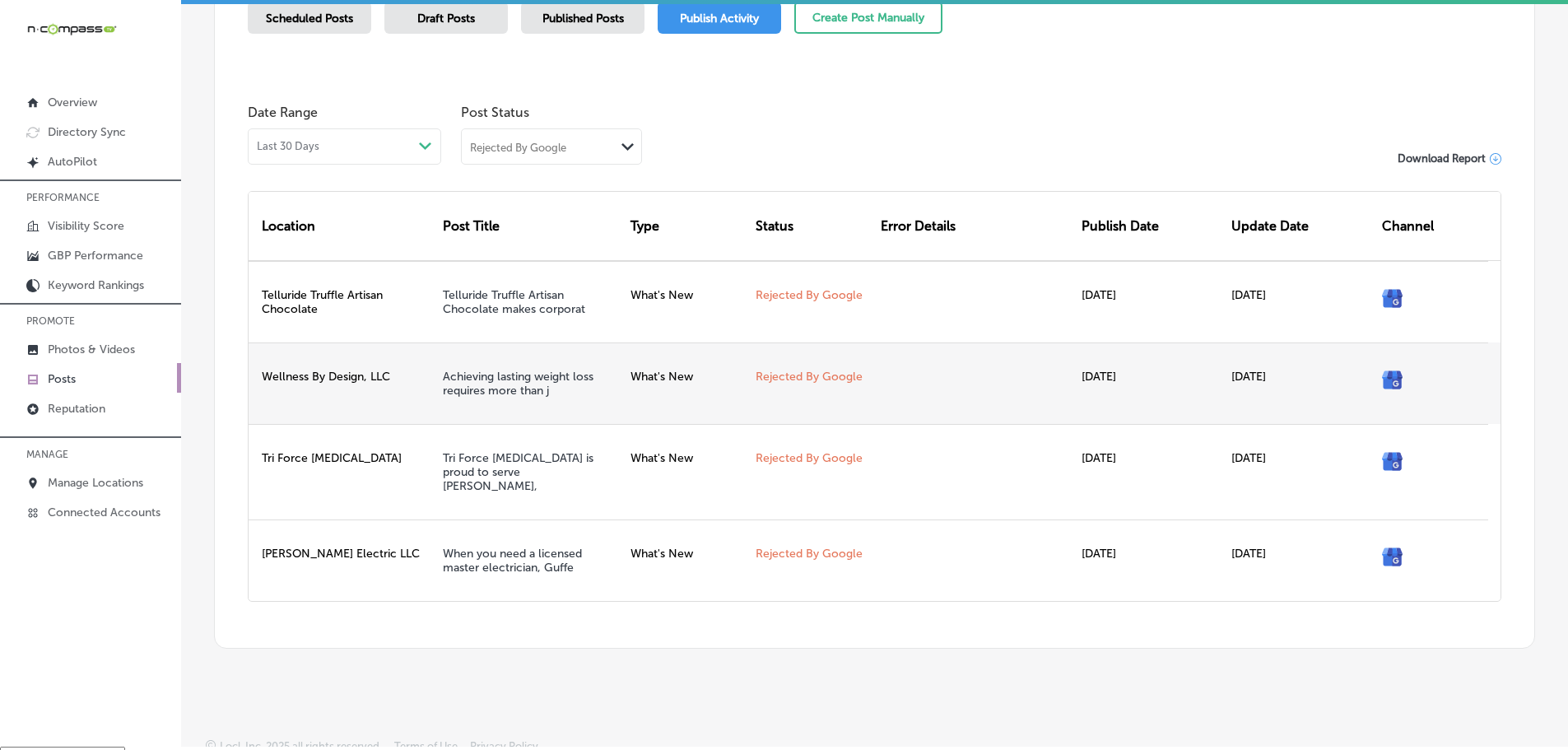
scroll to position [0, 0]
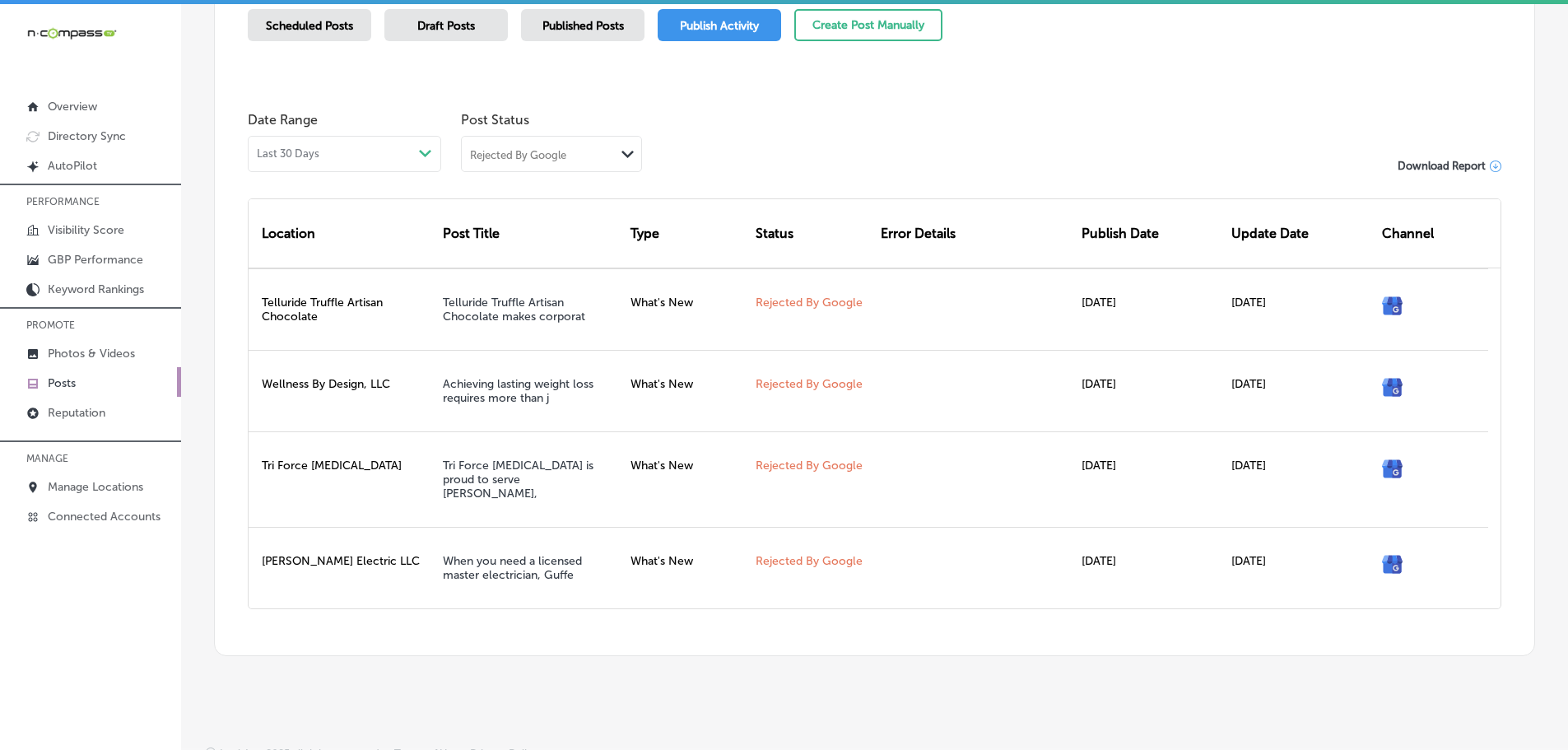
click at [613, 155] on div "Rejected By Google" at bounding box center [538, 154] width 153 height 16
click at [548, 287] on div "Canceled" at bounding box center [552, 282] width 180 height 24
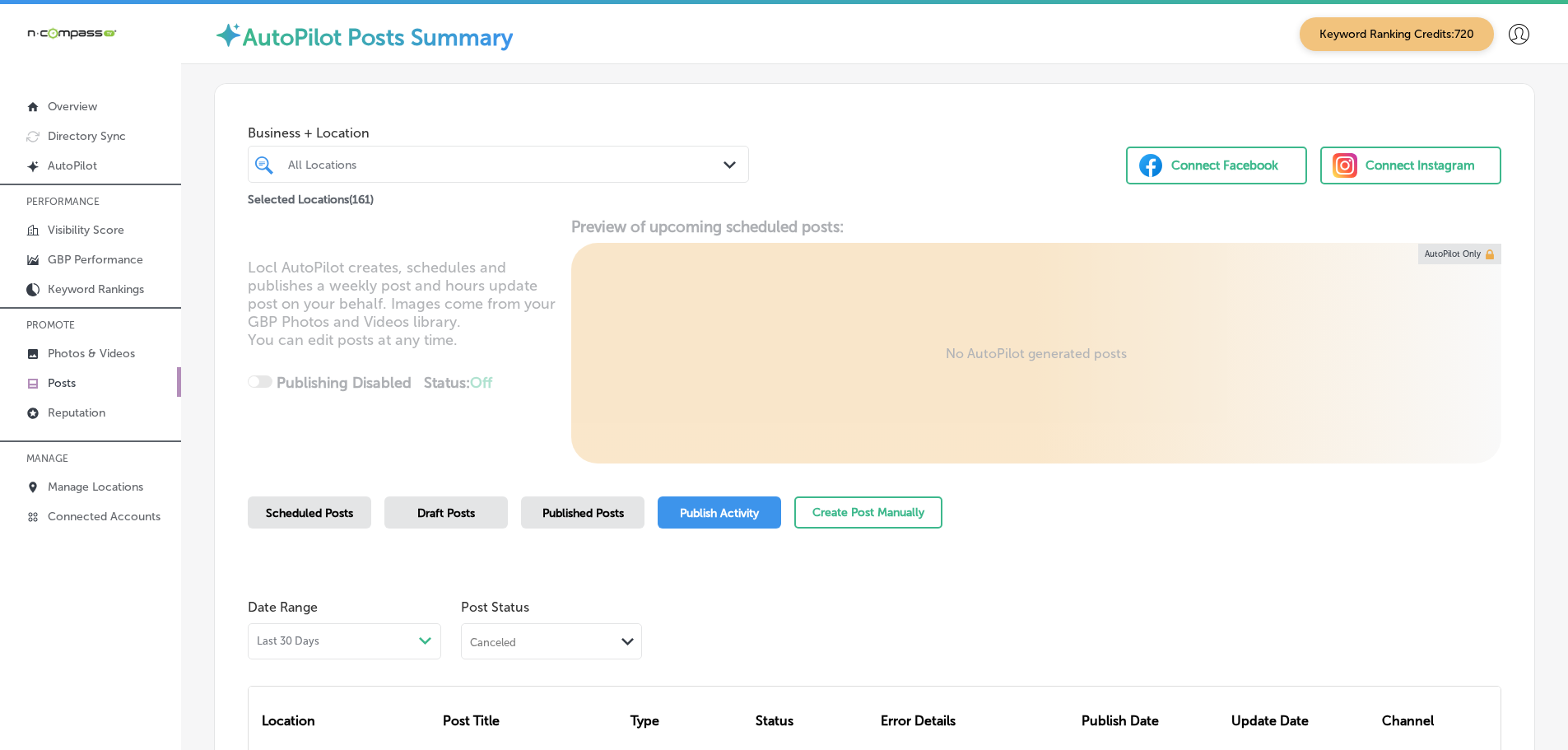
click at [260, 511] on div "Scheduled Posts" at bounding box center [310, 512] width 124 height 32
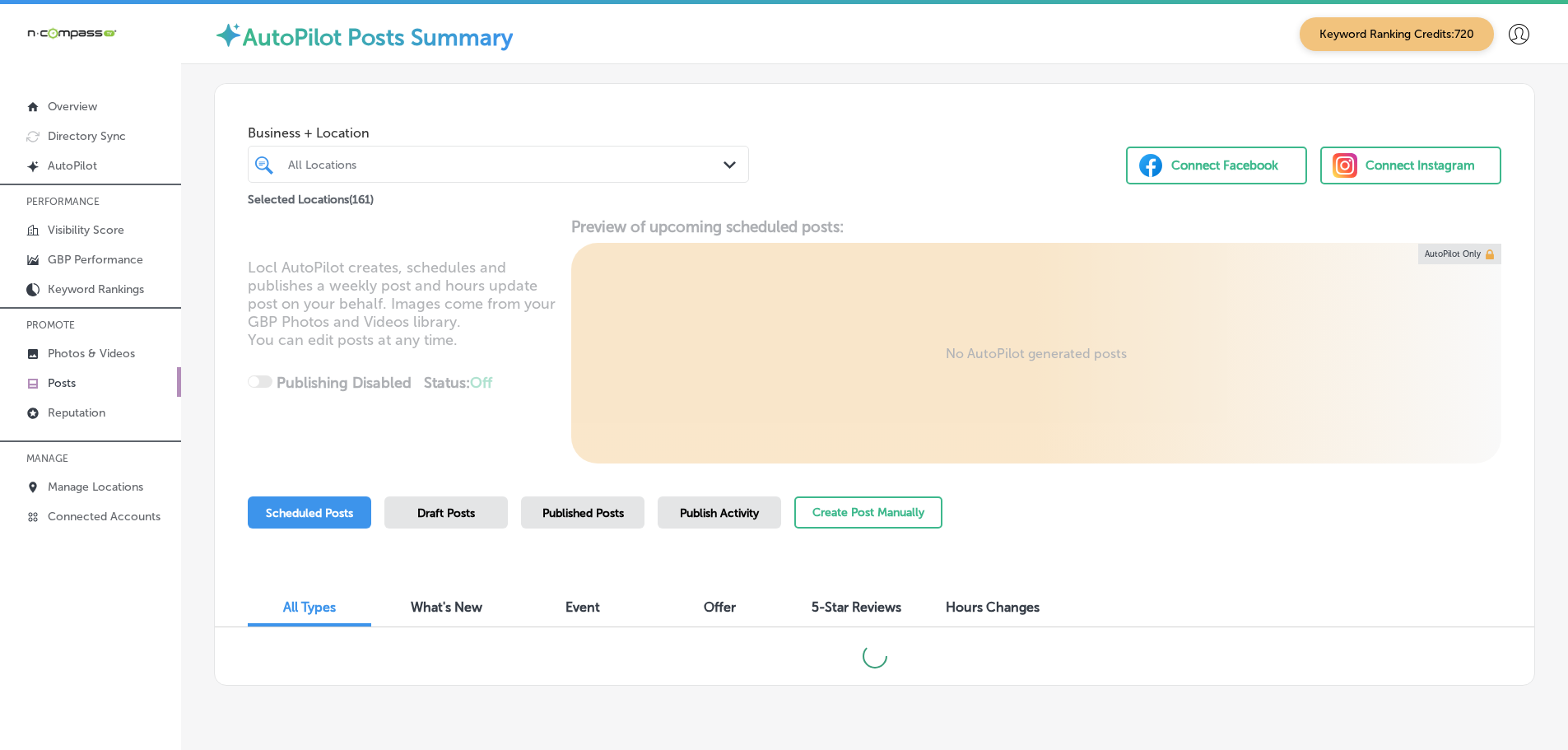
click at [724, 161] on div "Path Created with Sketch." at bounding box center [732, 165] width 18 height 18
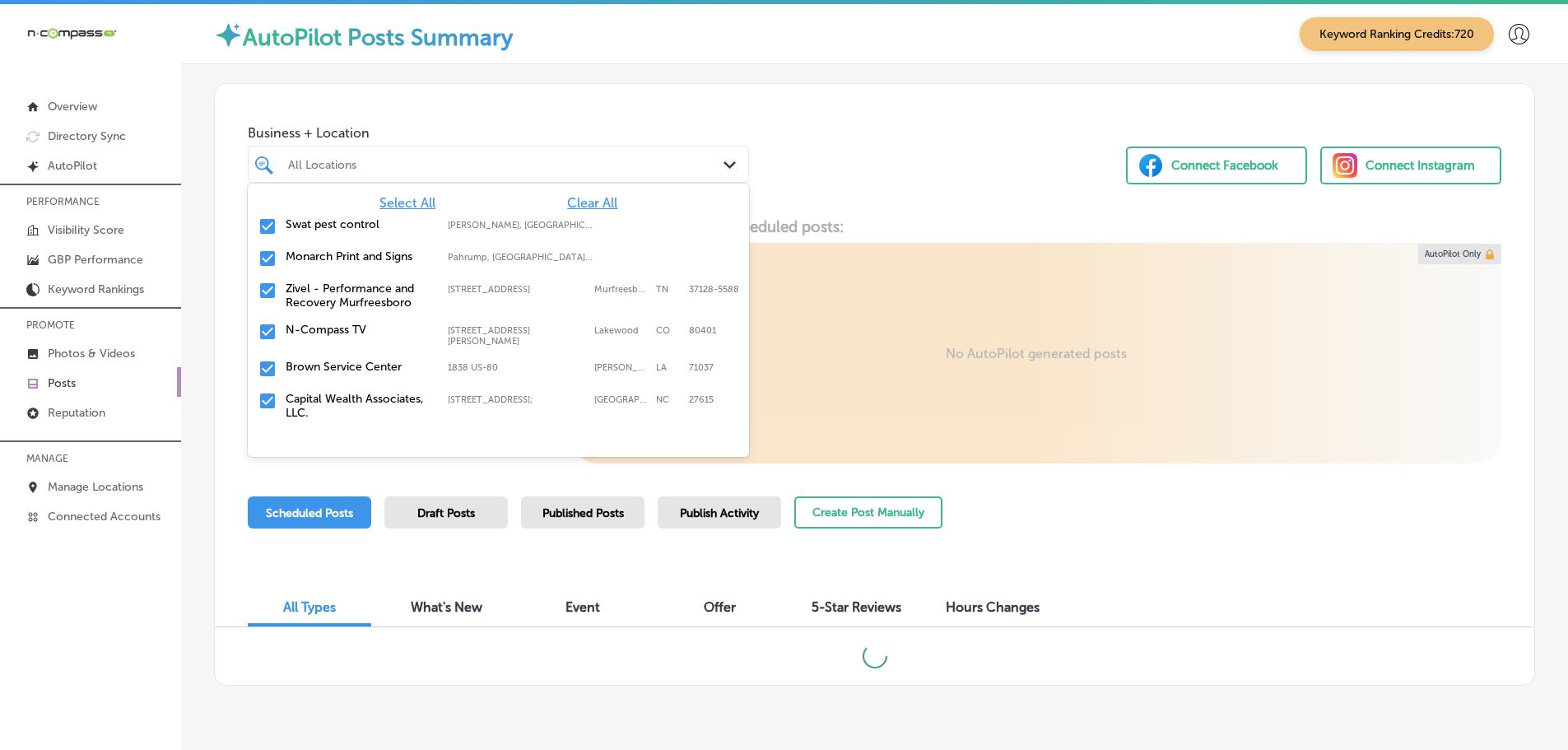
click at [603, 203] on span "Clear All" at bounding box center [592, 203] width 50 height 16
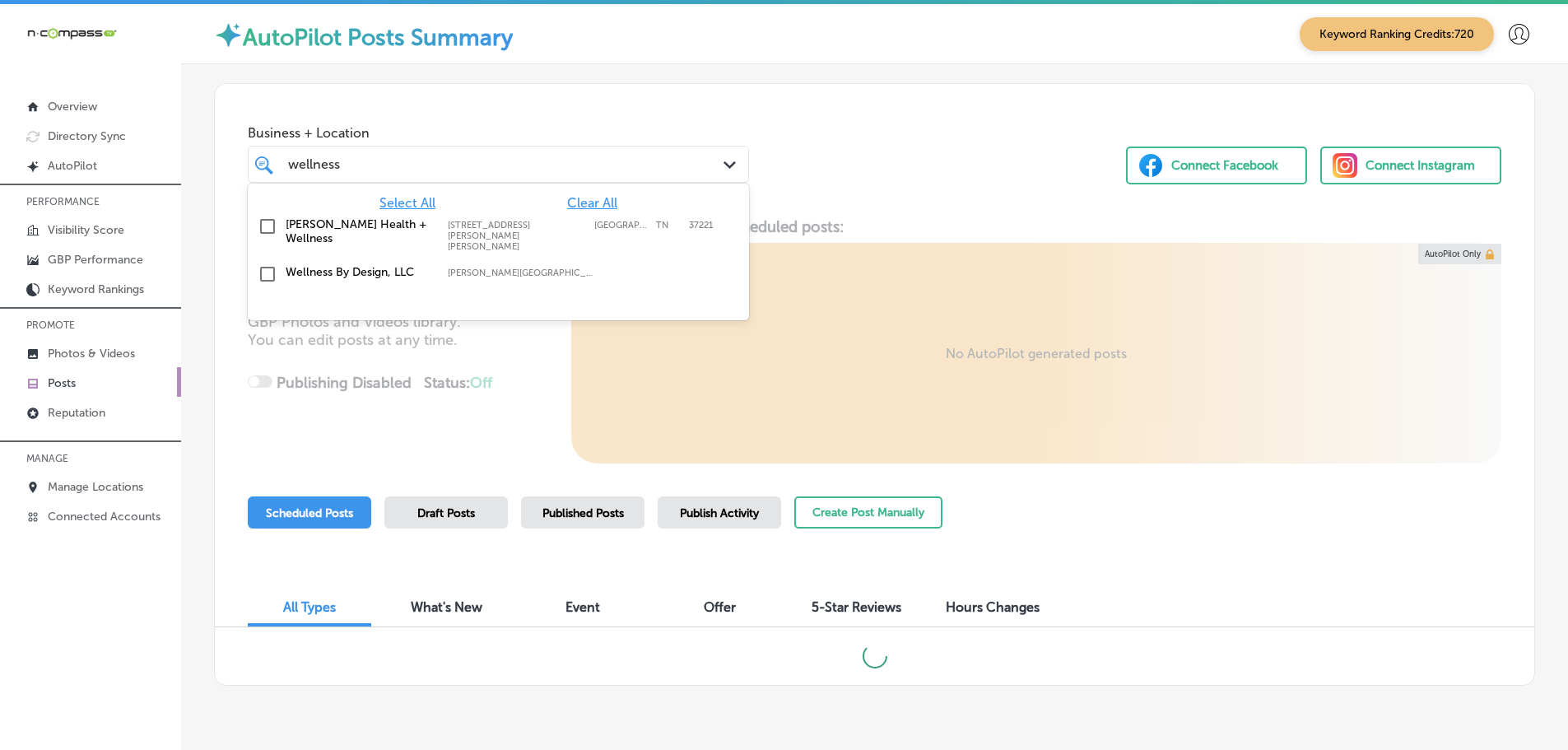
click at [415, 263] on div "Wellness By Design, LLC [PERSON_NAME][GEOGRAPHIC_DATA][PERSON_NAME], [GEOGRAPHI…" at bounding box center [498, 274] width 488 height 25
type input "wellness"
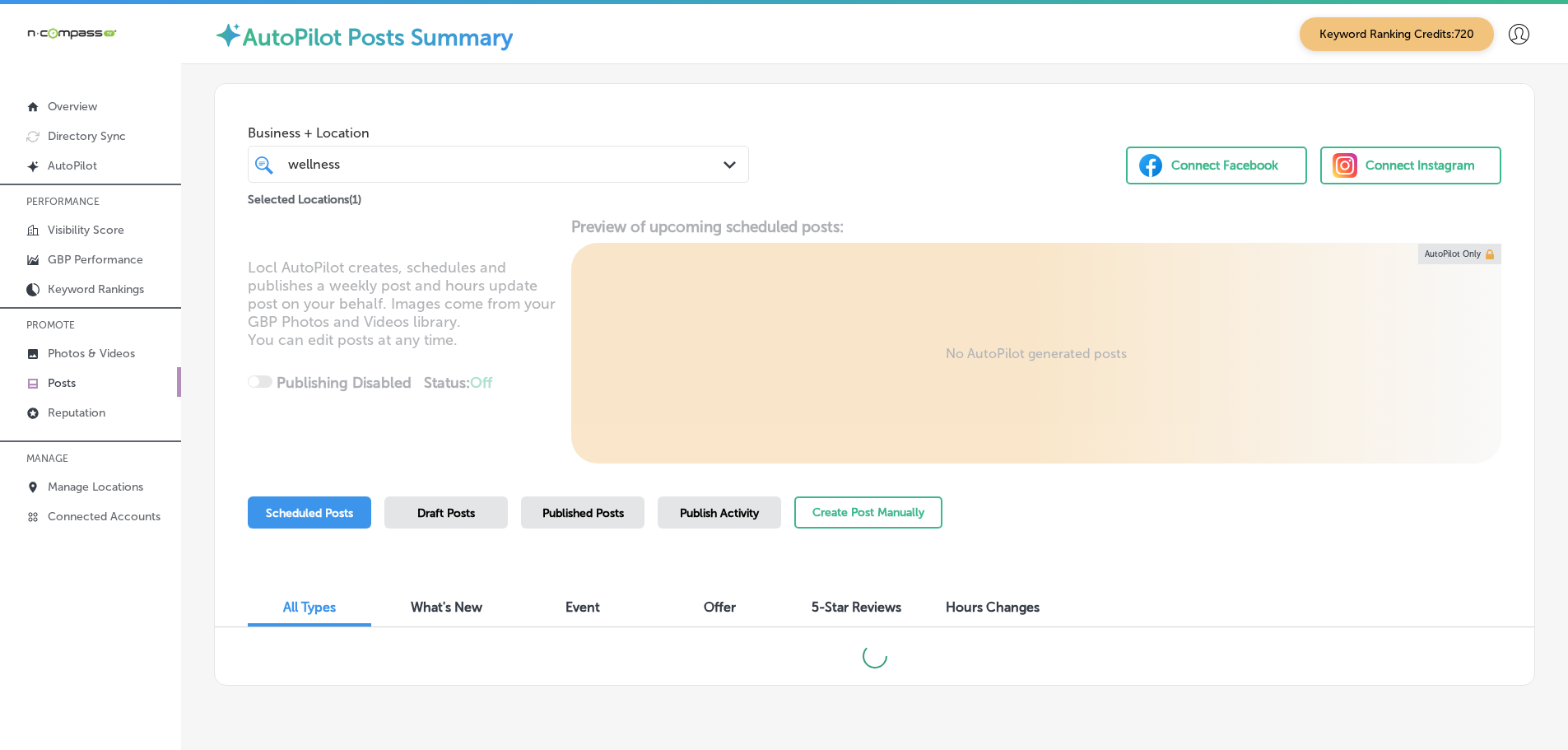
click at [945, 211] on div "Business + Location wellness wellness Path Created with Sketch. Selected Locati…" at bounding box center [874, 151] width 1320 height 133
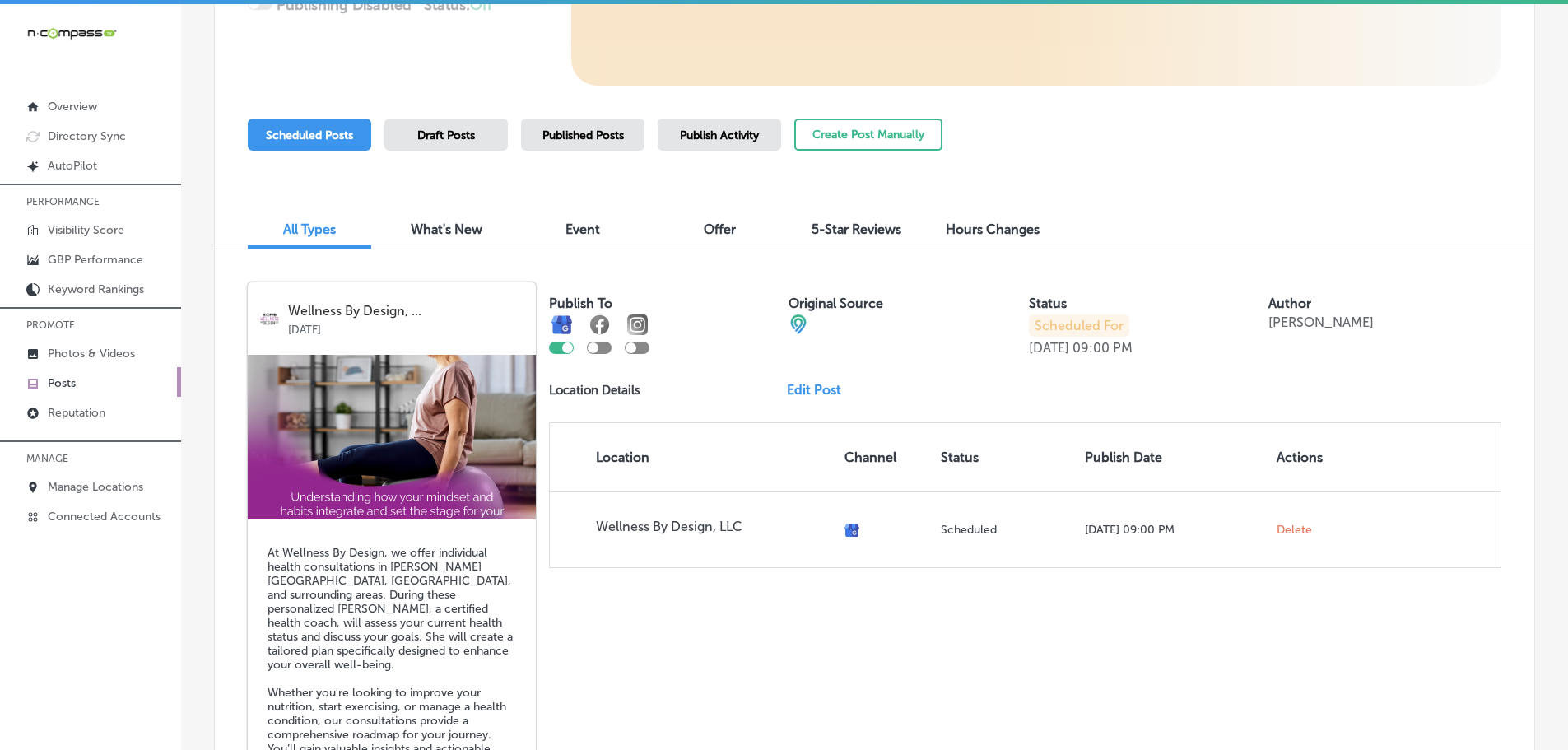
scroll to position [329, 0]
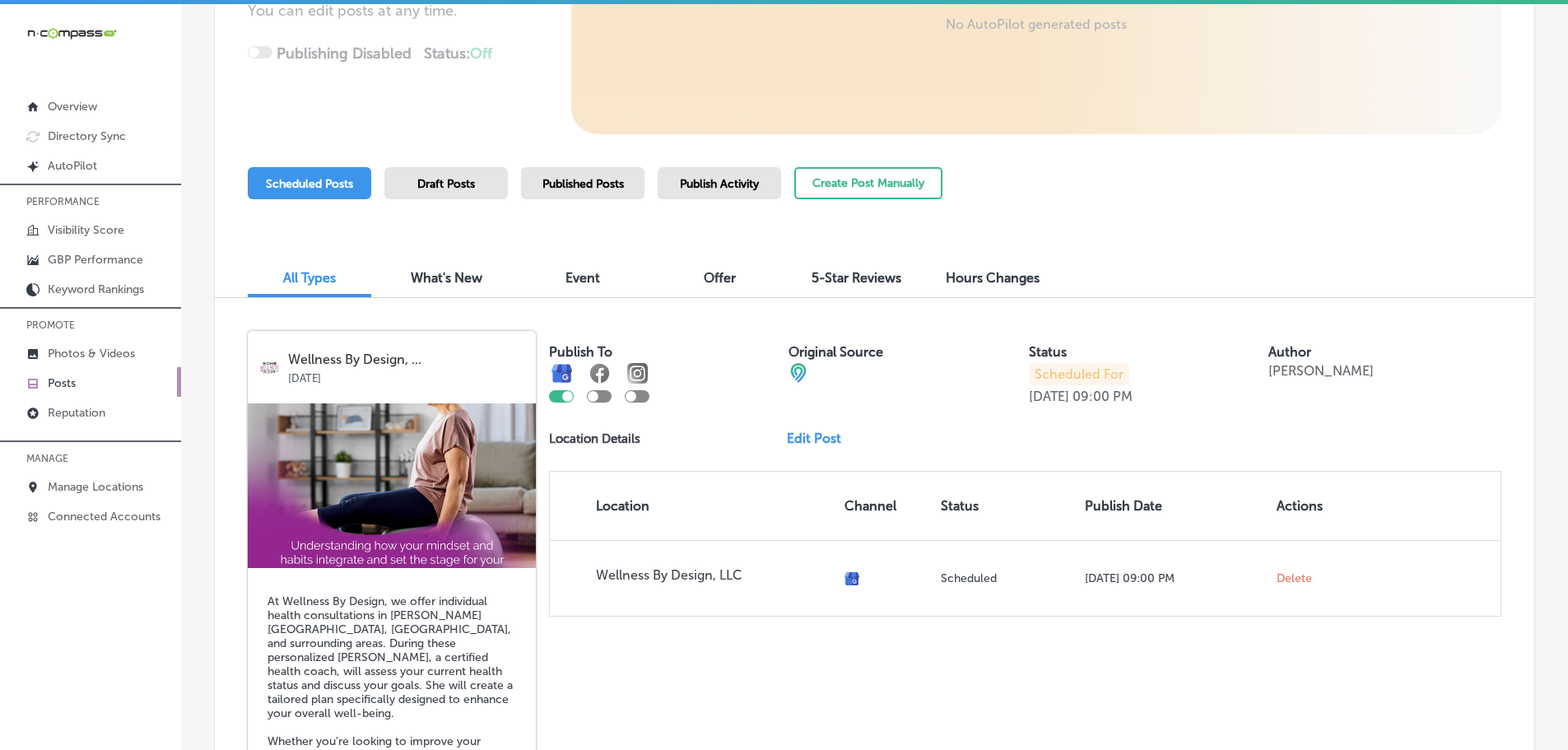
click at [595, 189] on span "Published Posts" at bounding box center [583, 184] width 82 height 14
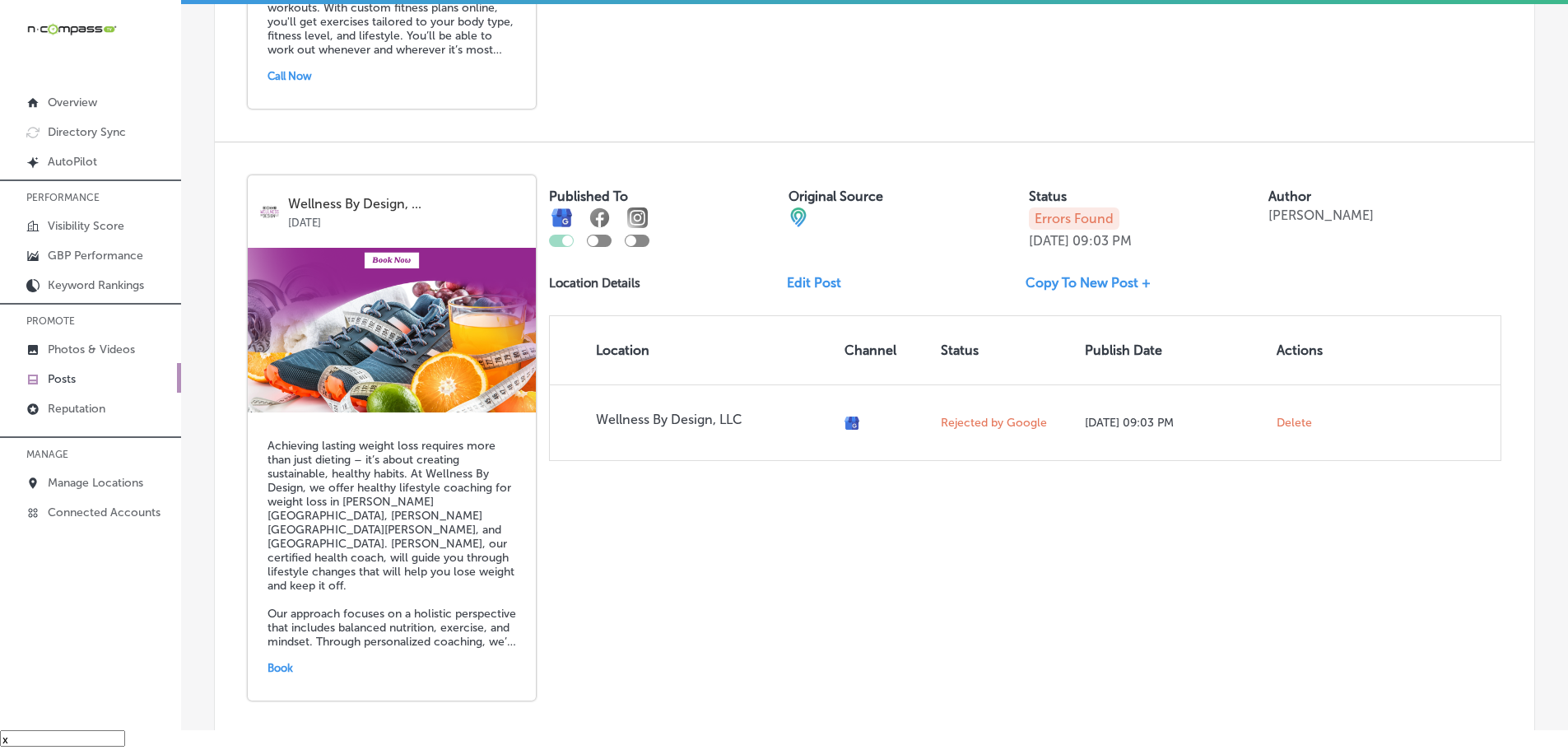
scroll to position [1646, 0]
click at [1058, 220] on p "Errors Found" at bounding box center [1073, 217] width 90 height 22
click at [1116, 279] on link "Copy To New Post +" at bounding box center [1095, 282] width 139 height 16
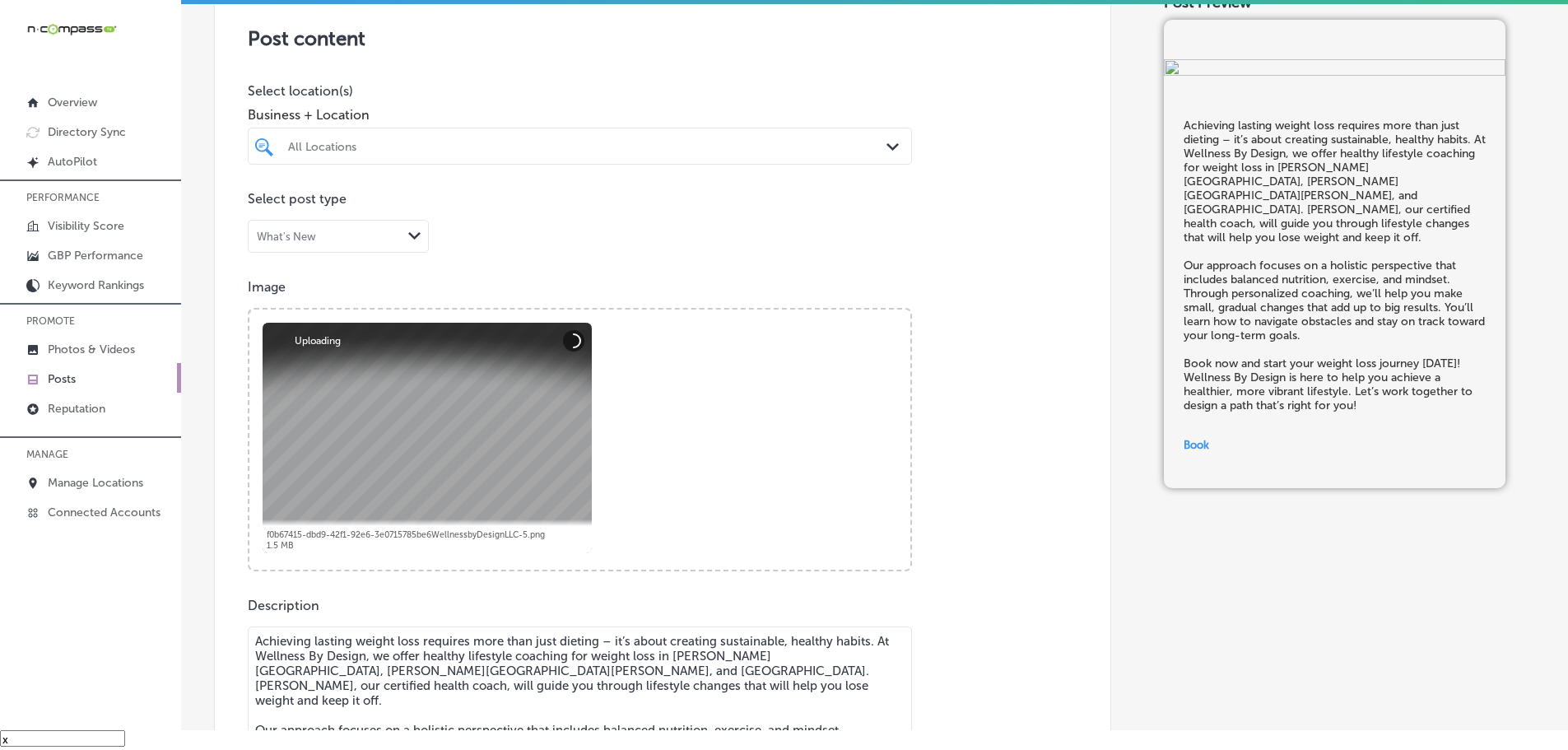
scroll to position [329, 0]
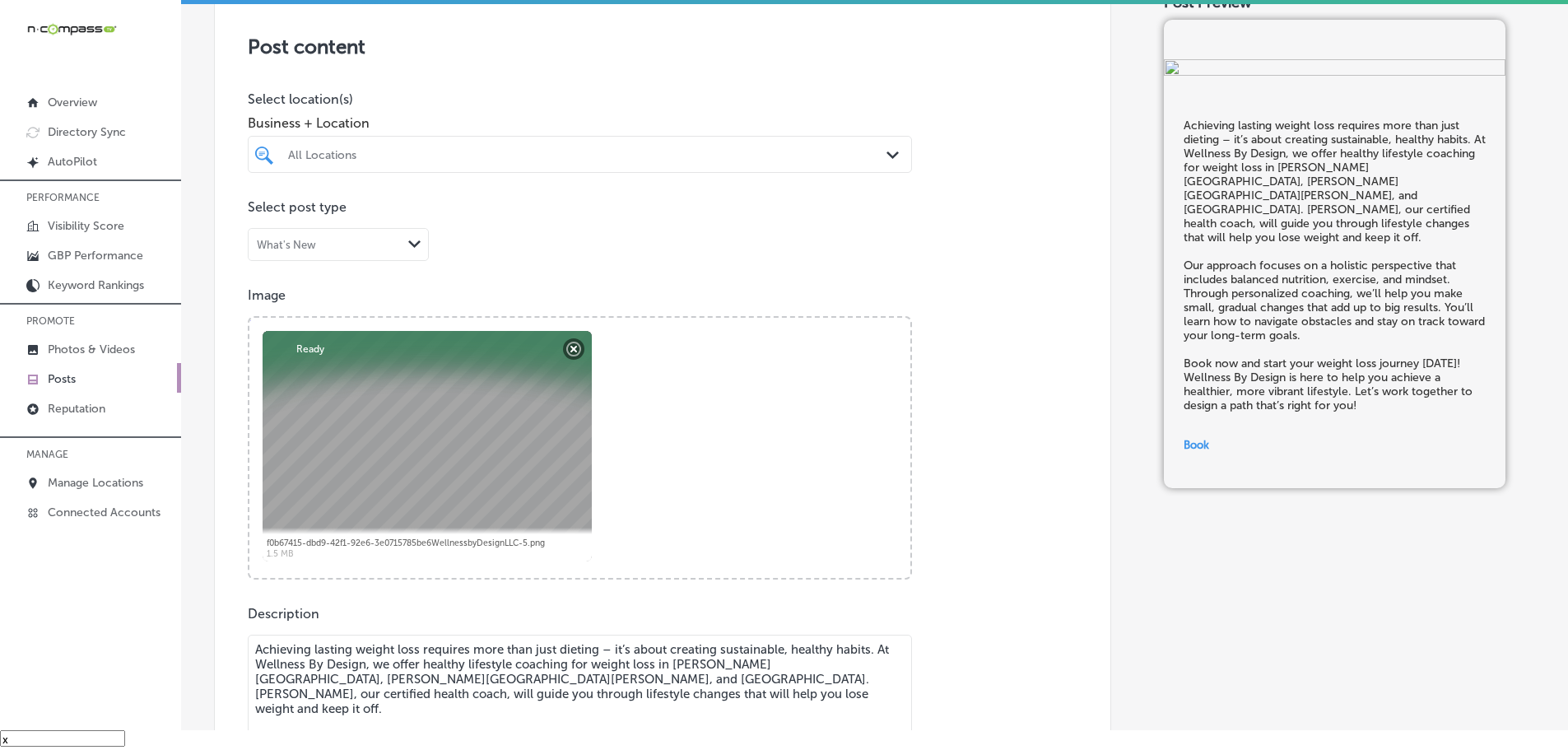
click at [894, 153] on div "Path Created with Sketch." at bounding box center [895, 155] width 18 height 18
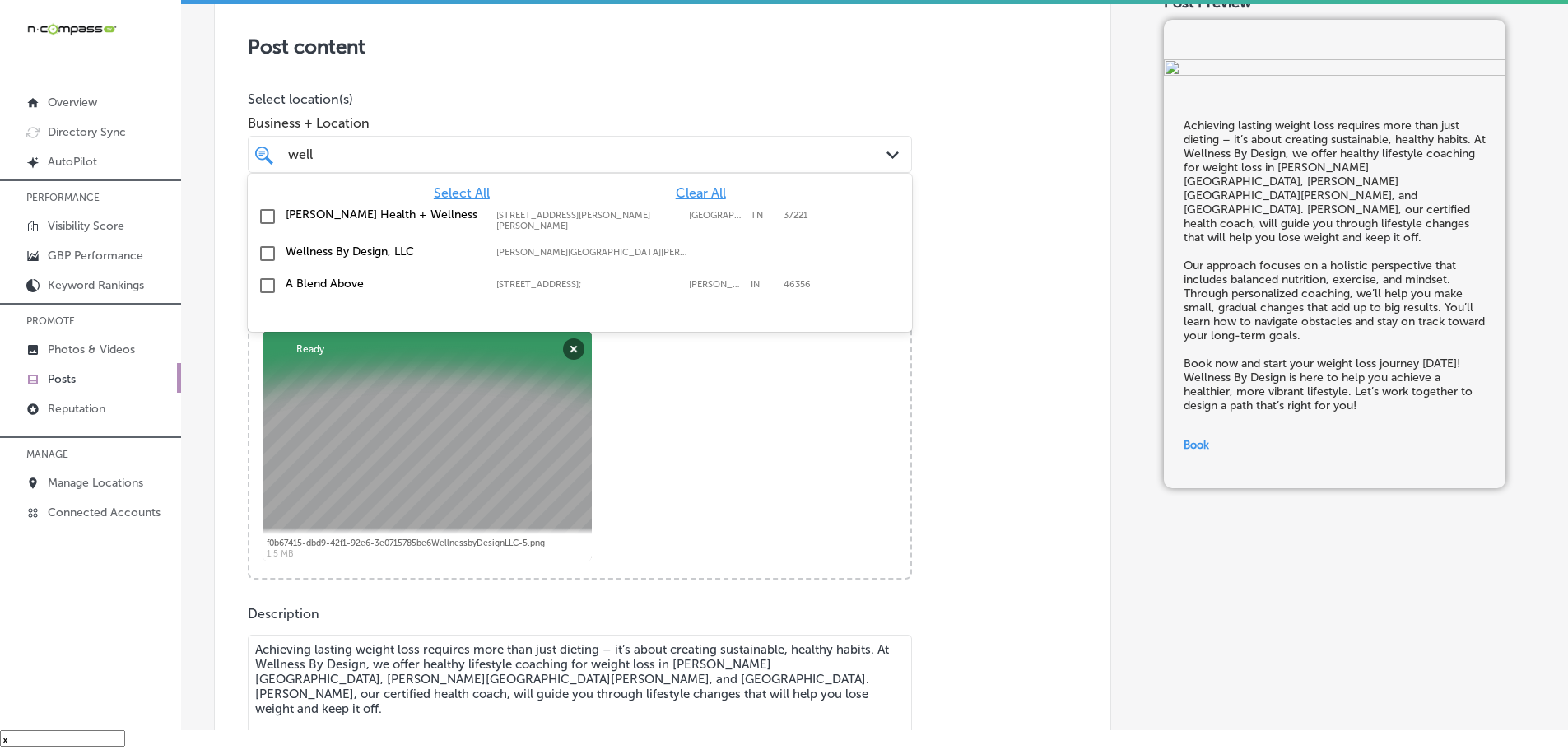
click at [332, 248] on label "Wellness By Design, LLC" at bounding box center [383, 252] width 195 height 14
type input "well"
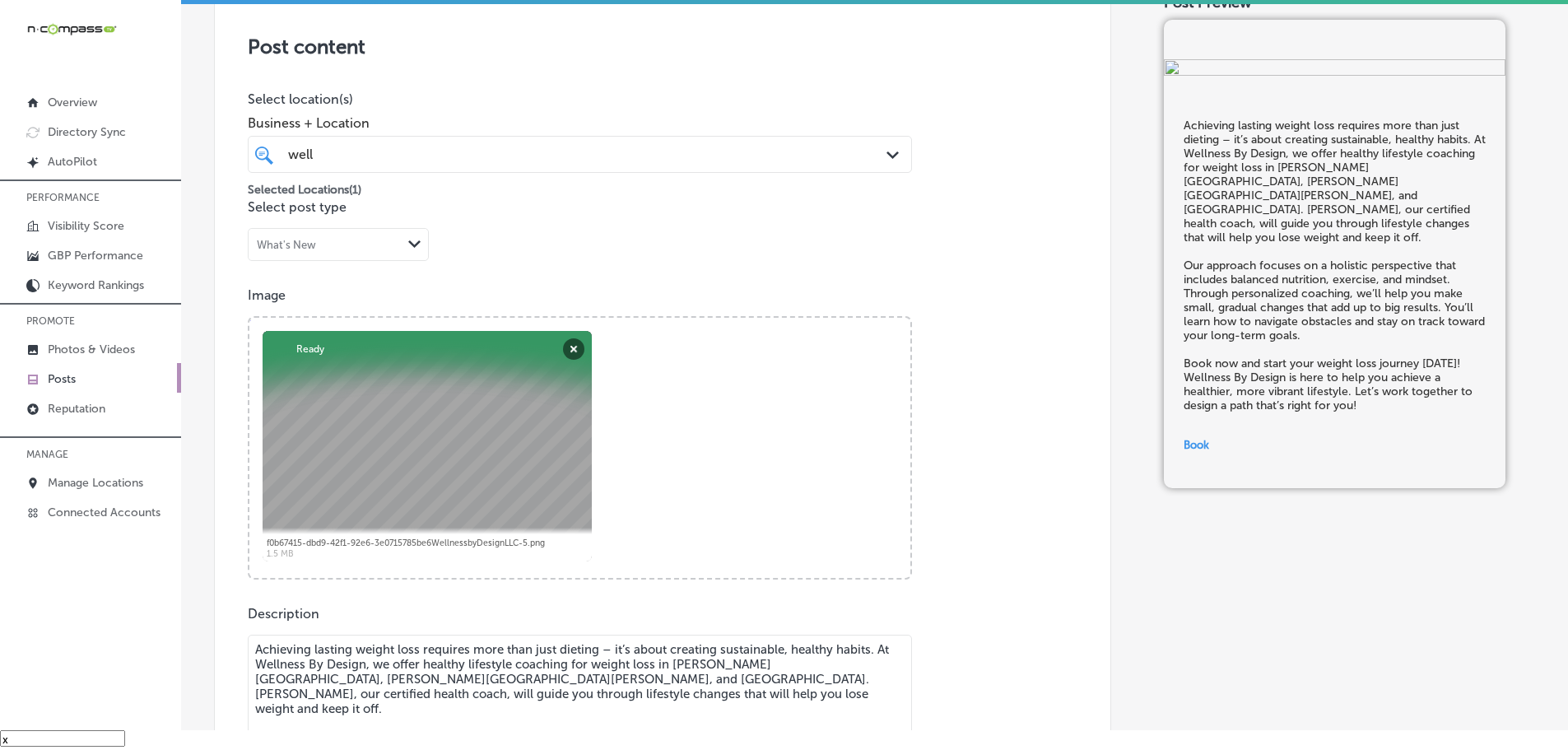
click at [591, 116] on span "Business + Location" at bounding box center [580, 123] width 664 height 16
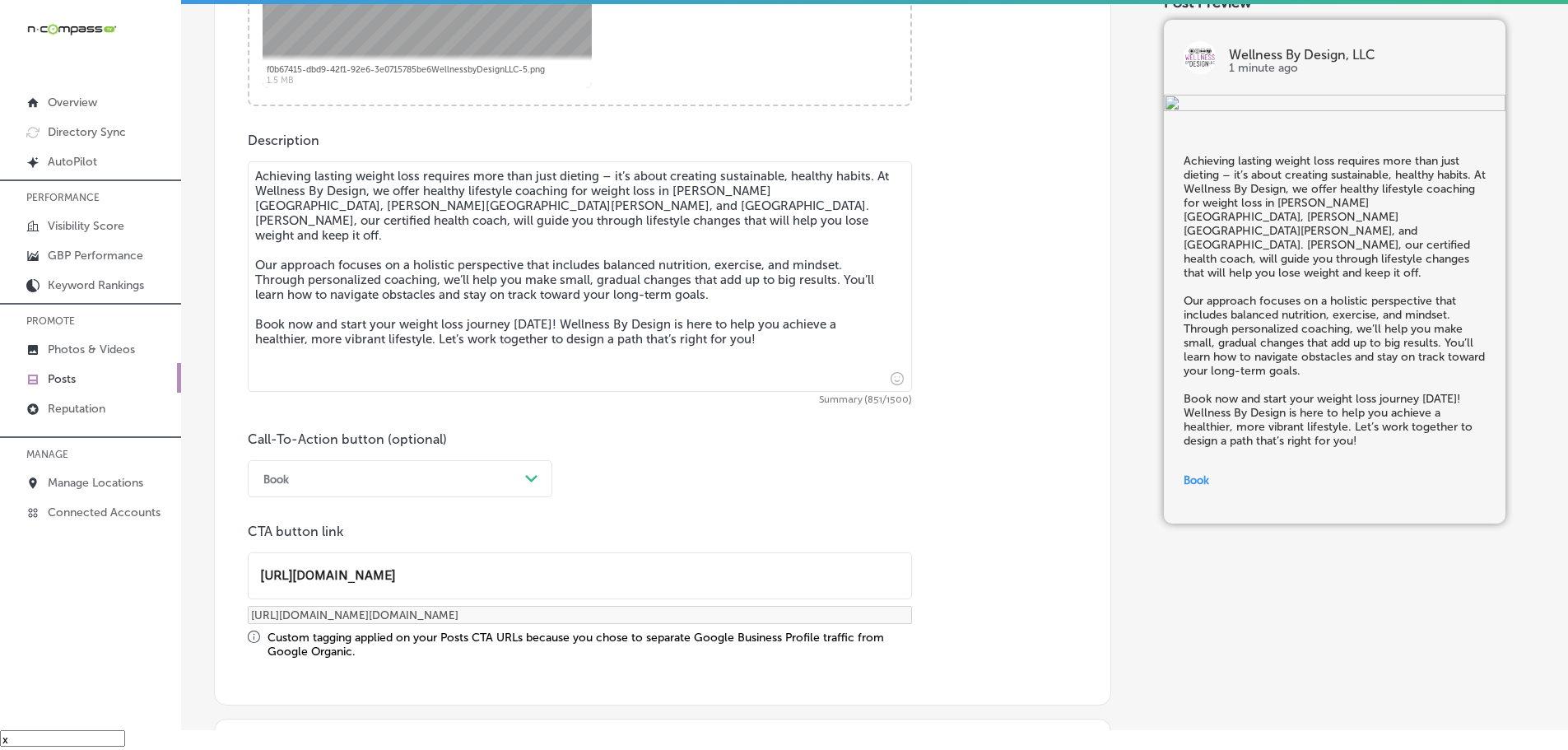
scroll to position [824, 0]
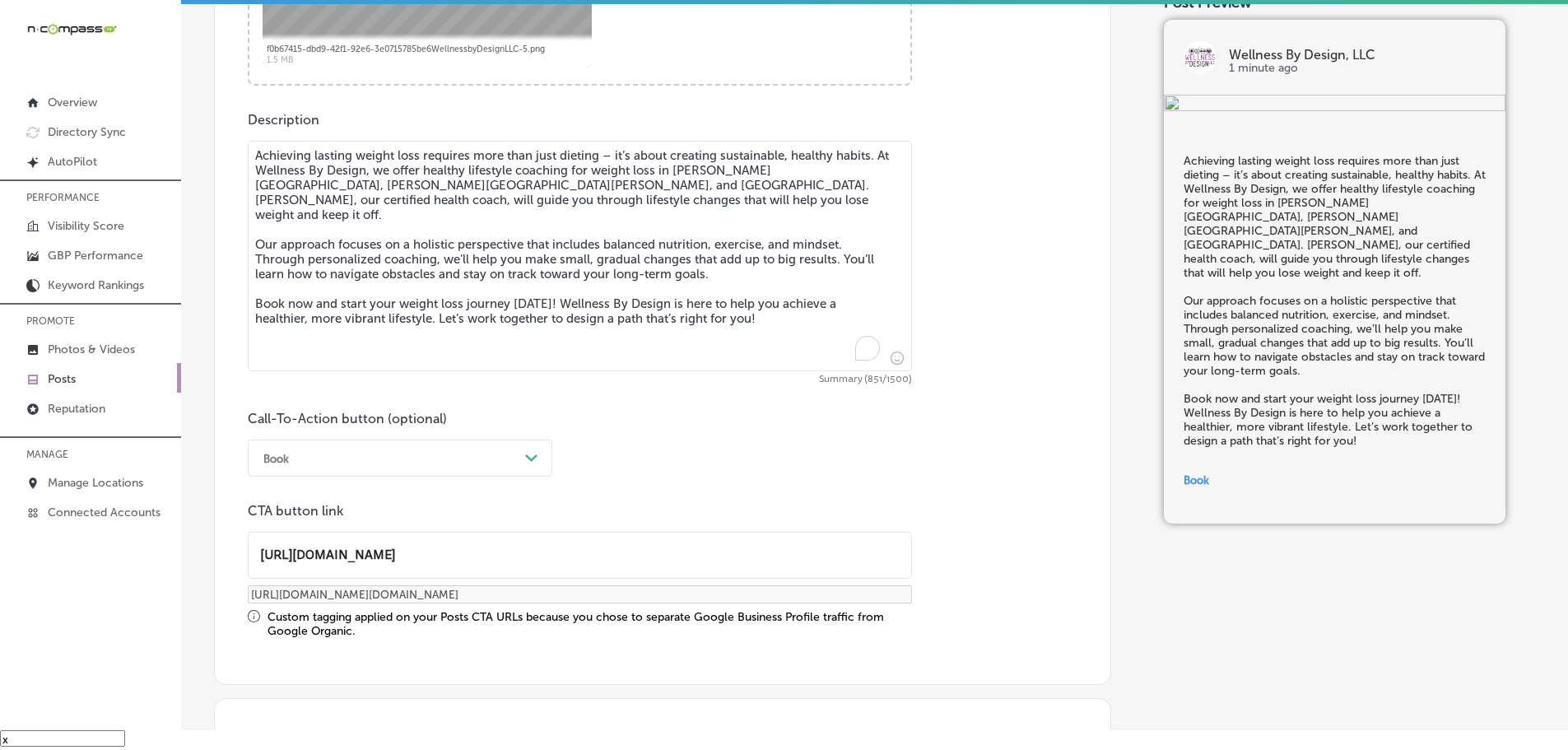
drag, startPoint x: 771, startPoint y: 304, endPoint x: 232, endPoint y: 141, distance: 563.1
click at [232, 141] on div "Post content Select location(s) Business + Location well well Path Created with…" at bounding box center [662, 89] width 897 height 1191
click at [692, 292] on textarea "Achieving lasting weight loss requires more than just dieting – it’s about crea…" at bounding box center [580, 256] width 664 height 231
click at [246, 154] on div "Publish to * When publishing to Facebook and Instagram, only the post image and…" at bounding box center [874, 175] width 1321 height 1832
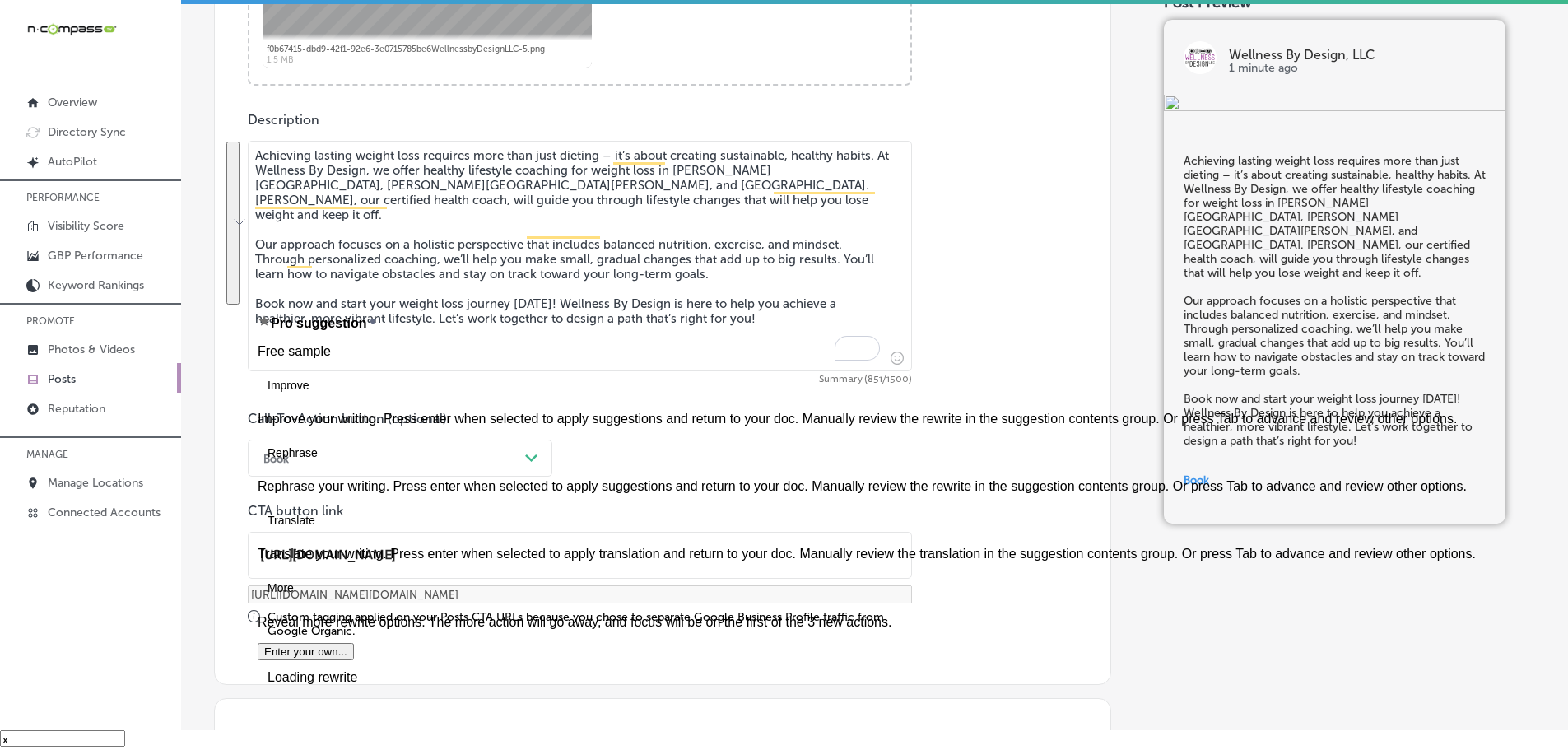
paste textarea "Sustaining weight loss goes beyond dieting – it’s about building healthy, long-…"
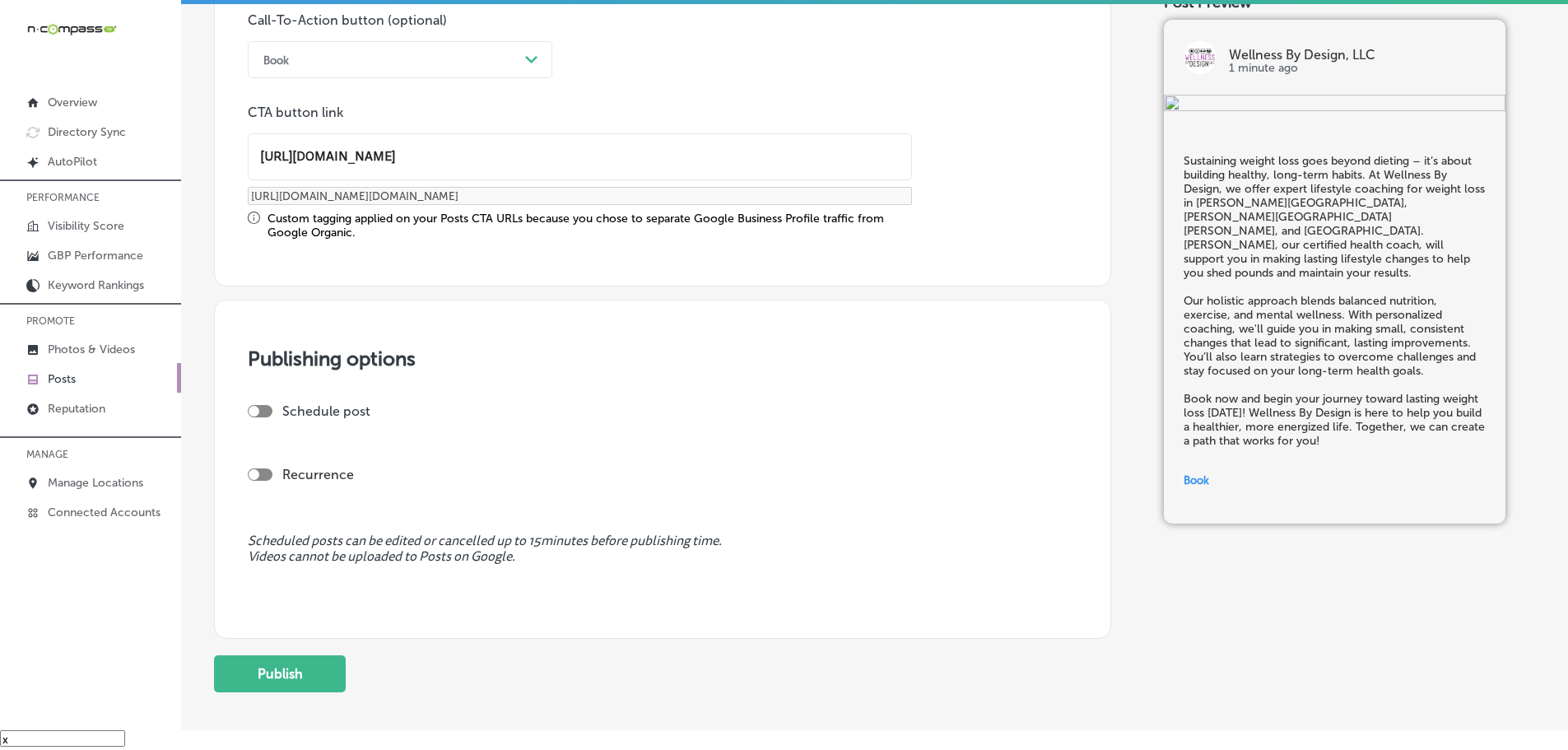
scroll to position [1235, 0]
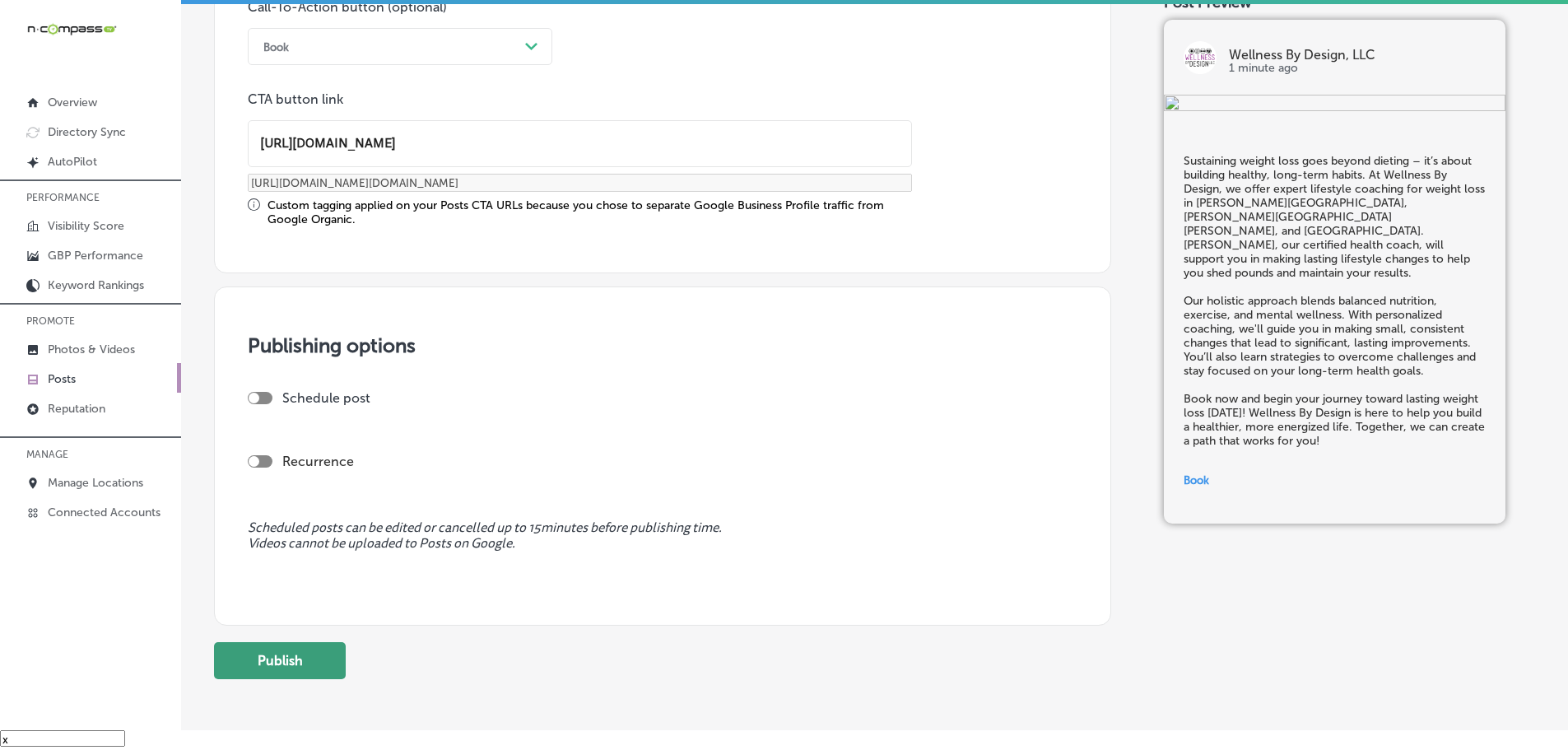
type textarea "Sustaining weight loss goes beyond dieting – it’s about building healthy, long-…"
click at [310, 661] on button "Publish" at bounding box center [280, 661] width 132 height 37
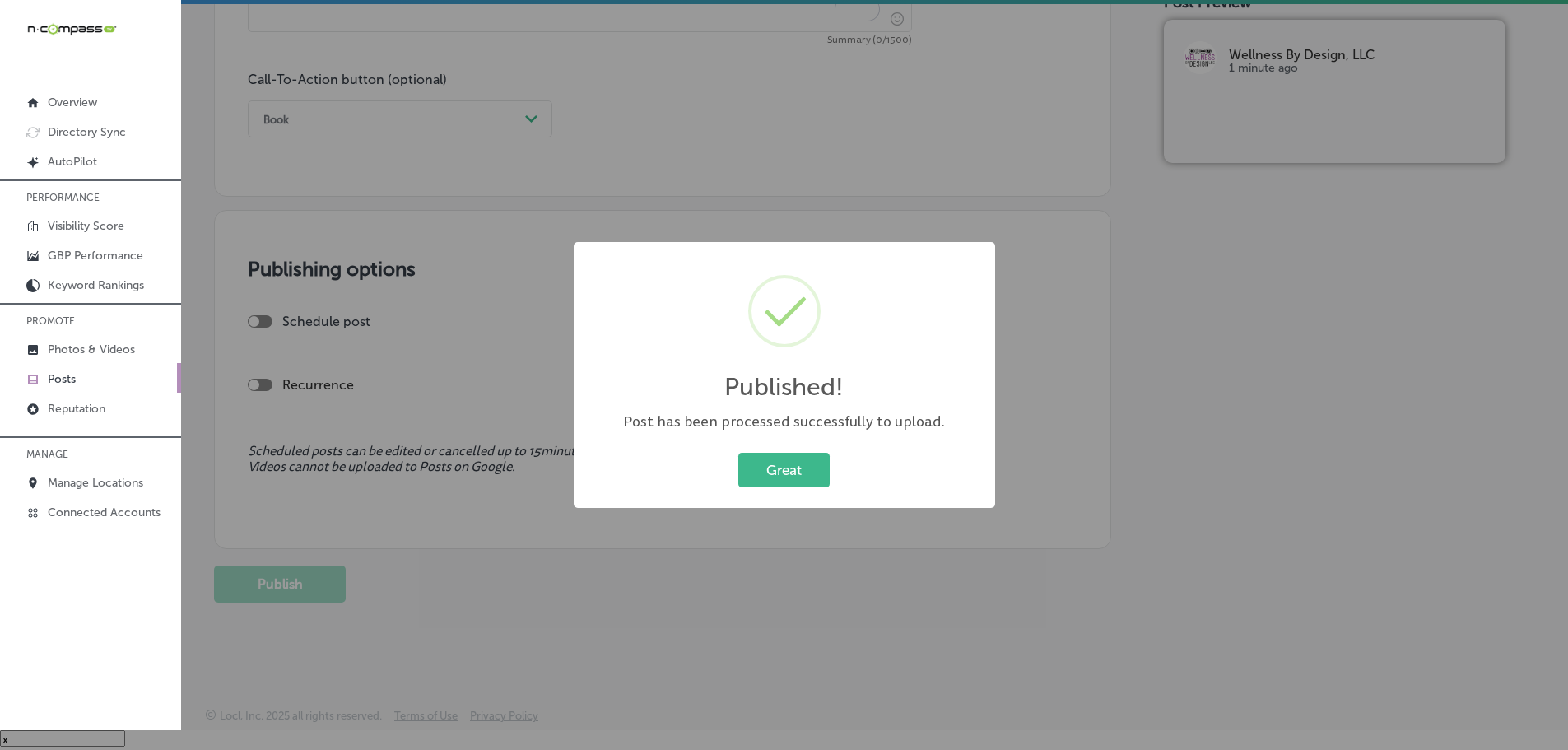
scroll to position [1162, 0]
click at [768, 469] on button "Great" at bounding box center [784, 469] width 91 height 33
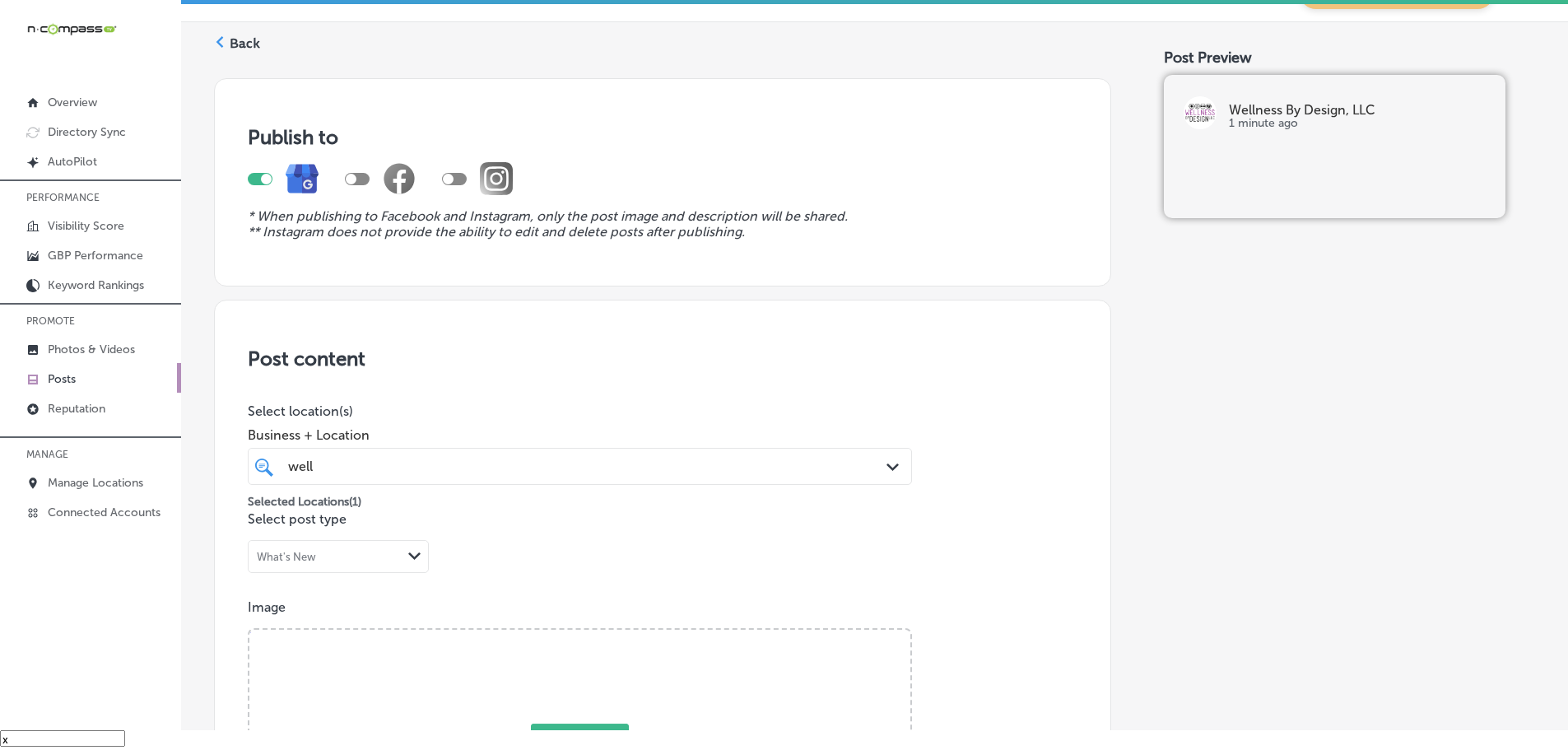
scroll to position [0, 0]
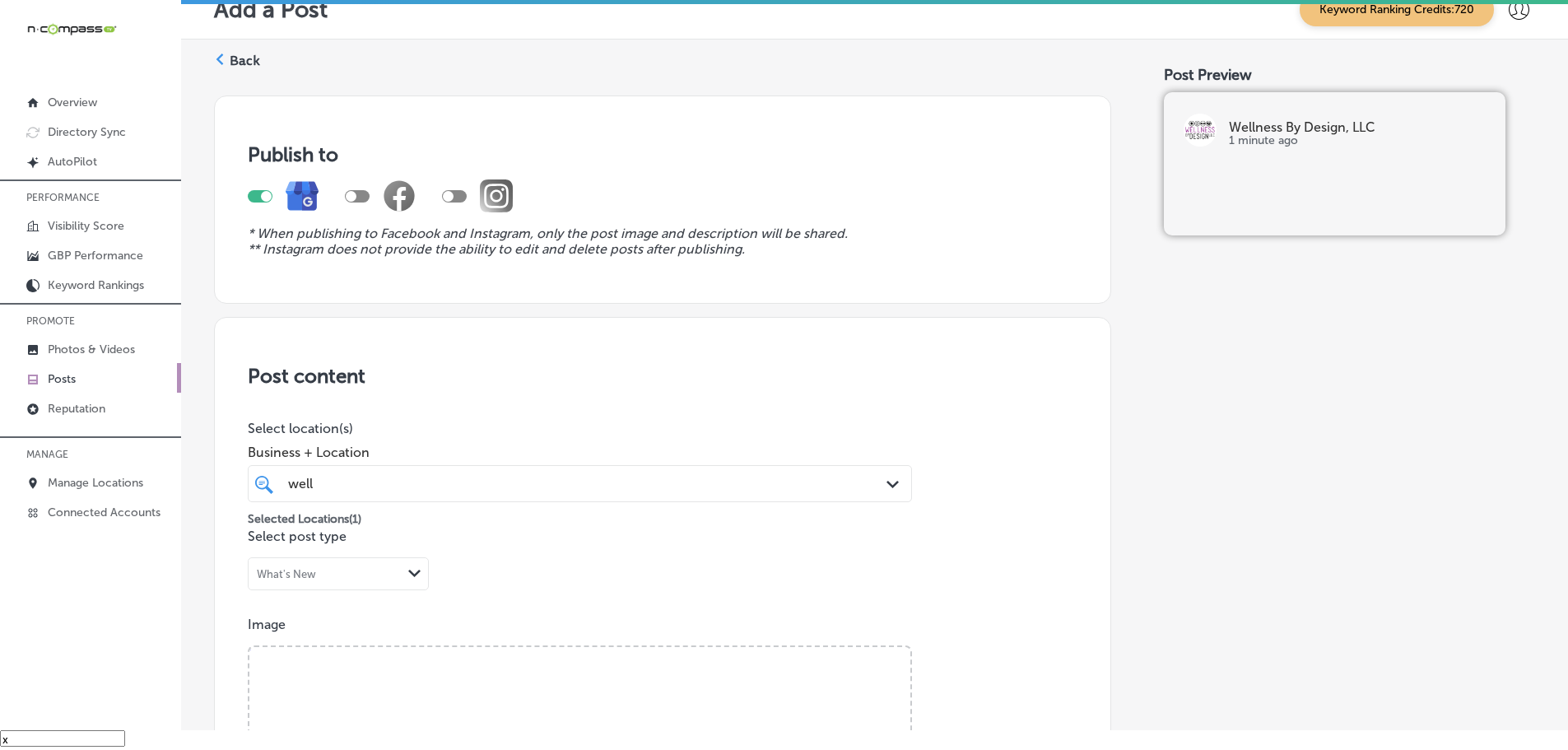
click at [236, 56] on label "Back" at bounding box center [245, 61] width 31 height 18
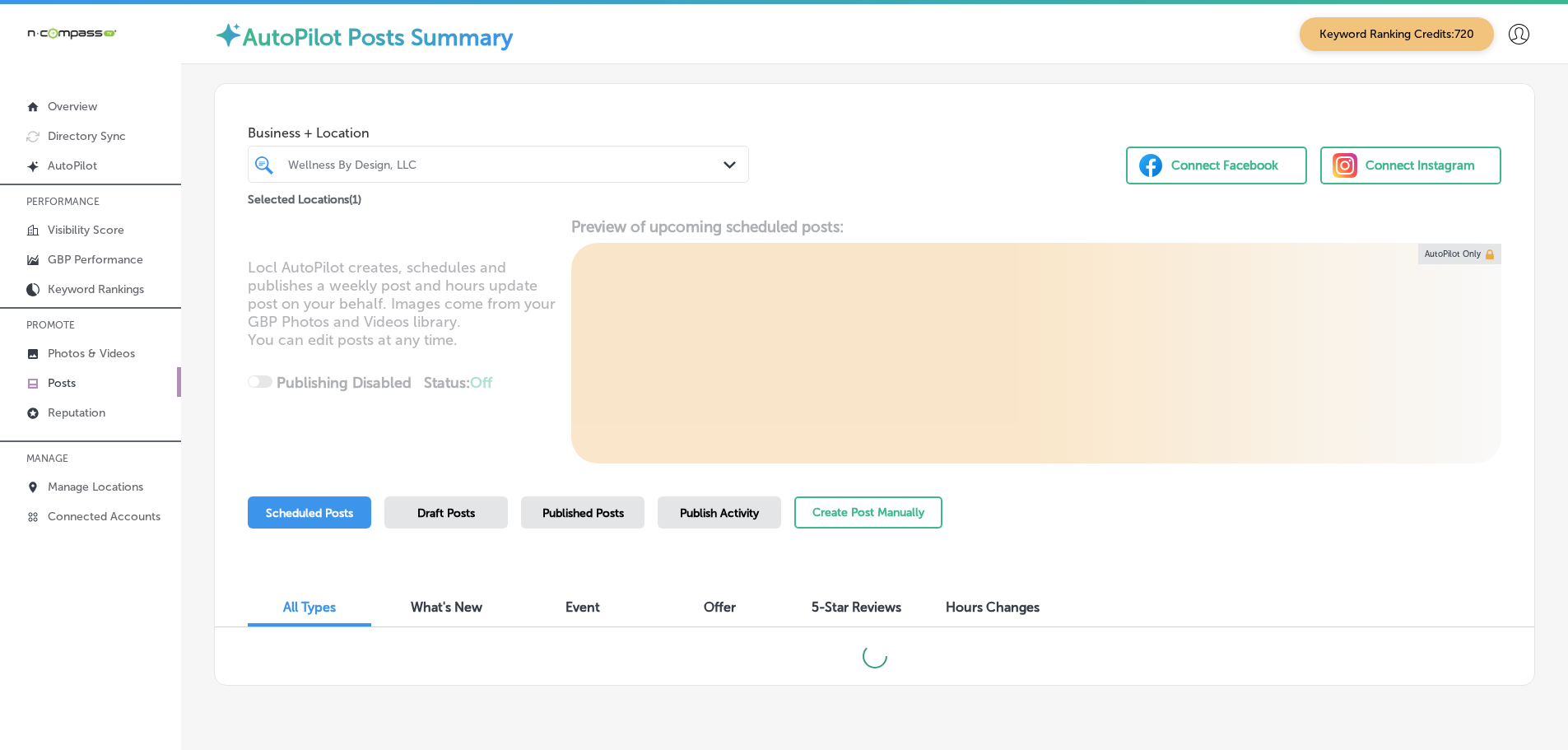
click at [720, 515] on span "Publish Activity" at bounding box center [719, 513] width 79 height 14
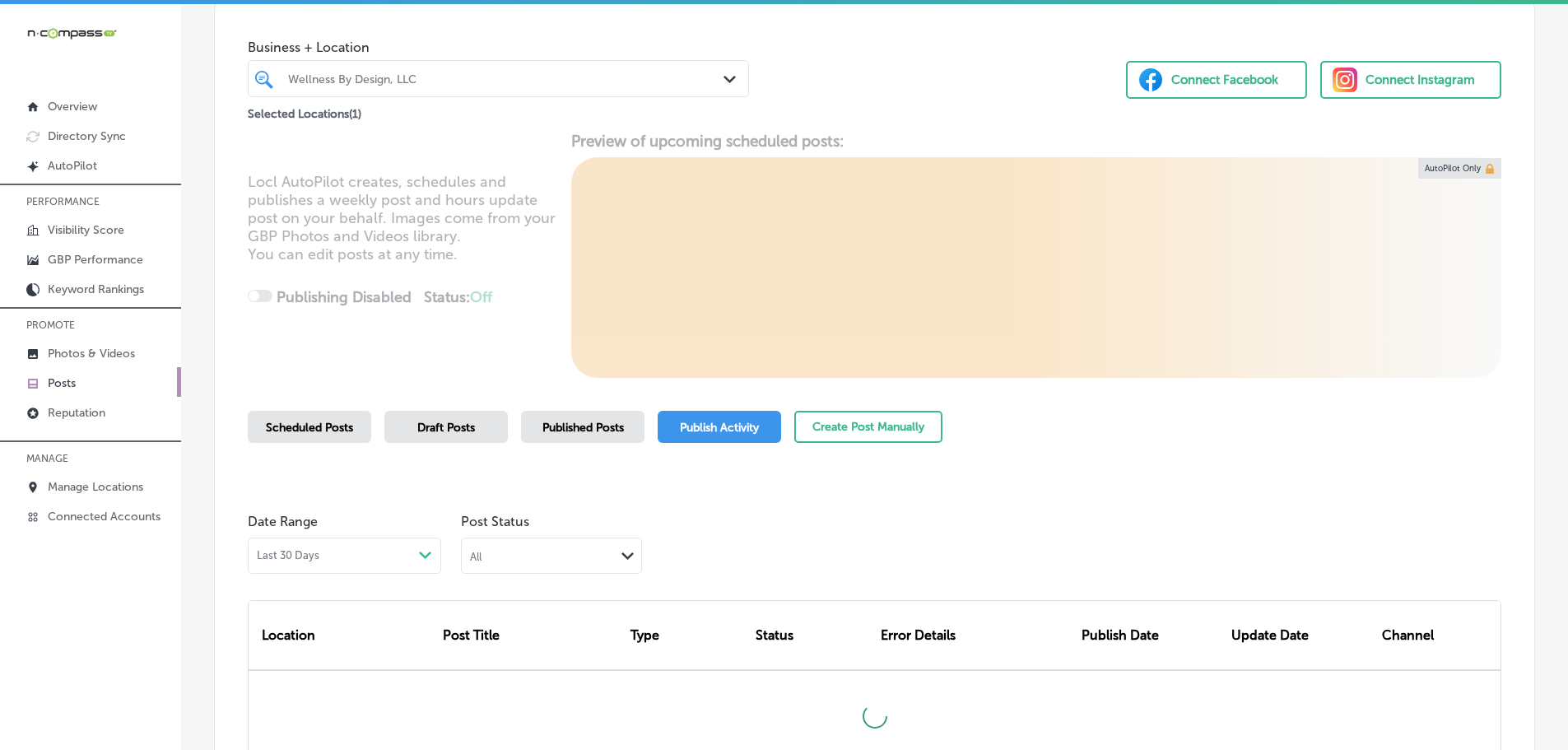
scroll to position [253, 0]
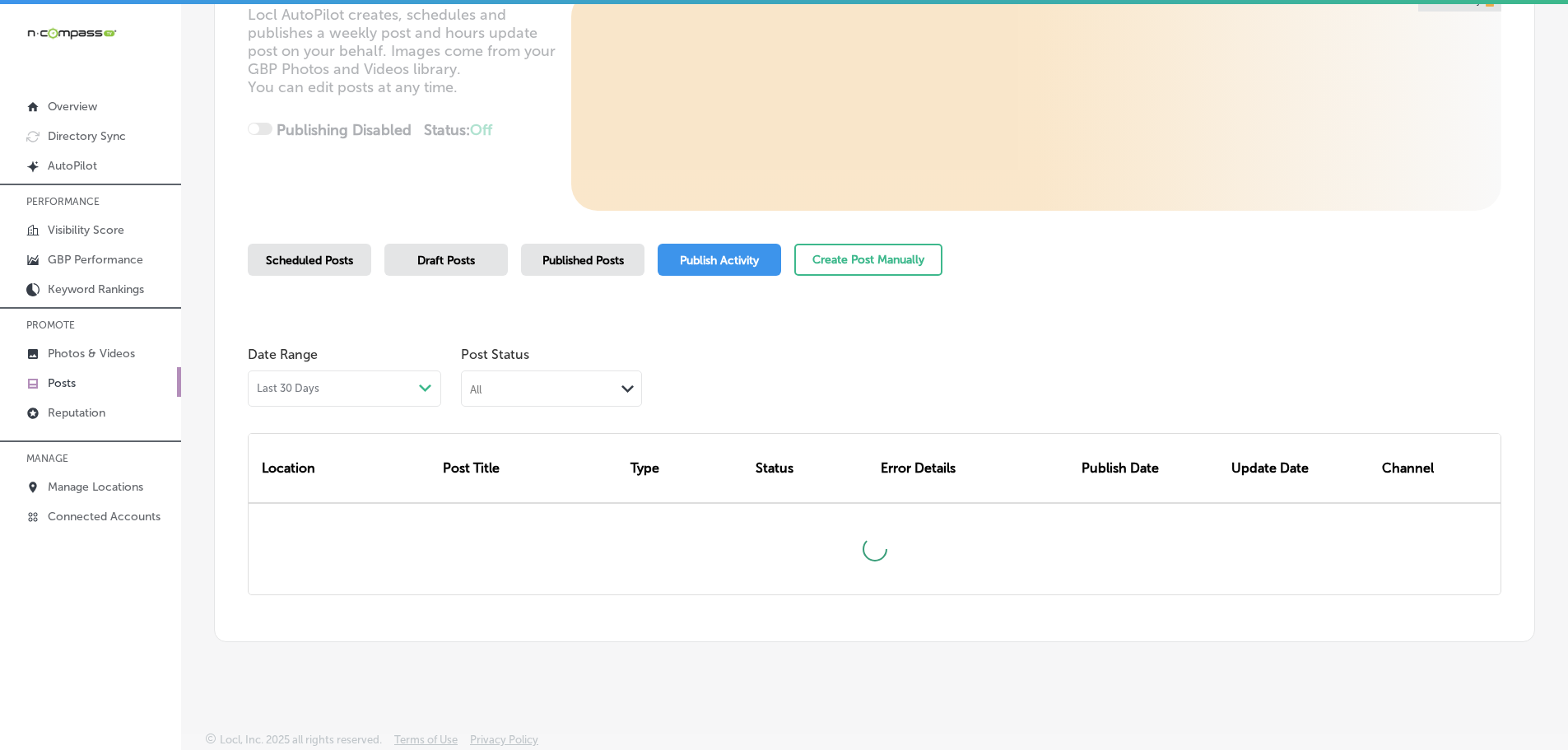
click at [623, 387] on polygon at bounding box center [628, 389] width 12 height 7
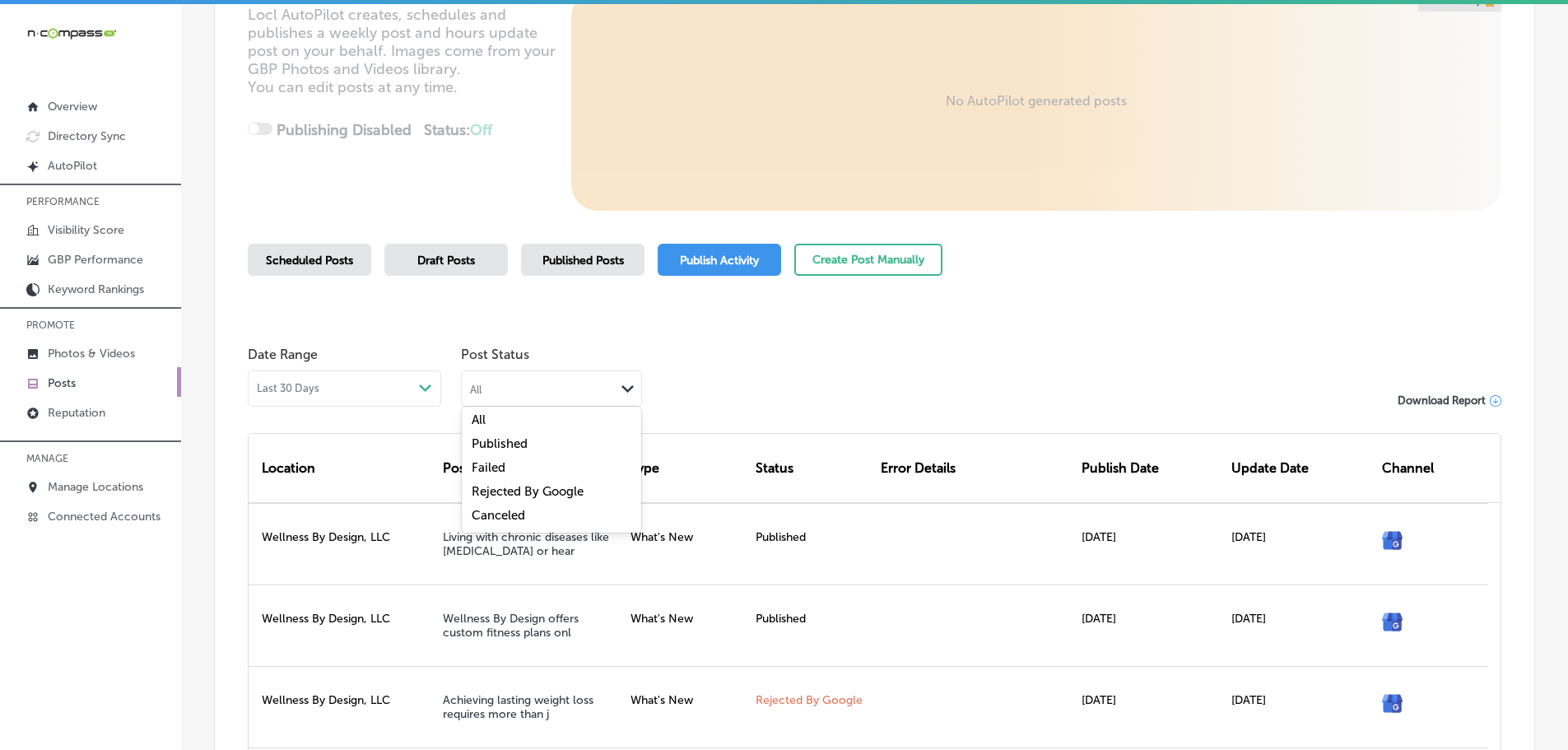
click at [510, 489] on label "Rejected By Google" at bounding box center [528, 491] width 112 height 15
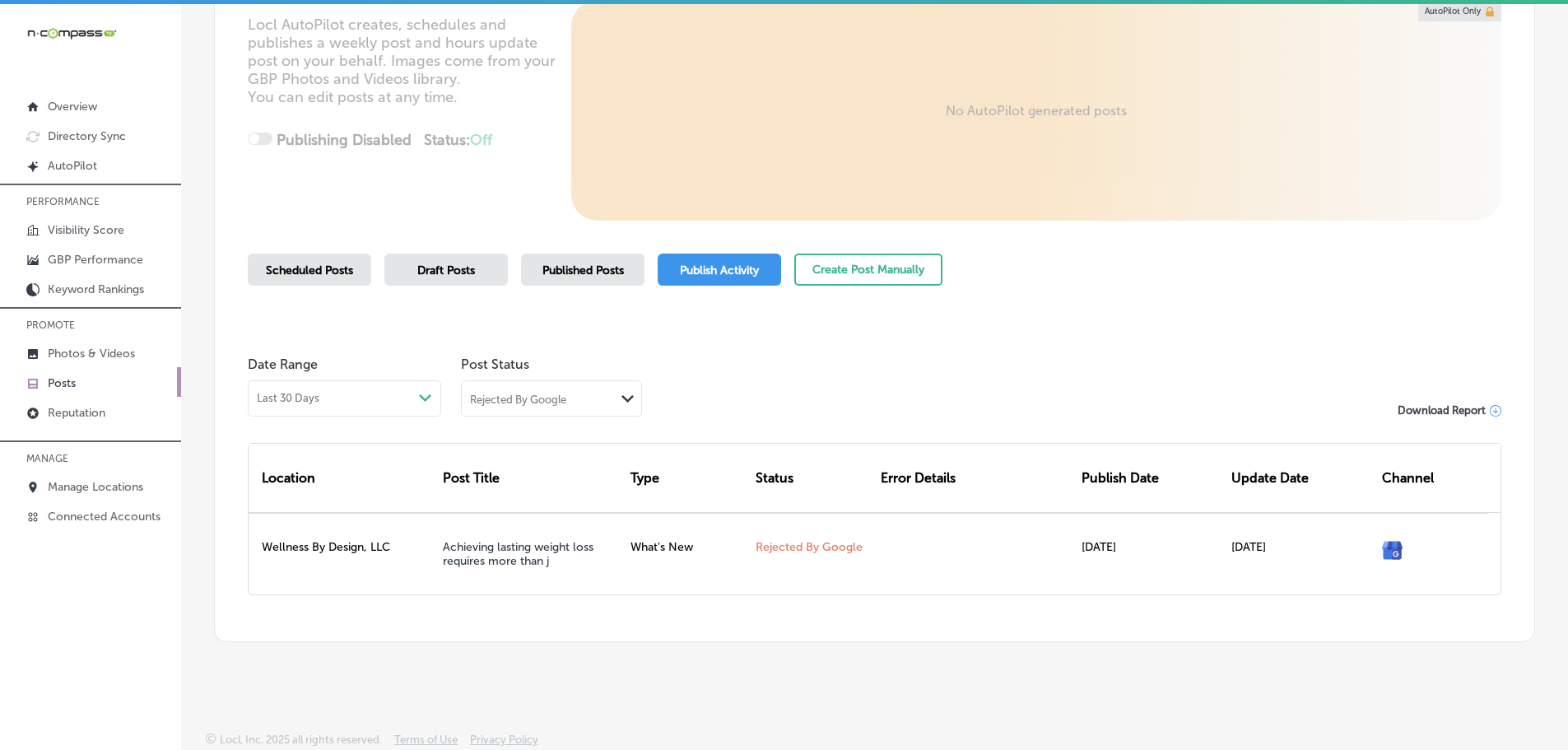
scroll to position [243, 0]
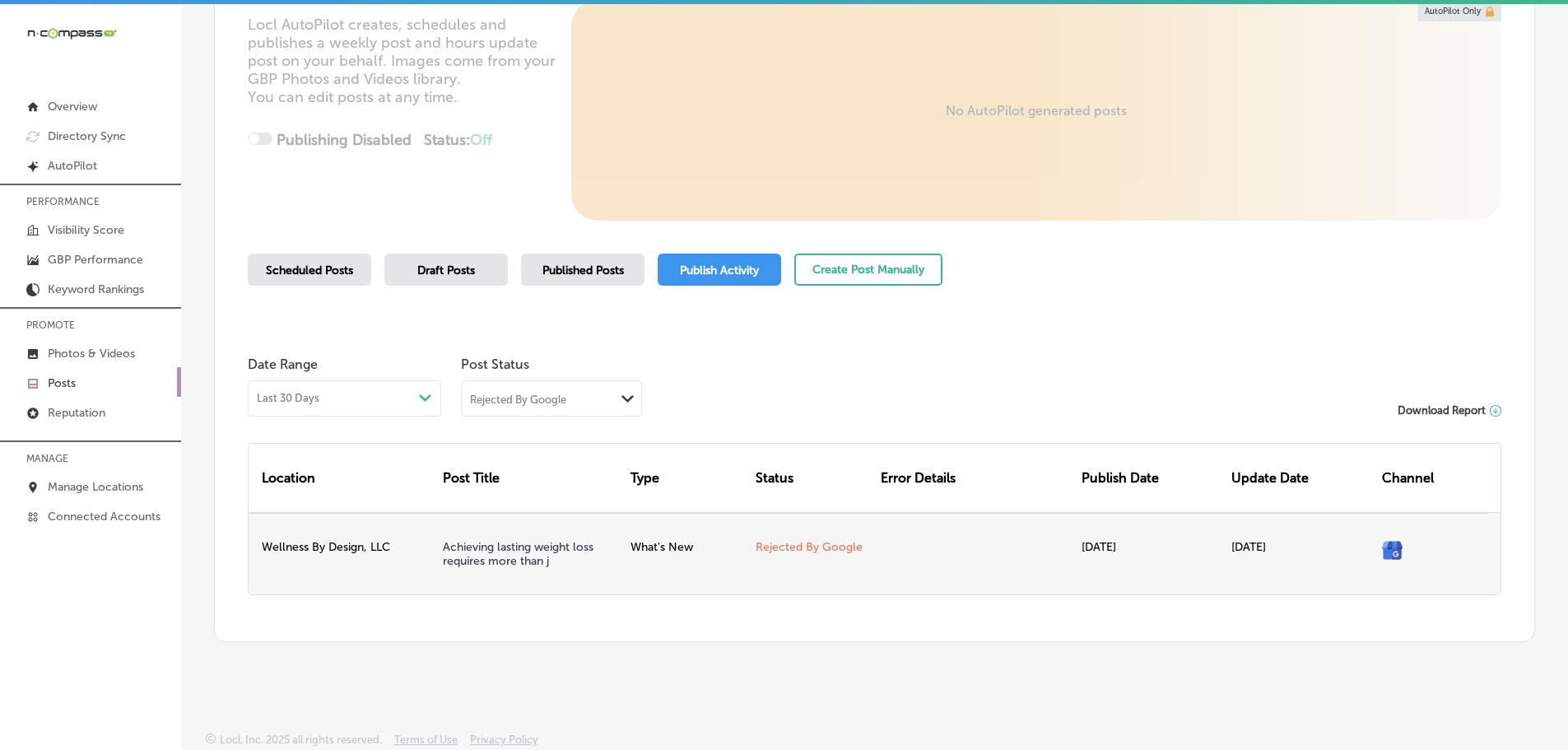
click at [680, 564] on div "What's New" at bounding box center [686, 554] width 125 height 82
click at [667, 550] on div "What's New" at bounding box center [686, 554] width 125 height 82
click at [1252, 546] on div "[DATE]" at bounding box center [1301, 554] width 151 height 82
click at [553, 552] on link "Achieving lasting weight loss requires more than j" at bounding box center [518, 554] width 151 height 28
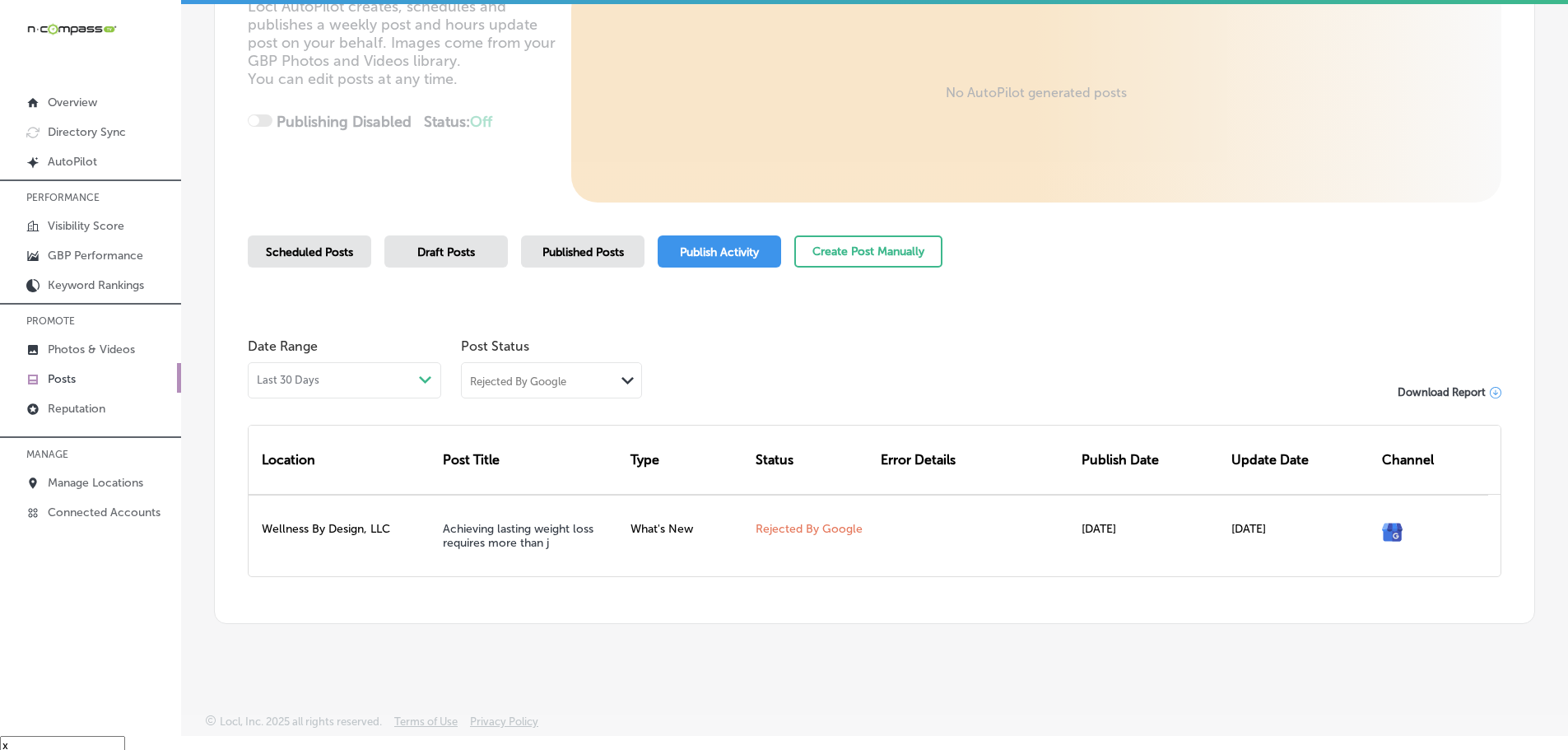
scroll to position [24, 0]
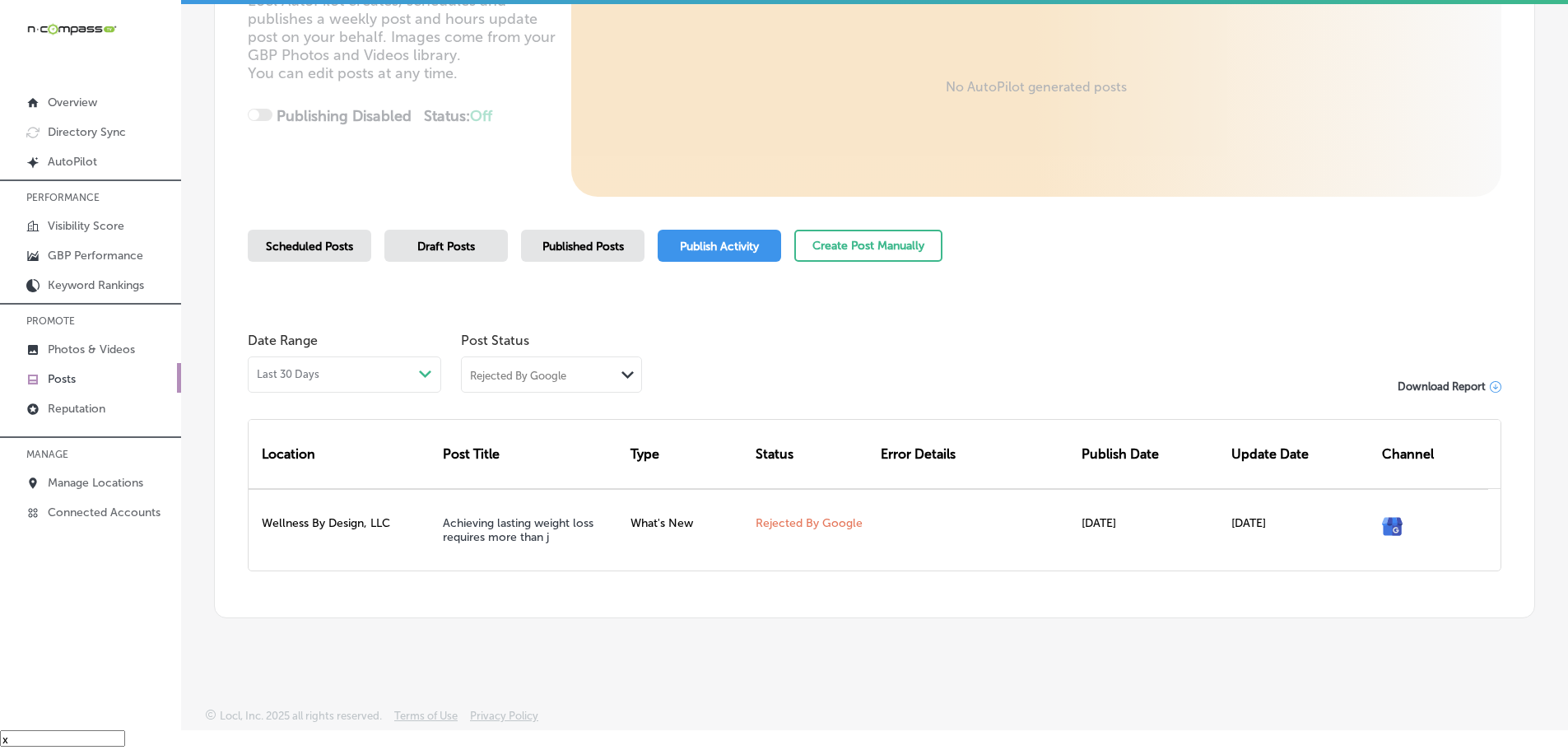
click at [326, 248] on span "Scheduled Posts" at bounding box center [309, 246] width 87 height 14
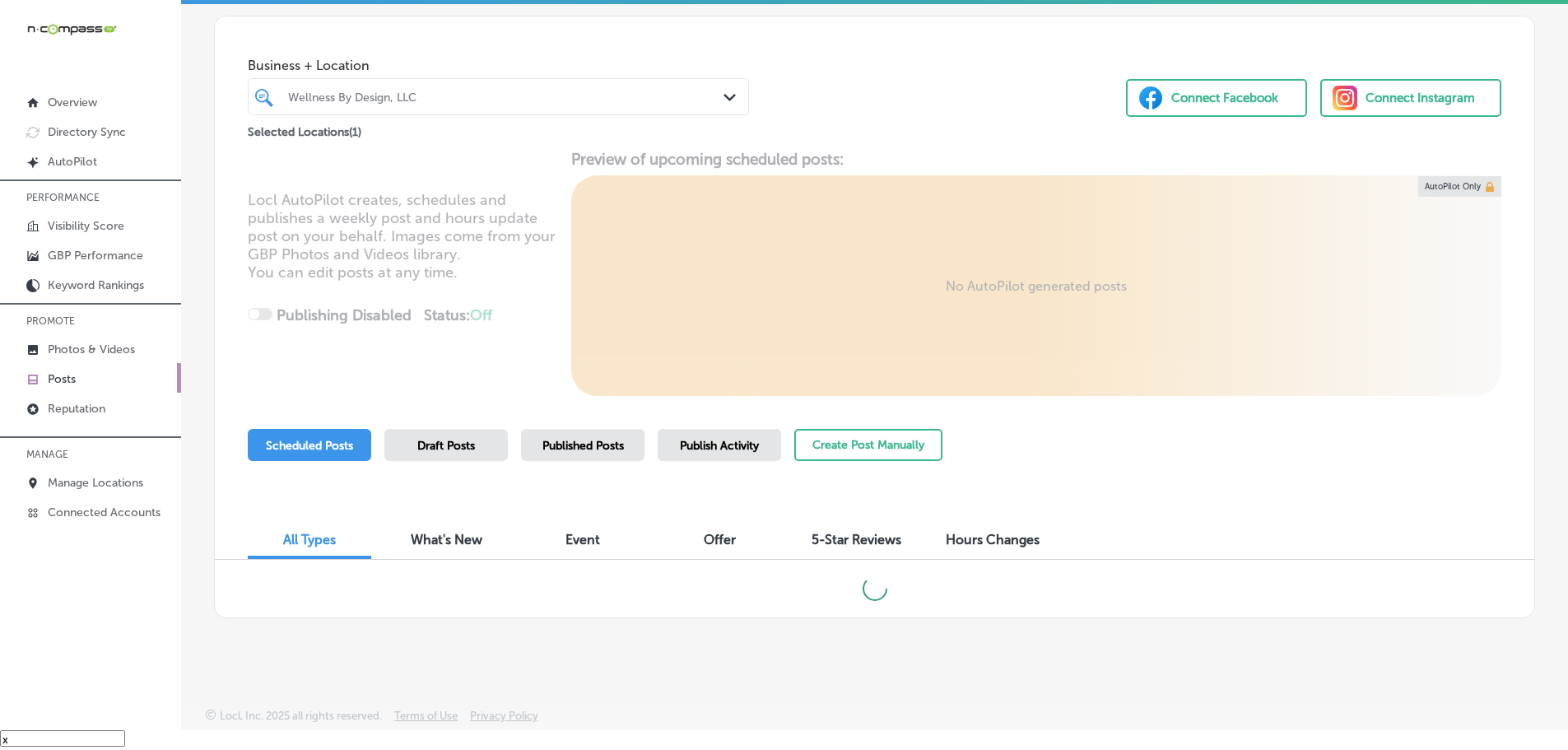
click at [590, 447] on span "Published Posts" at bounding box center [583, 446] width 82 height 14
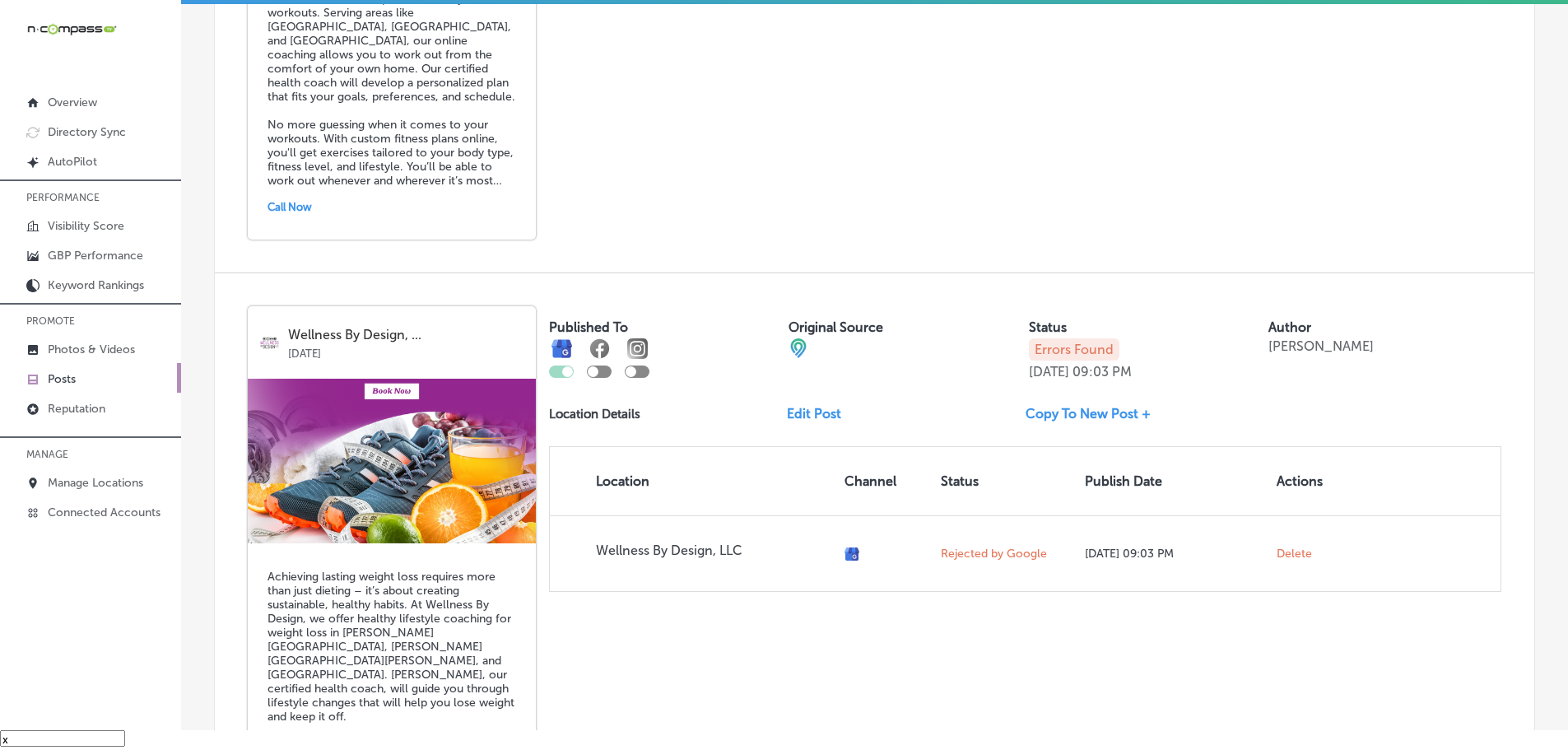
scroll to position [2219, 0]
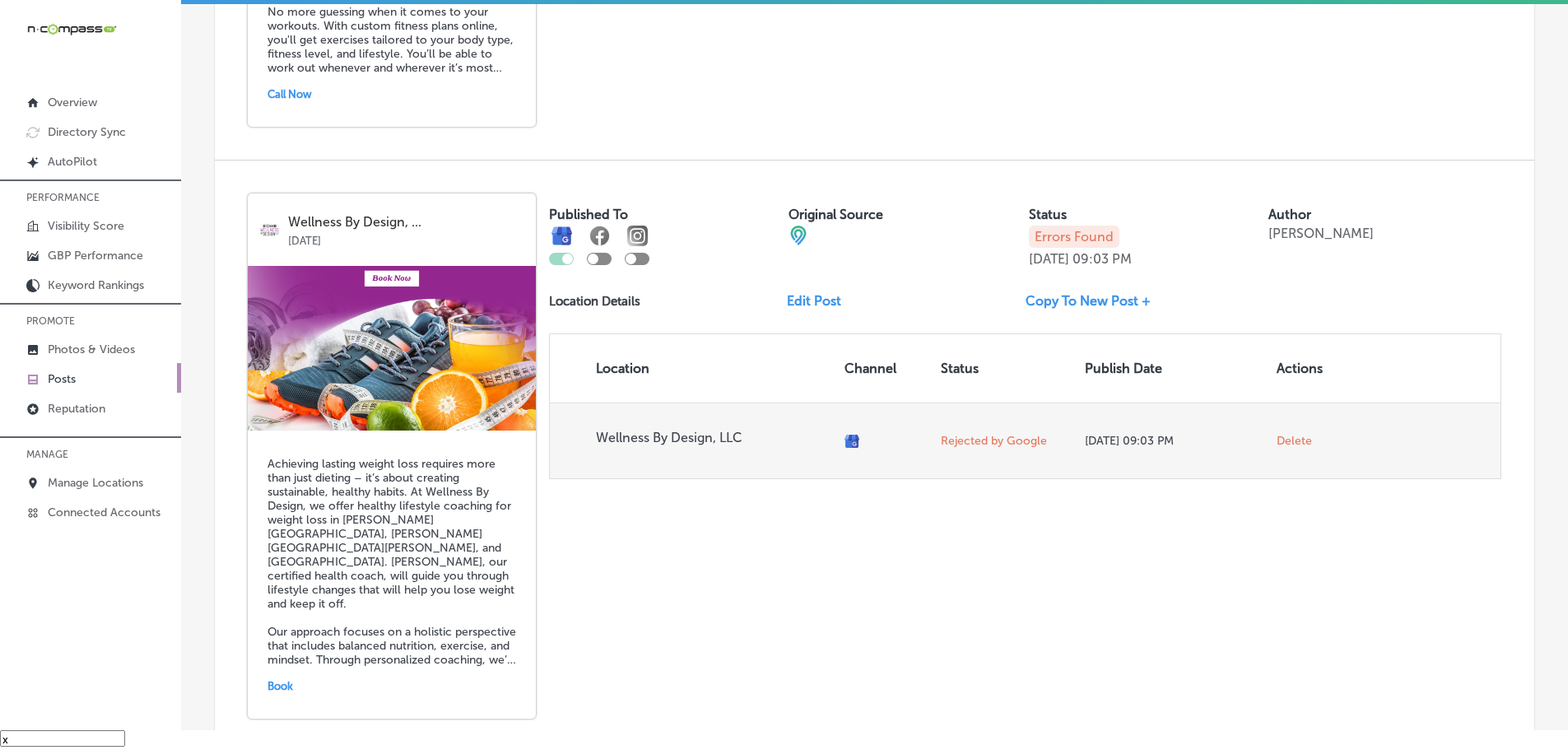
click at [1282, 441] on span "Delete" at bounding box center [1294, 441] width 35 height 15
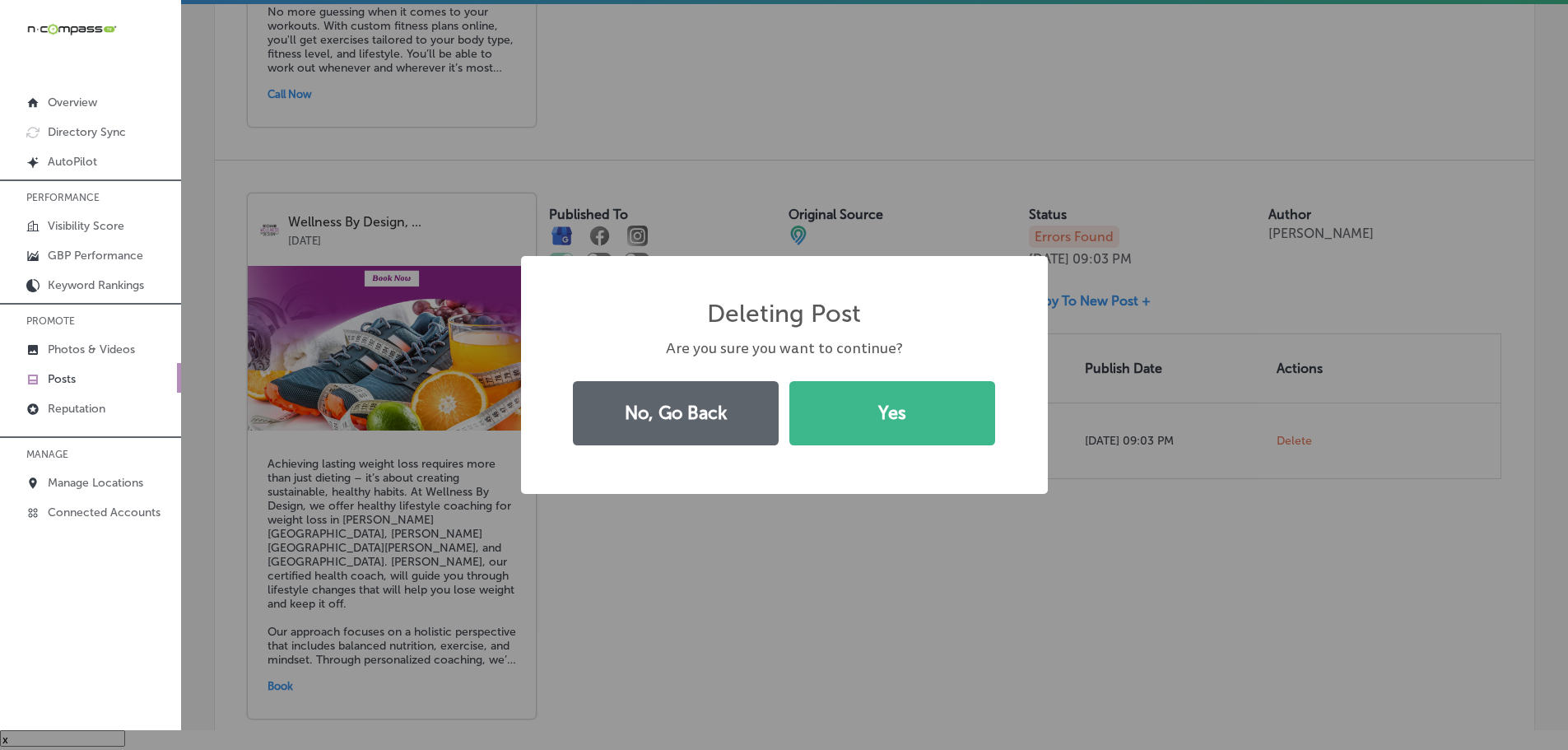
click at [1180, 543] on div "Deleting Post × Are you sure you want to continue? No, Go Back Yes" at bounding box center [784, 375] width 1568 height 750
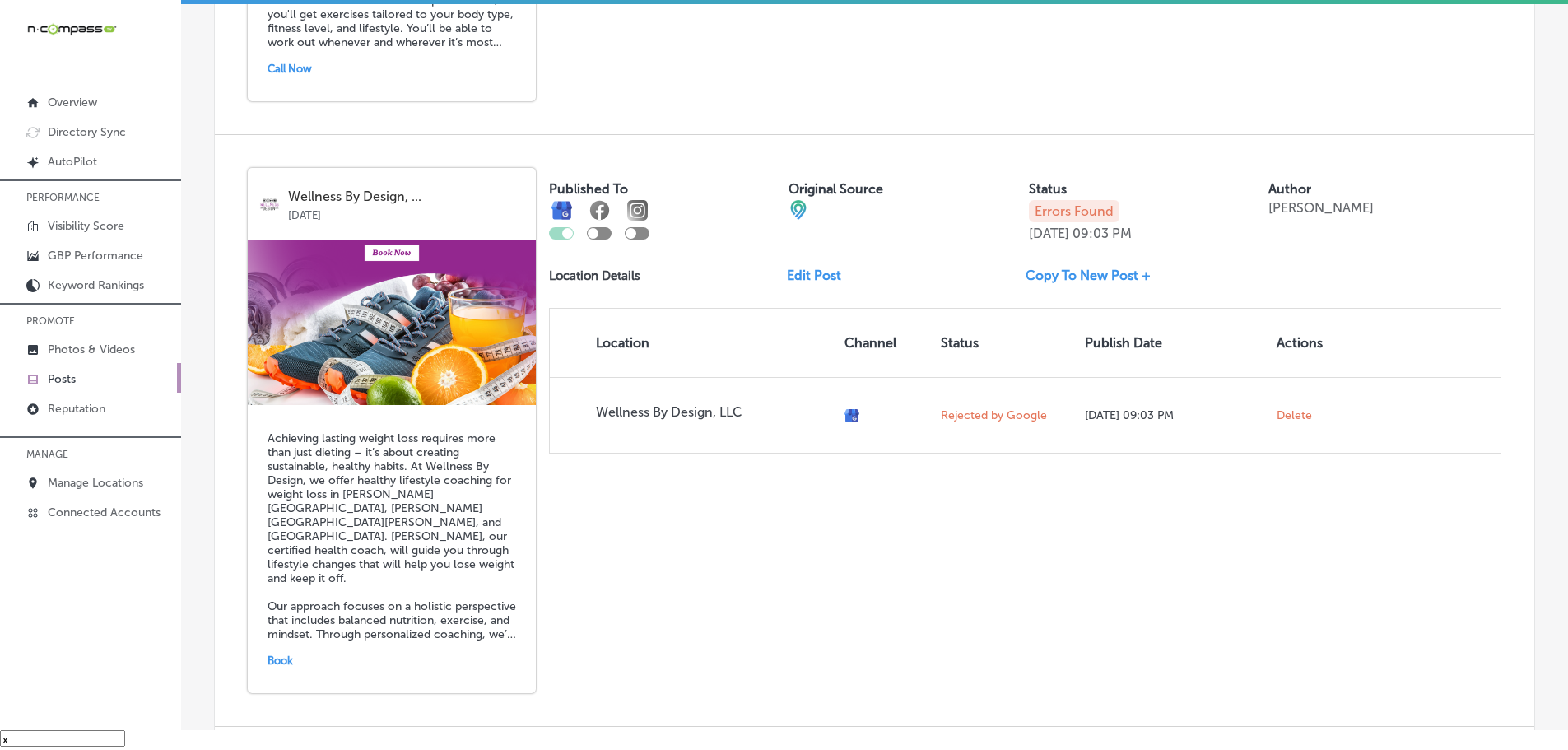
scroll to position [2301, 0]
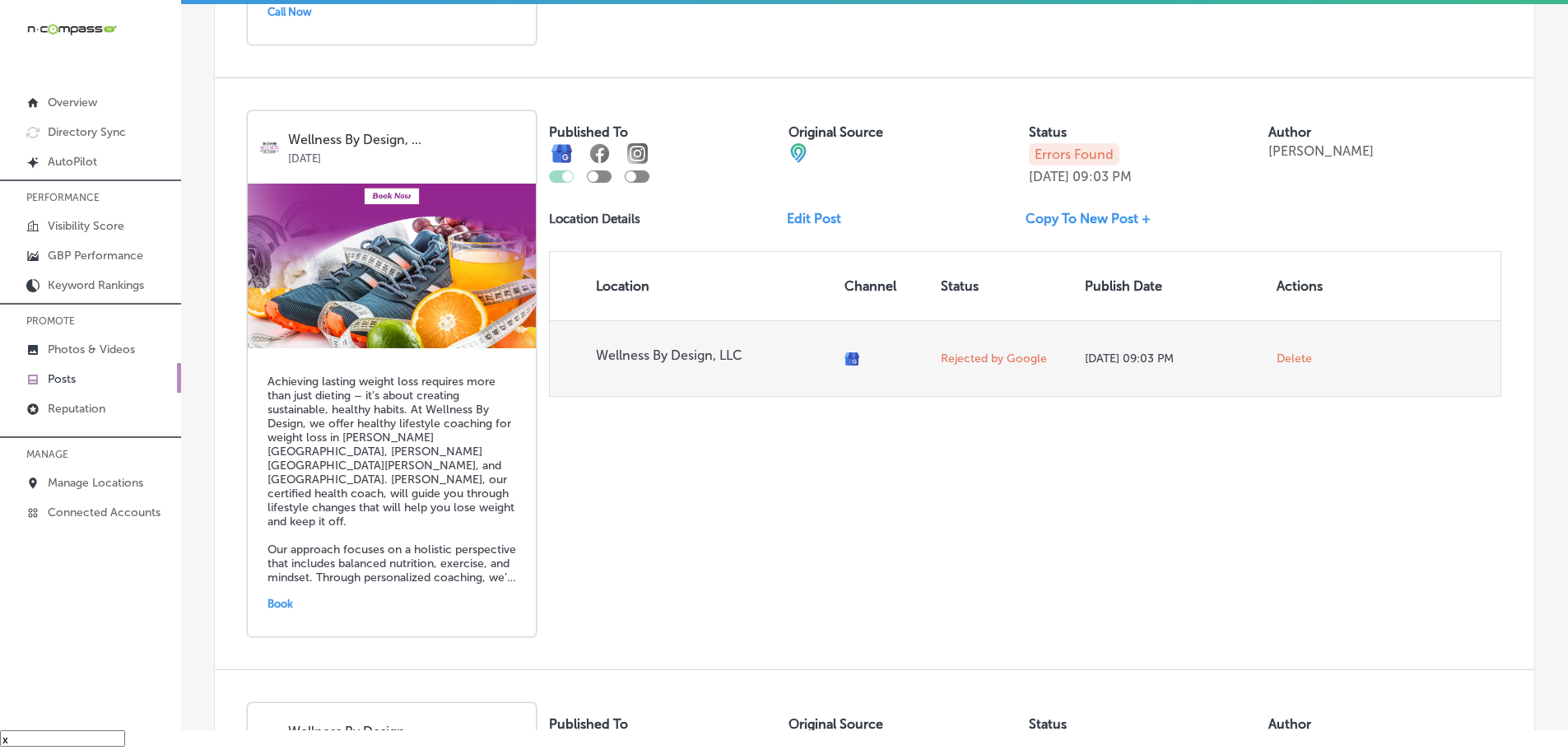
click at [1290, 356] on span "Delete" at bounding box center [1294, 359] width 35 height 15
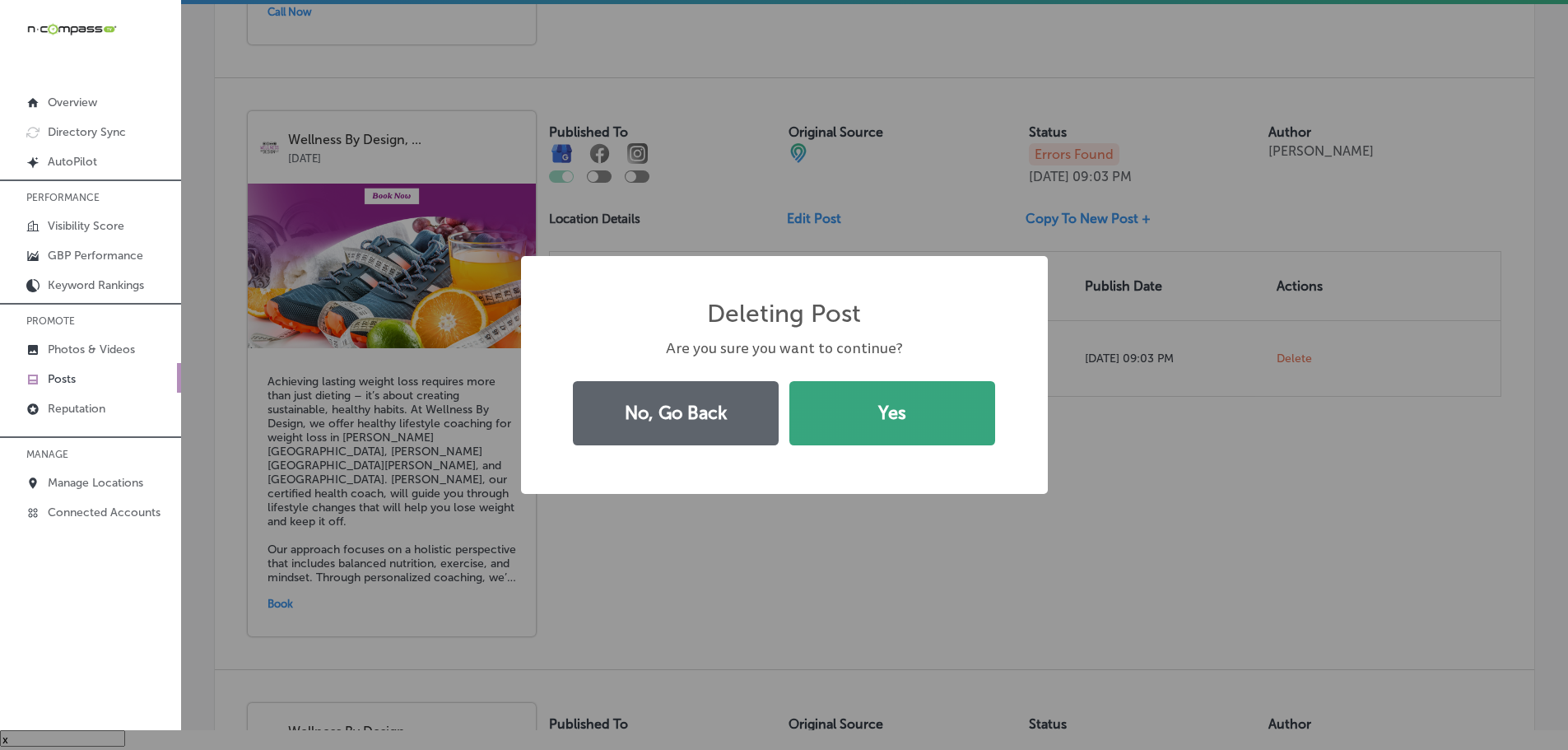
click at [946, 409] on button "Yes" at bounding box center [892, 413] width 206 height 64
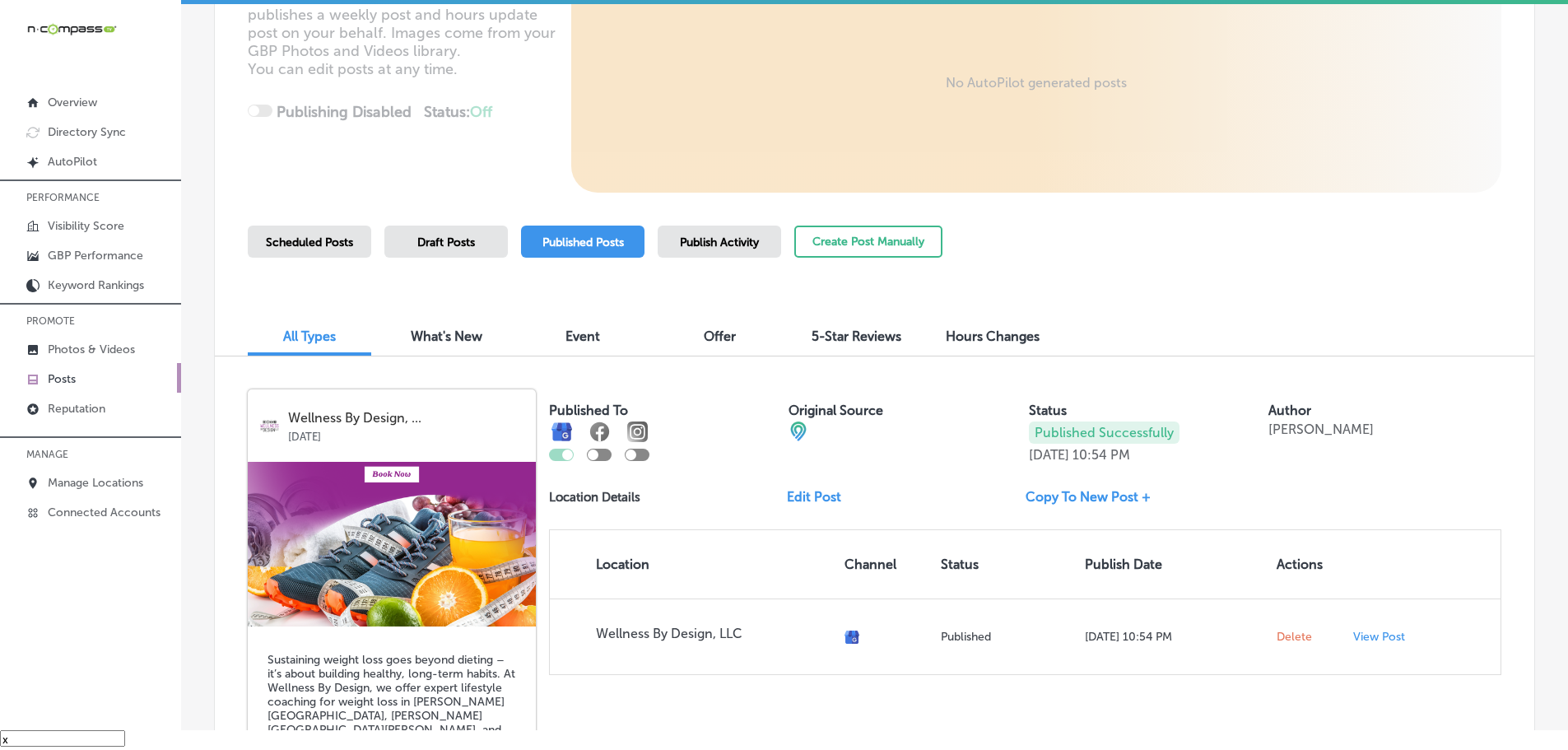
scroll to position [0, 0]
